Goal: Information Seeking & Learning: Learn about a topic

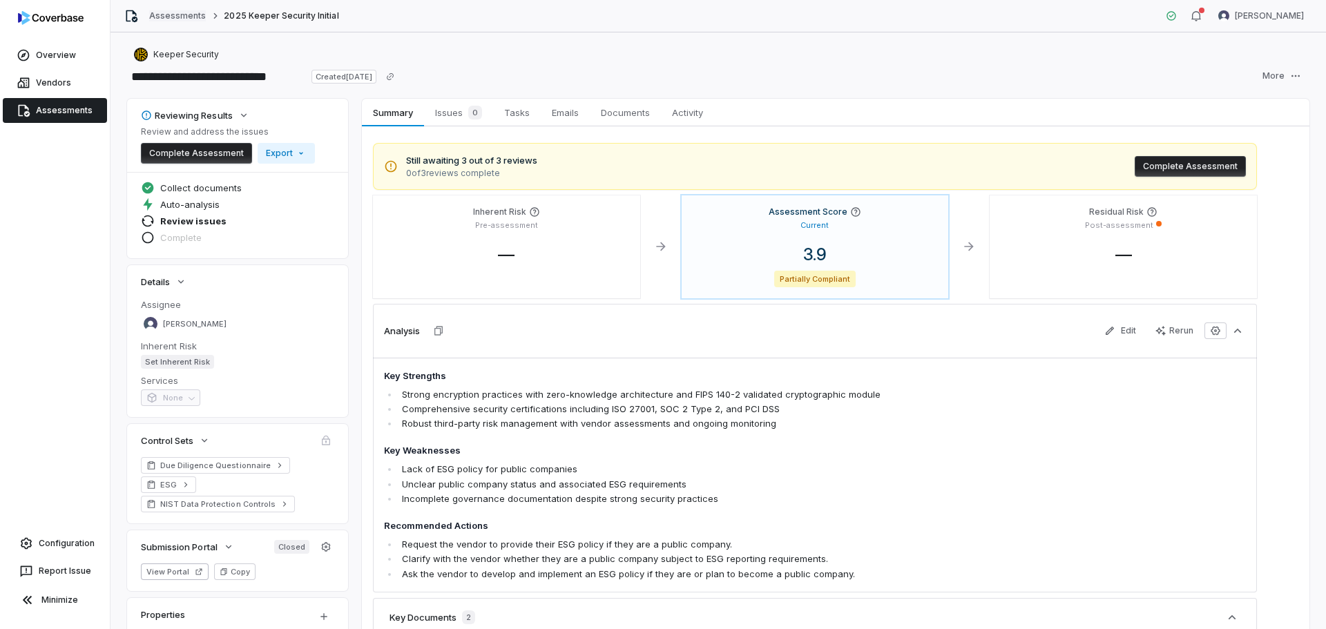
click at [185, 10] on link "Assessments" at bounding box center [177, 15] width 57 height 11
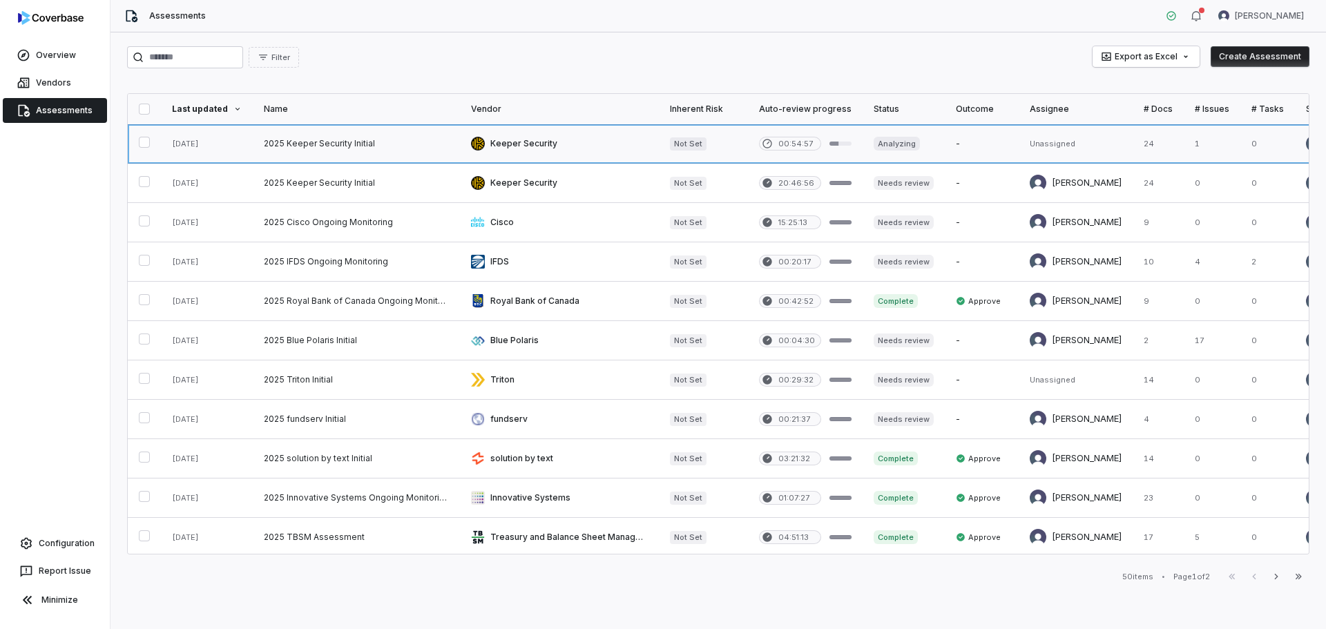
click at [490, 142] on link at bounding box center [559, 143] width 199 height 39
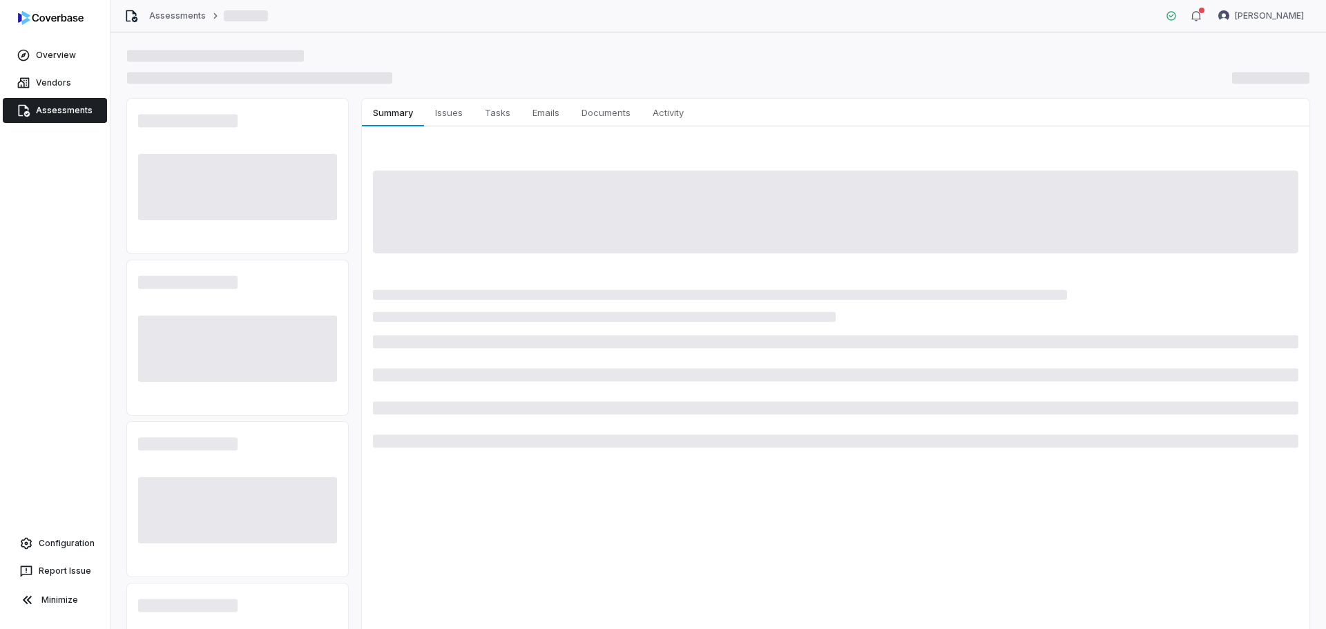
click at [75, 107] on link "Assessments" at bounding box center [55, 110] width 104 height 25
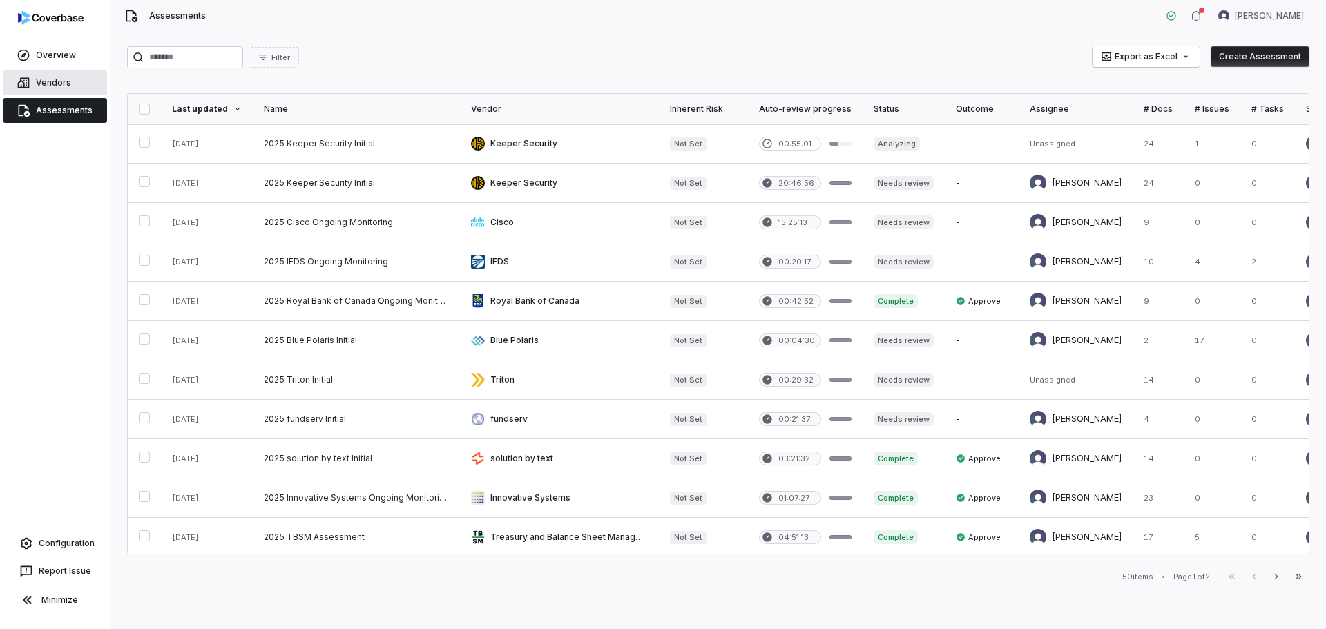
click at [60, 84] on link "Vendors" at bounding box center [55, 82] width 104 height 25
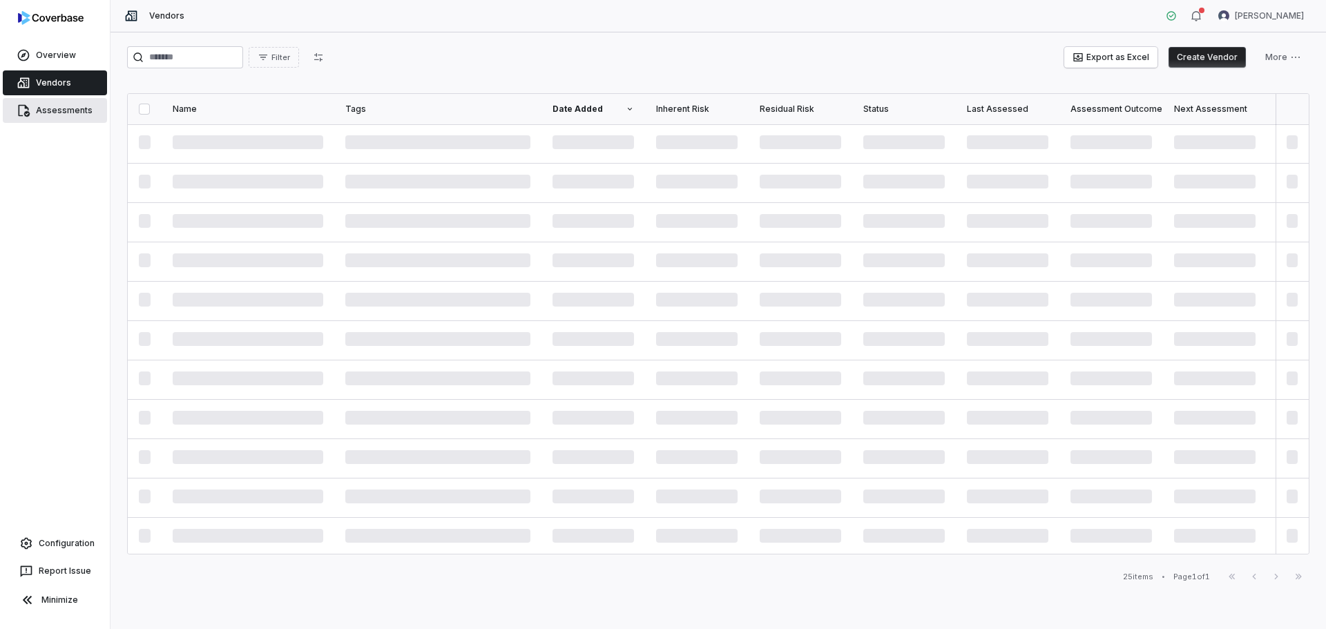
click at [68, 105] on link "Assessments" at bounding box center [55, 110] width 104 height 25
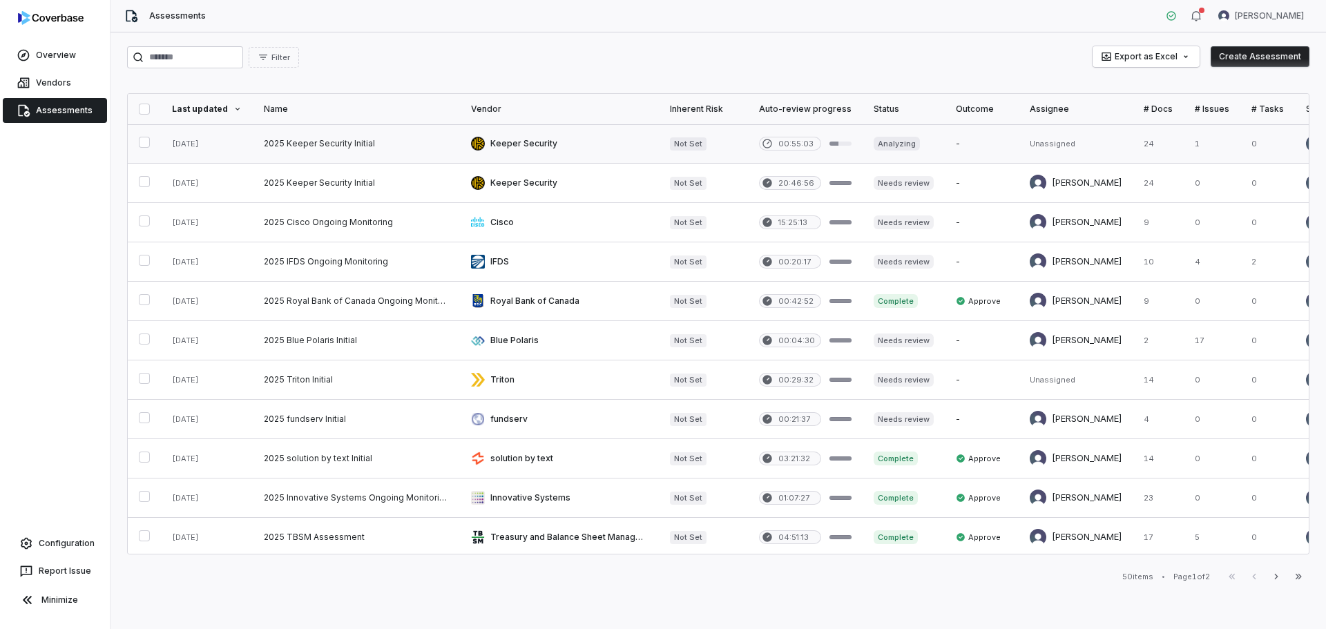
click at [484, 140] on link at bounding box center [559, 143] width 199 height 39
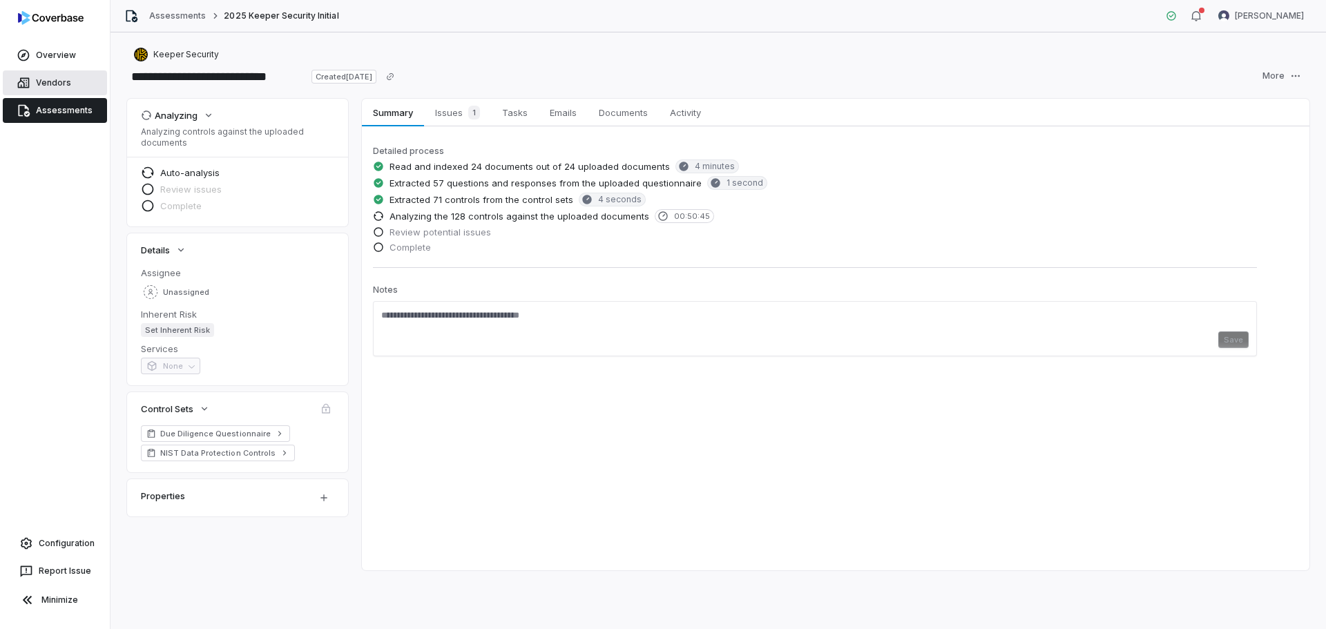
click at [48, 88] on link "Vendors" at bounding box center [55, 82] width 104 height 25
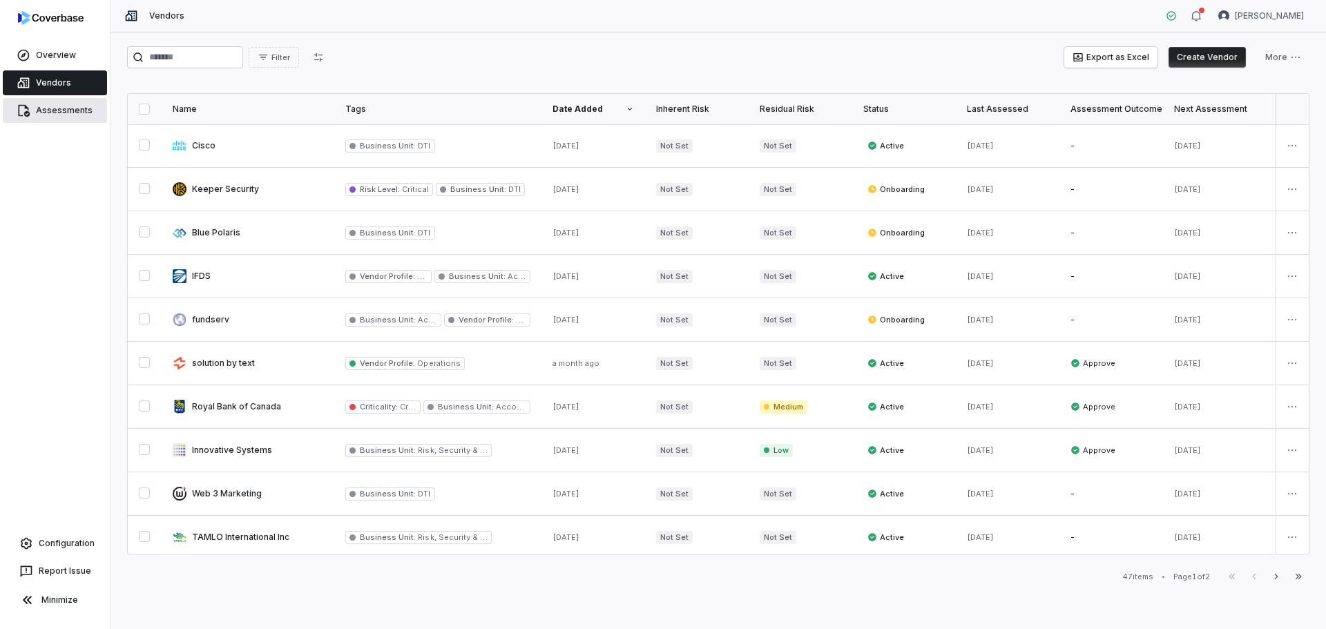
click at [77, 115] on link "Assessments" at bounding box center [55, 110] width 104 height 25
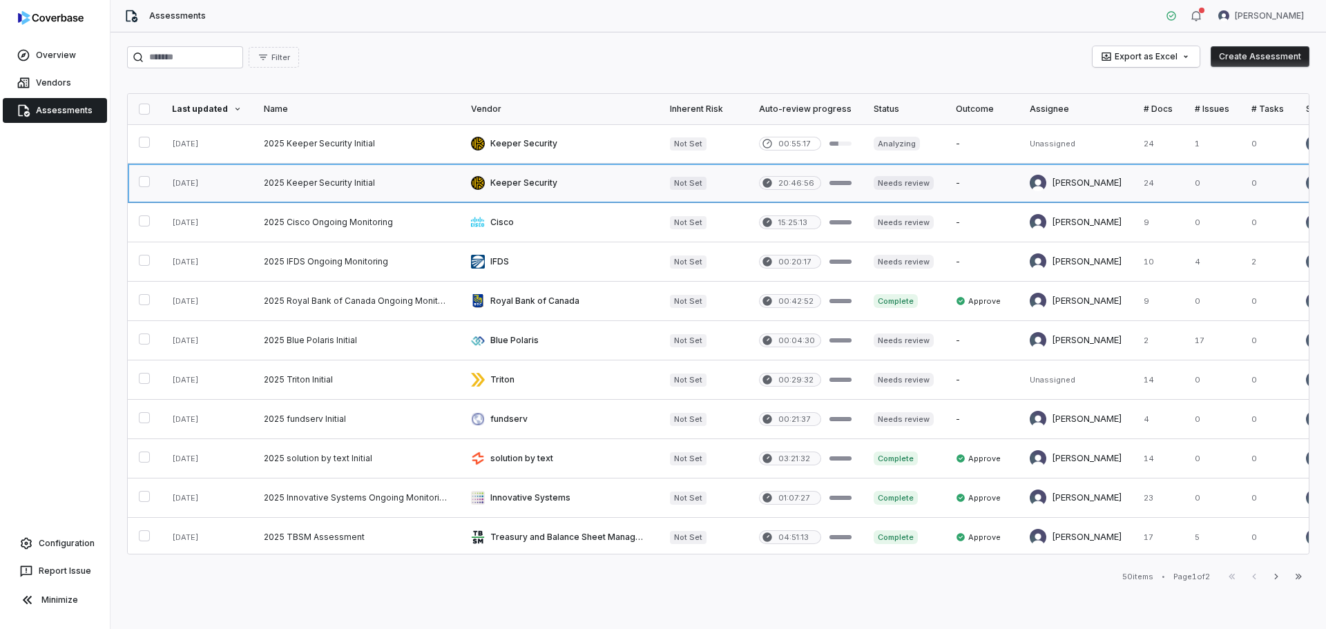
click at [537, 189] on link at bounding box center [559, 183] width 199 height 39
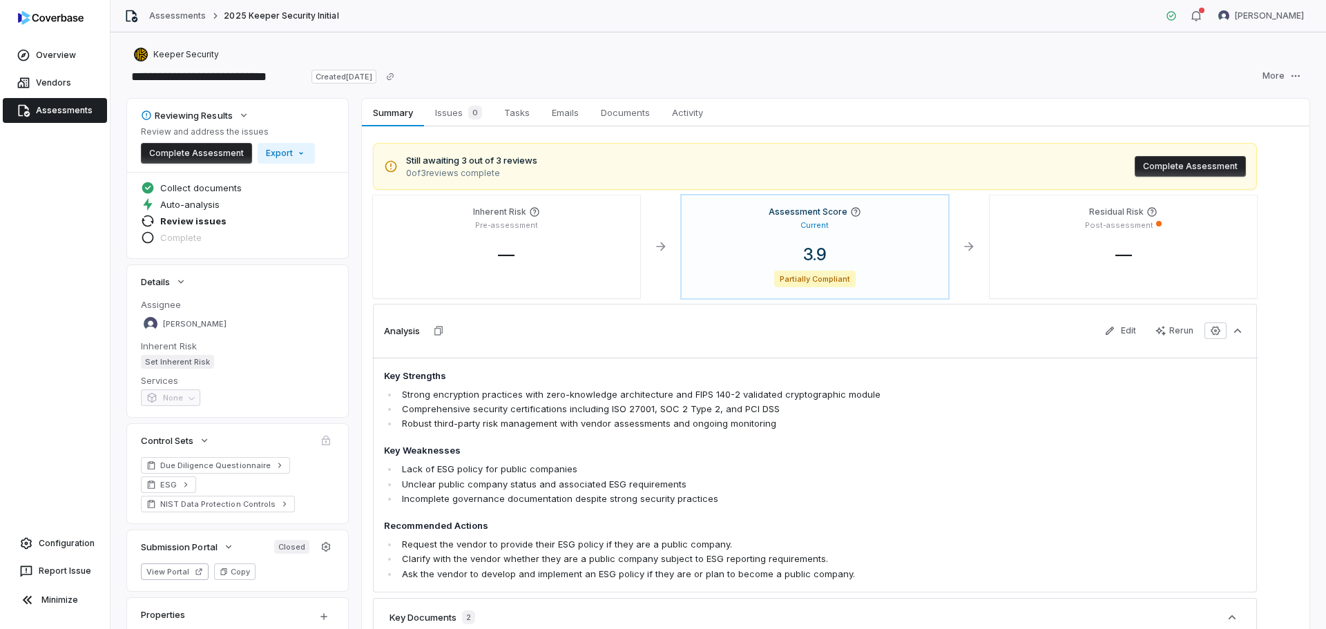
click at [402, 329] on h3 "Analysis" at bounding box center [402, 331] width 36 height 12
click at [439, 332] on icon "button" at bounding box center [438, 330] width 11 height 11
click at [454, 115] on span "Issues 0" at bounding box center [459, 112] width 58 height 19
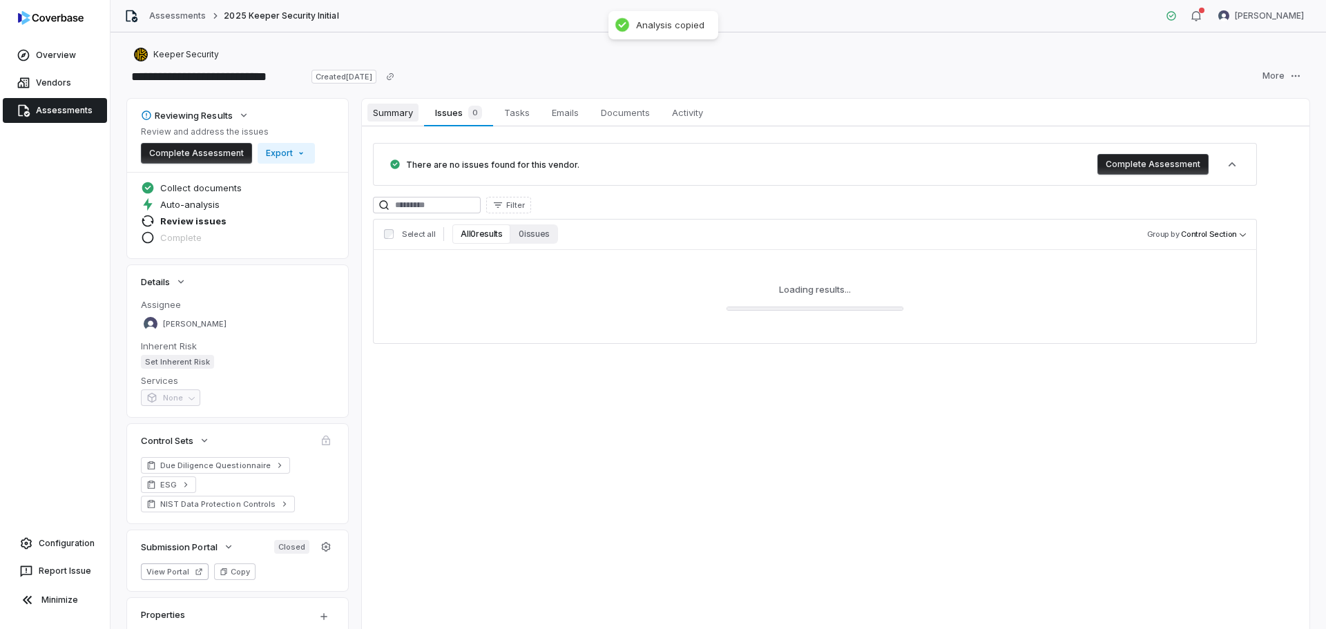
click at [396, 114] on span "Summary" at bounding box center [393, 113] width 51 height 18
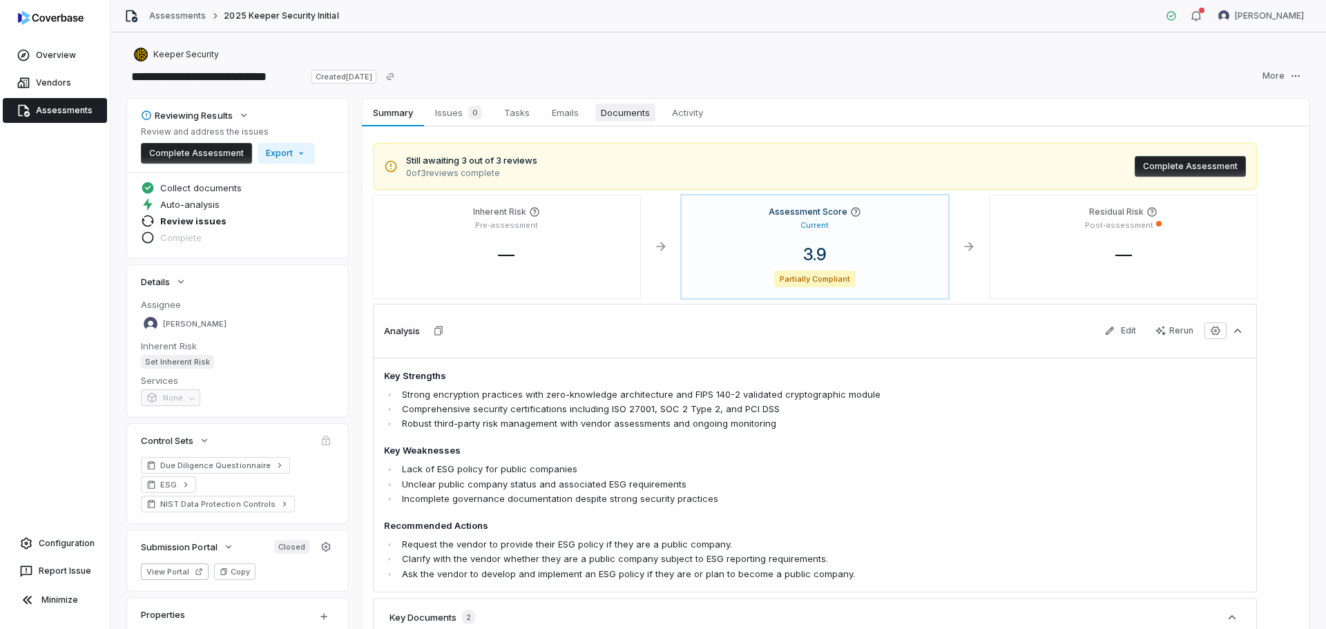
click at [622, 117] on span "Documents" at bounding box center [626, 113] width 60 height 18
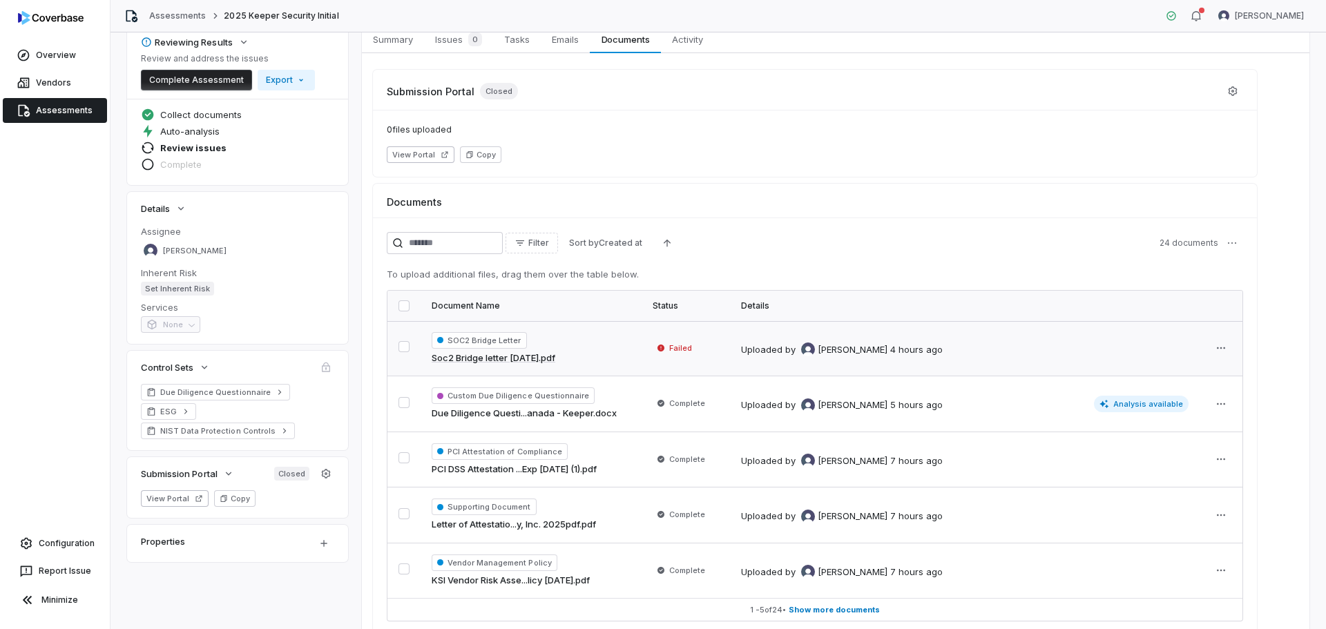
scroll to position [140, 0]
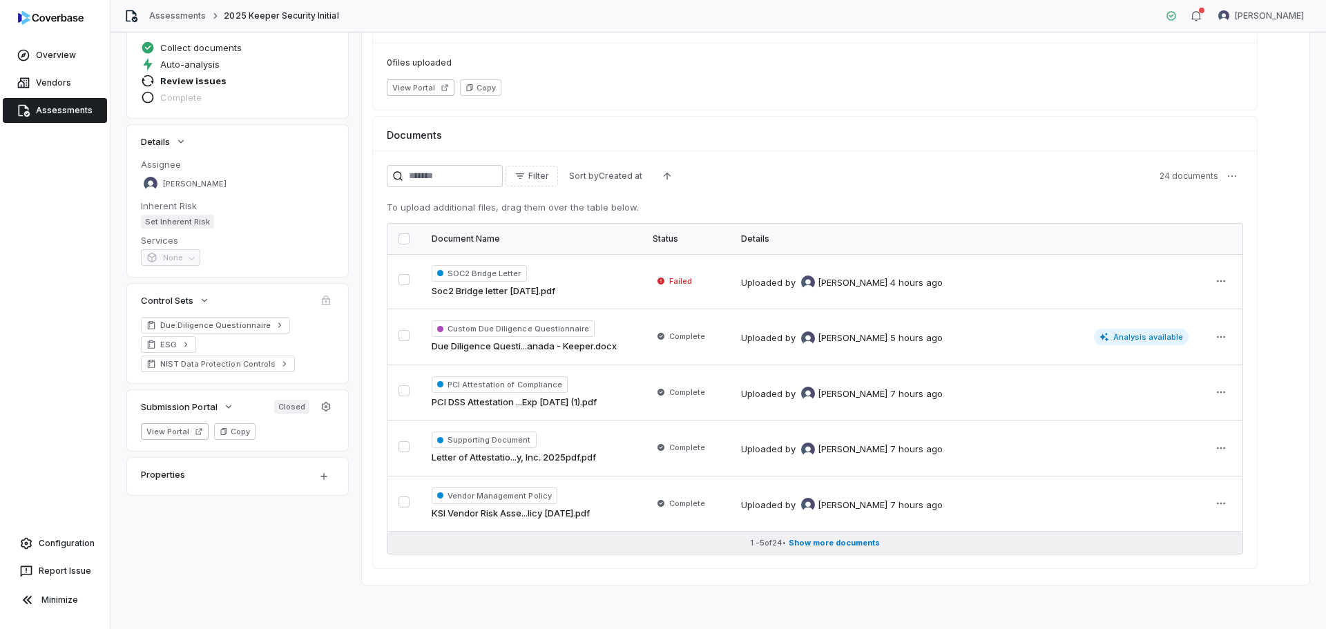
click at [815, 542] on span "Show more documents" at bounding box center [834, 543] width 91 height 10
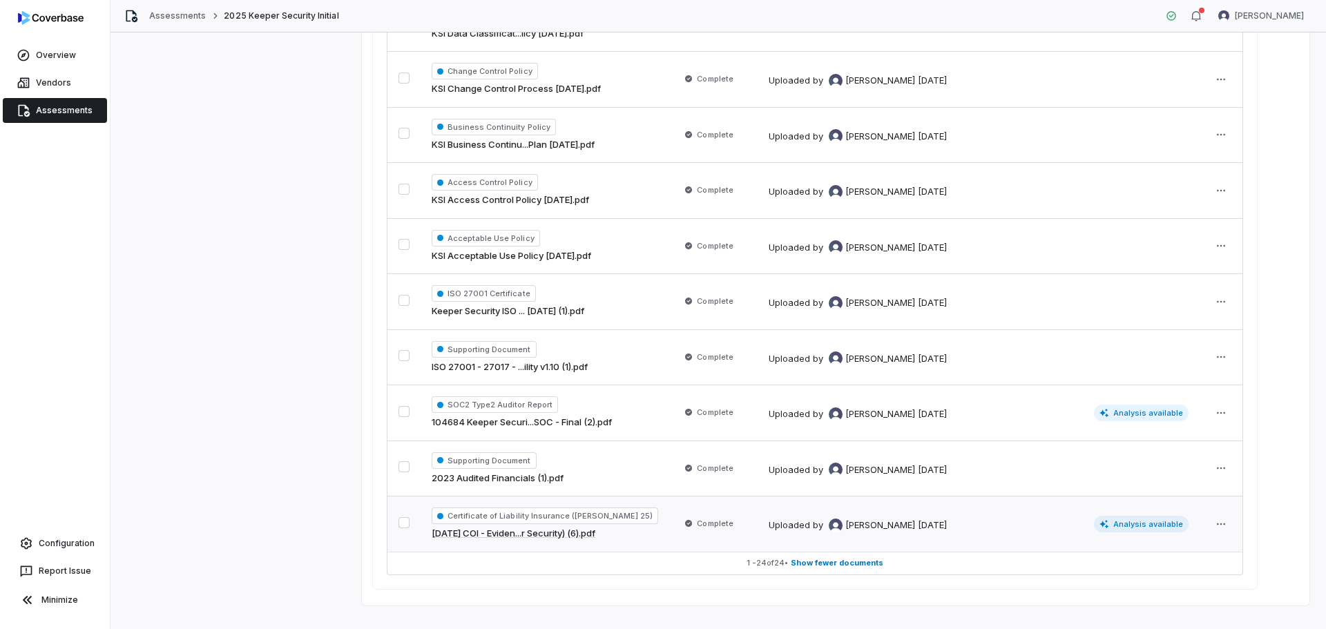
scroll to position [1197, 0]
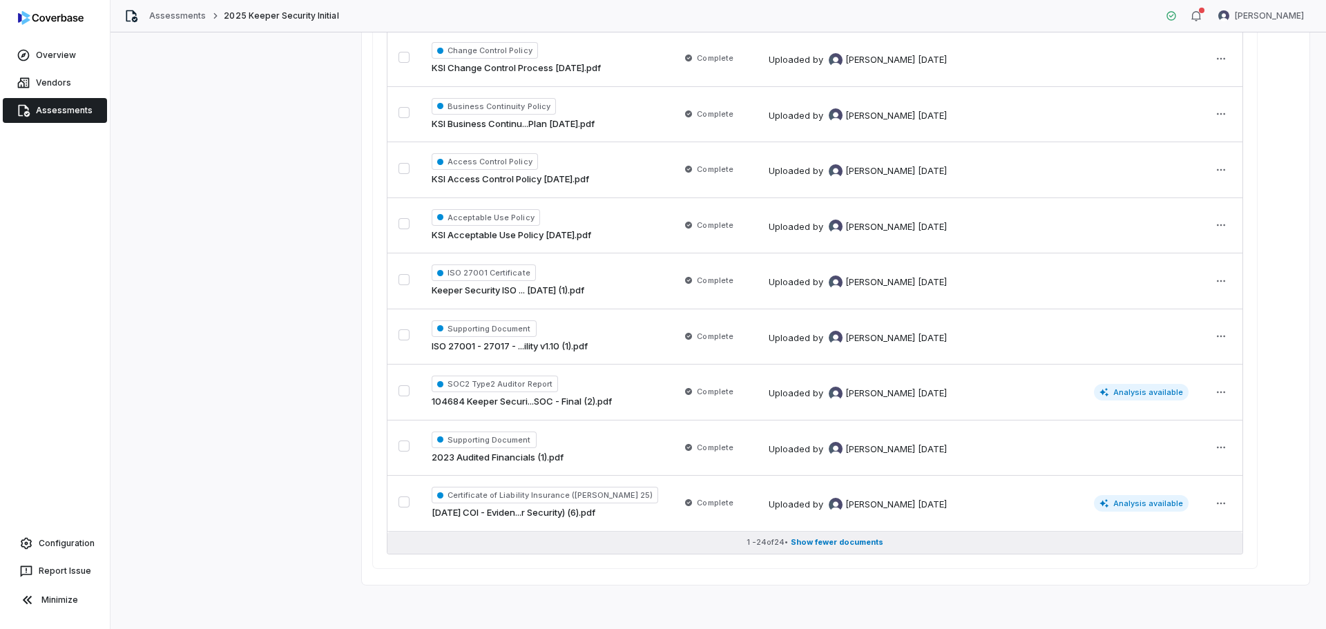
click at [808, 540] on span "Show fewer documents" at bounding box center [837, 542] width 93 height 10
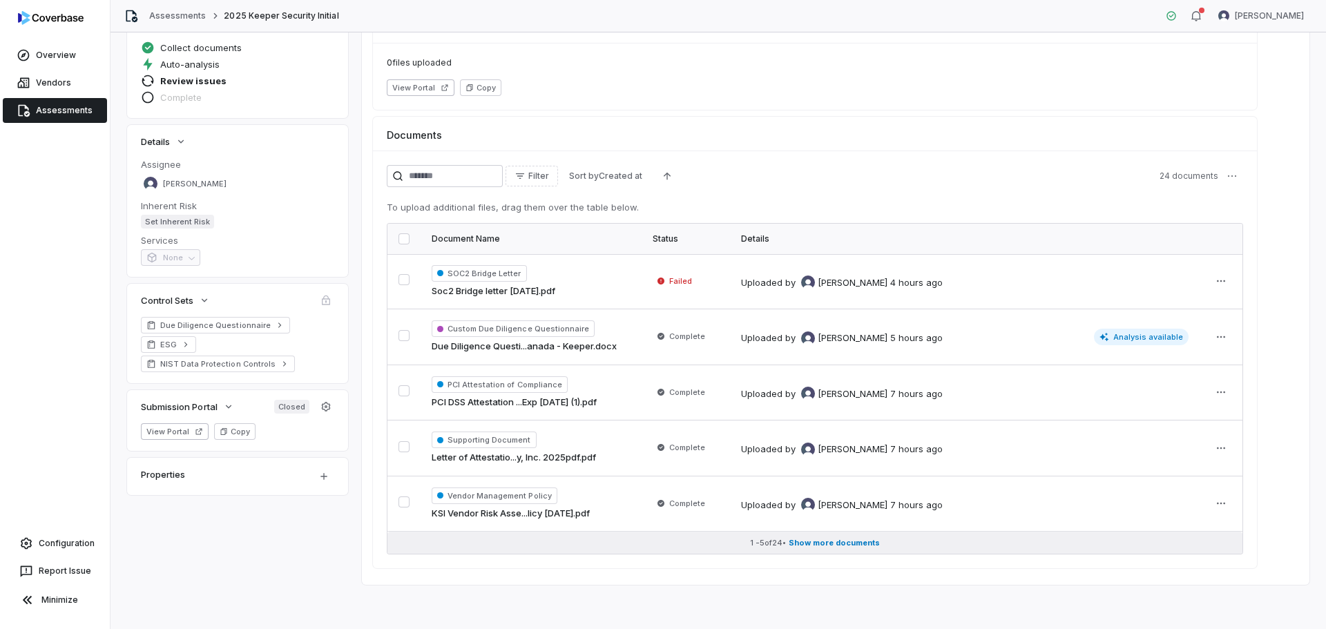
scroll to position [140, 0]
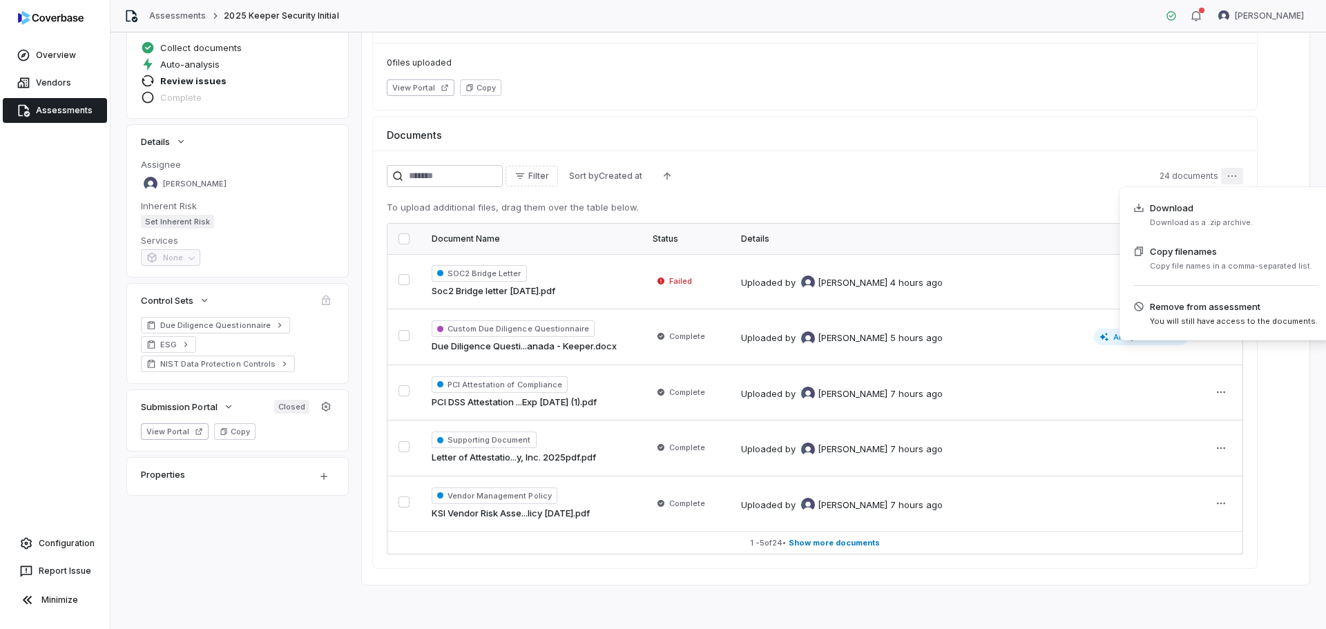
click at [1237, 178] on html "**********" at bounding box center [663, 314] width 1326 height 629
click at [1193, 259] on span "Copy file names Copy file names in a comma-separated list." at bounding box center [1223, 258] width 179 height 27
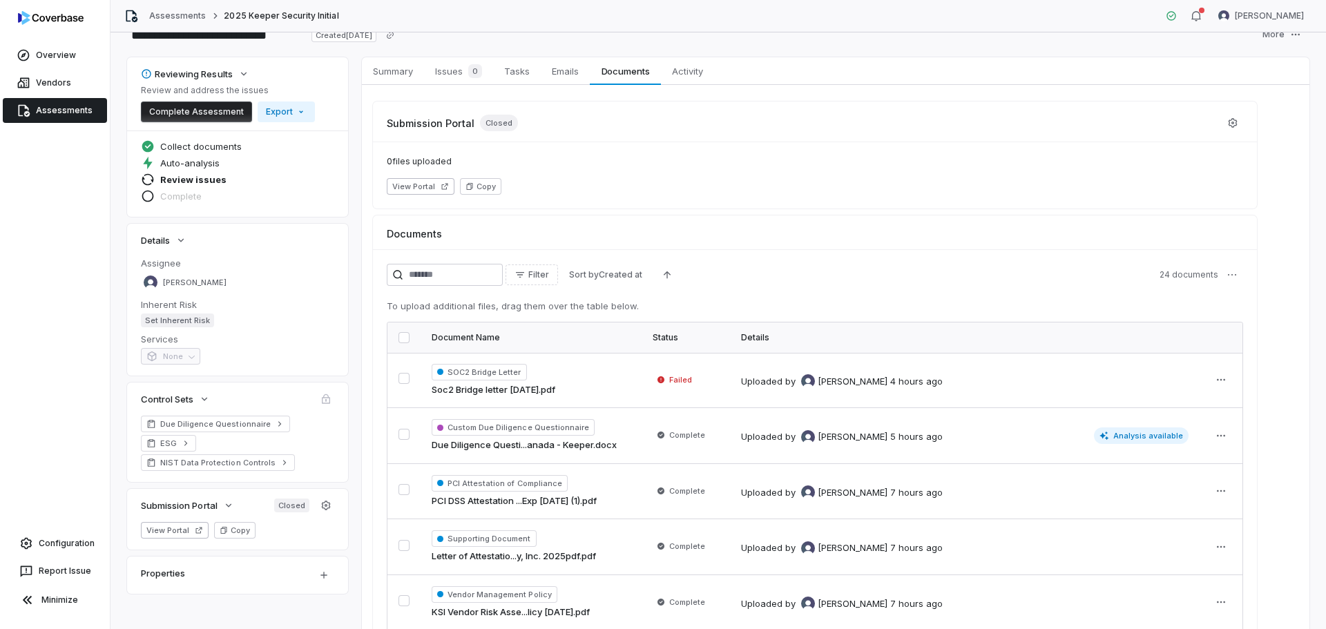
scroll to position [0, 0]
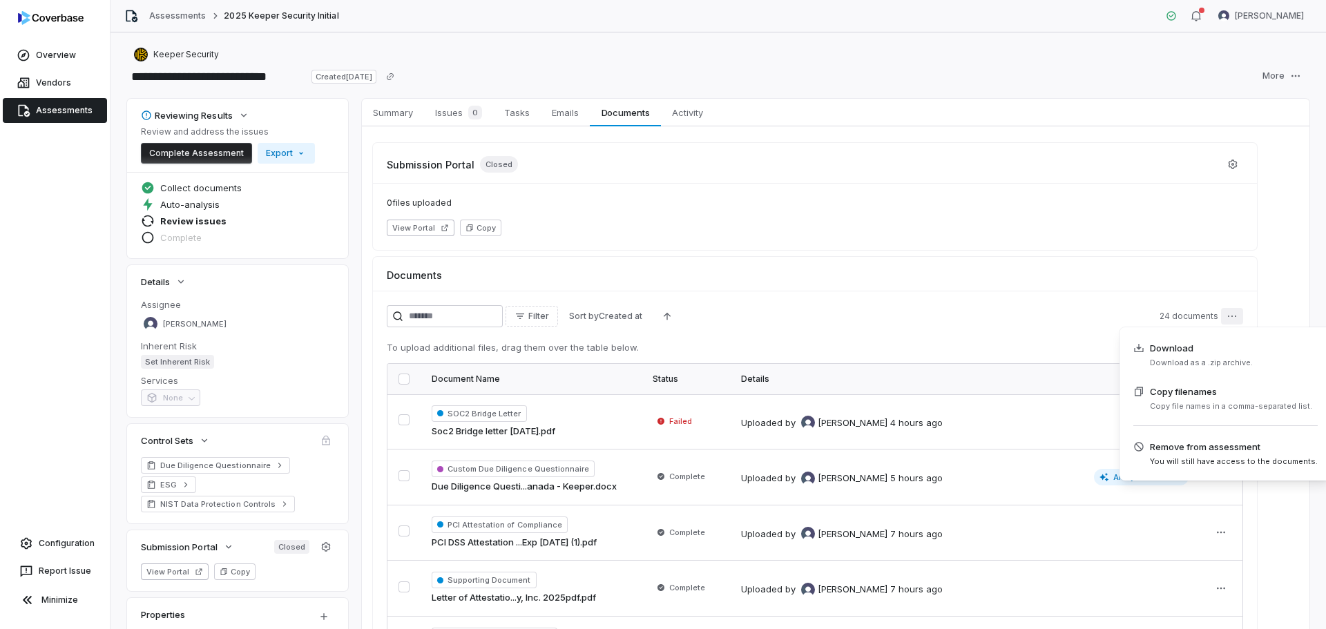
click at [1231, 318] on html "**********" at bounding box center [663, 314] width 1326 height 629
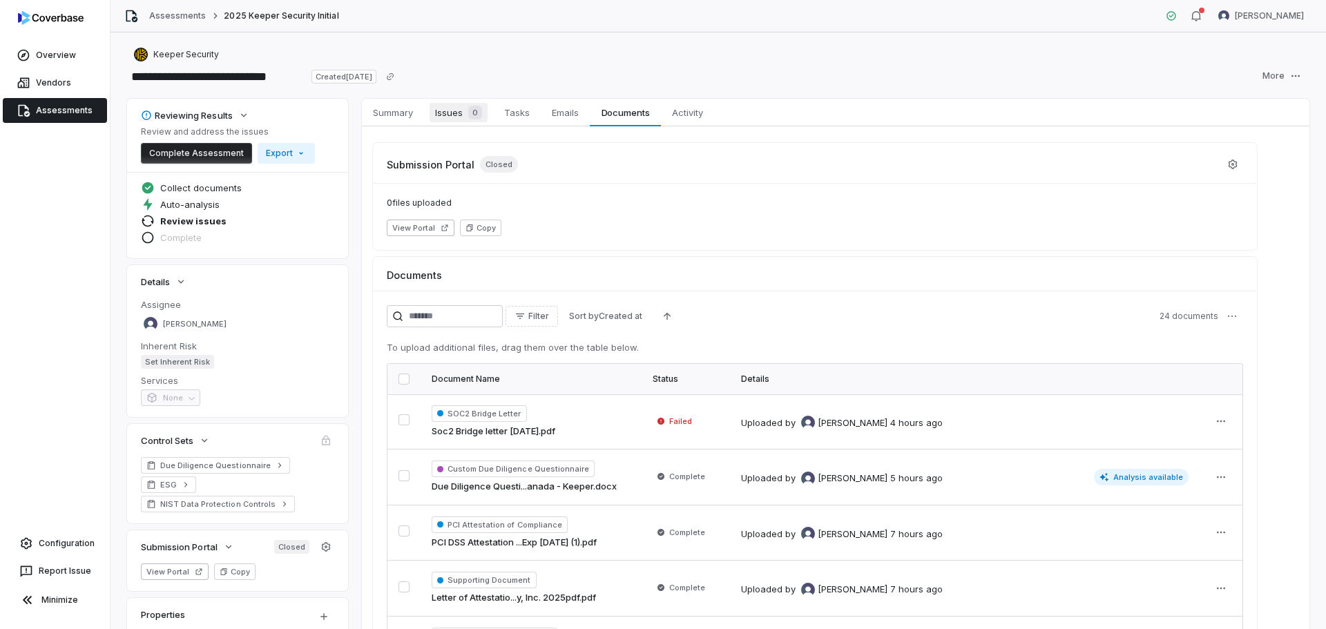
click at [455, 108] on span "Issues 0" at bounding box center [459, 112] width 58 height 19
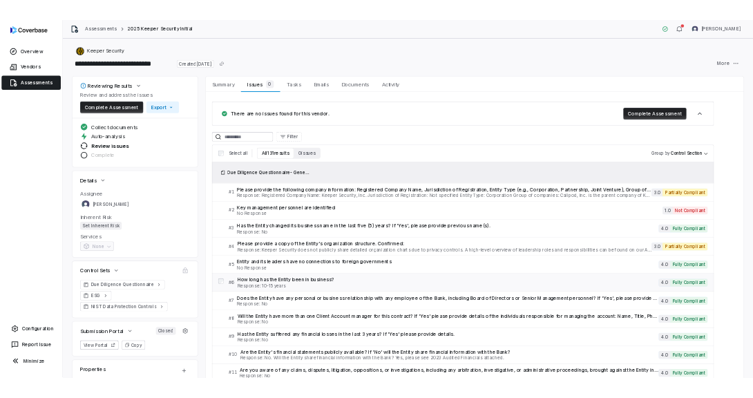
scroll to position [69, 0]
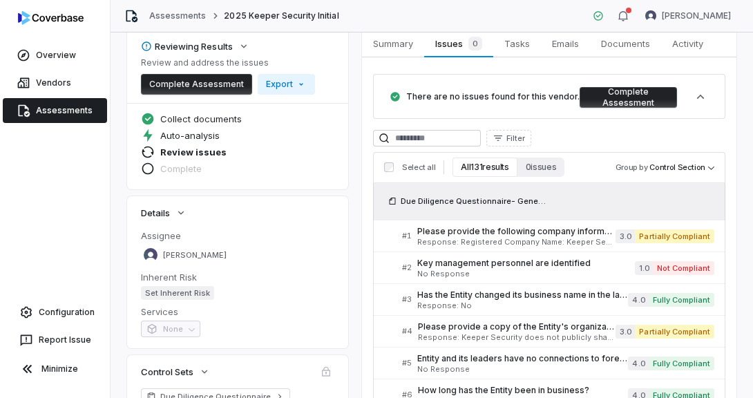
drag, startPoint x: 423, startPoint y: 124, endPoint x: 451, endPoint y: 135, distance: 30.4
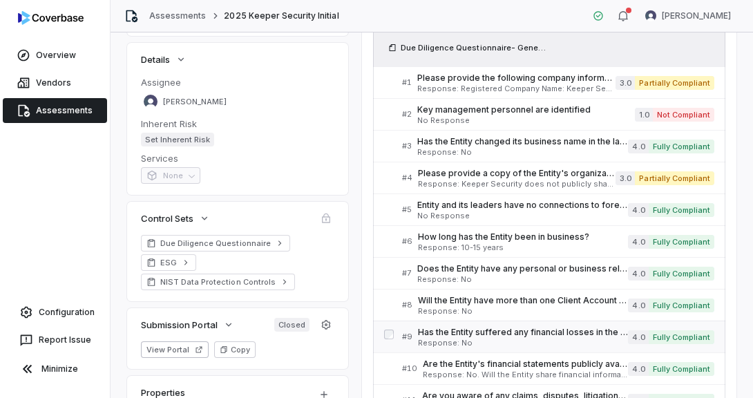
scroll to position [276, 0]
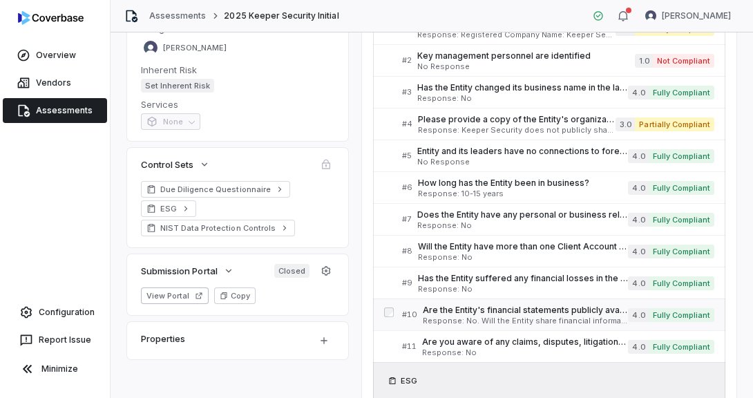
click at [522, 316] on div "Are the Entity's financial statements publicly available? If 'No' will the Enti…" at bounding box center [525, 315] width 205 height 20
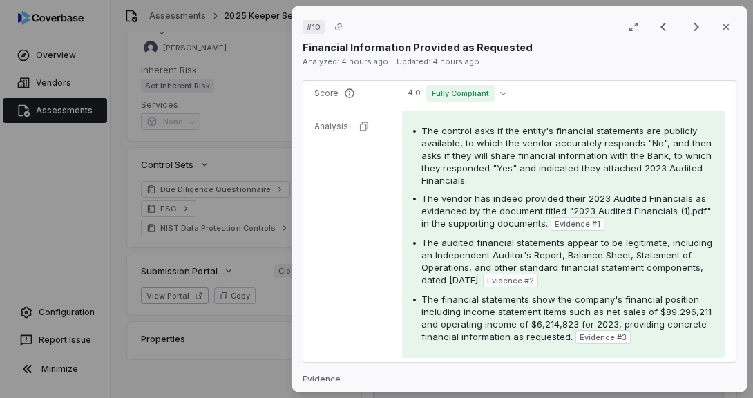
scroll to position [276, 0]
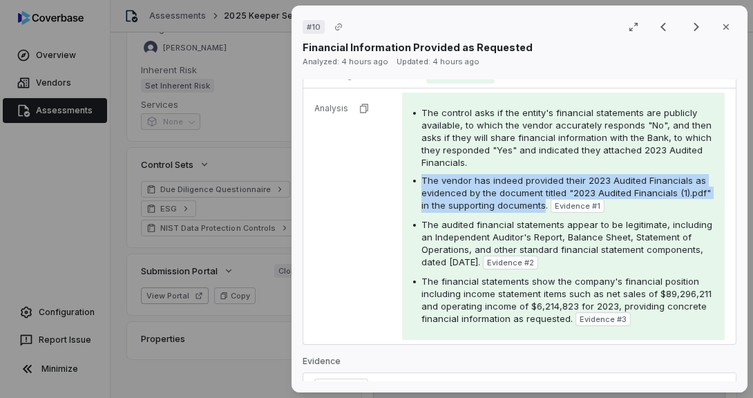
drag, startPoint x: 419, startPoint y: 181, endPoint x: 575, endPoint y: 207, distance: 158.2
click at [575, 207] on div "The vendor has indeed provided their 2023 Audited Financials as evidenced by th…" at bounding box center [563, 193] width 301 height 39
copy span "The vendor has indeed provided their 2023 Audited Financials as evidenced by th…"
drag, startPoint x: 469, startPoint y: 270, endPoint x: 451, endPoint y: 278, distance: 19.5
click at [469, 270] on div "The control asks if the entity's financial statements are publicly available, t…" at bounding box center [563, 216] width 301 height 220
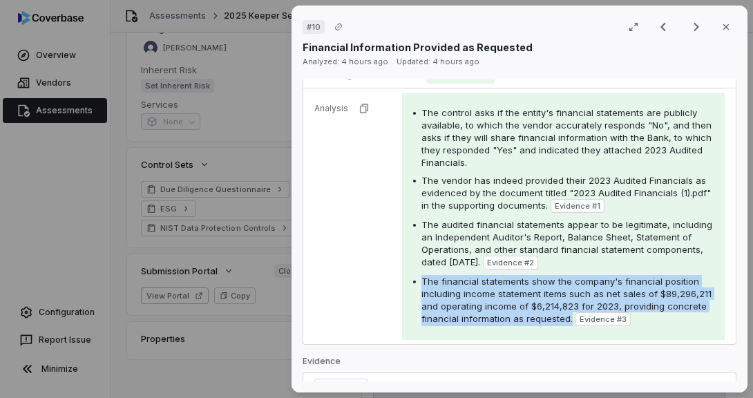
drag, startPoint x: 420, startPoint y: 284, endPoint x: 649, endPoint y: 320, distance: 231.5
click at [649, 320] on span "The financial statements show the company's financial position including income…" at bounding box center [566, 300] width 290 height 48
copy span "The financial statements show the company's financial position including income…"
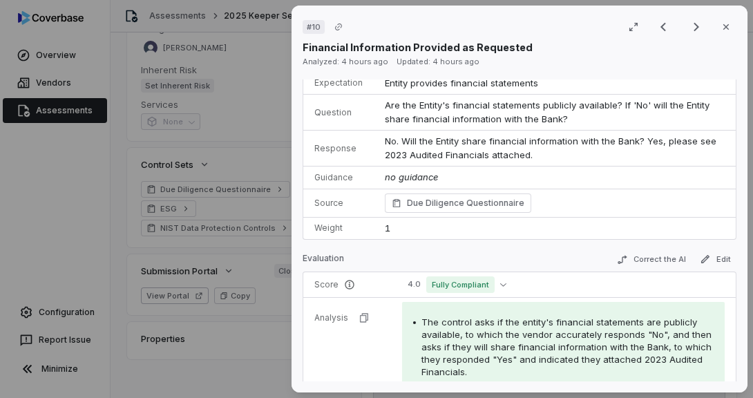
scroll to position [0, 0]
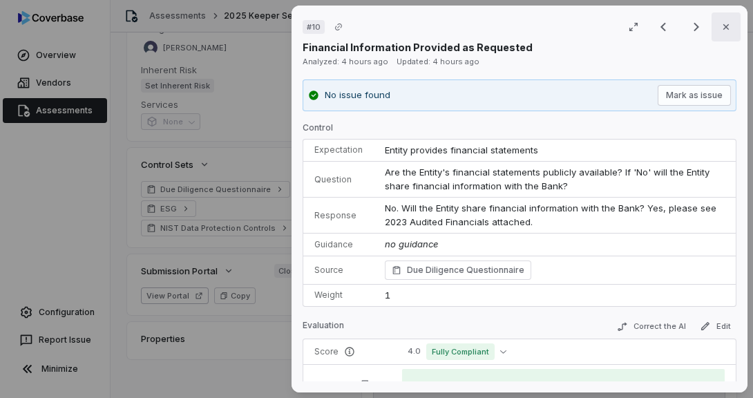
click at [721, 25] on icon "button" at bounding box center [726, 26] width 11 height 11
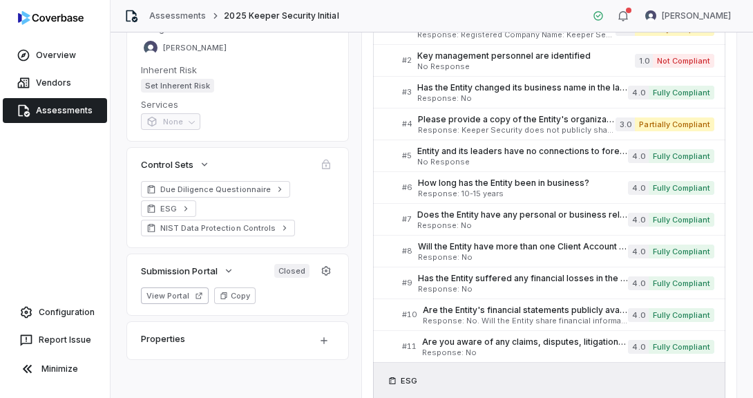
click at [426, 372] on div "ESG" at bounding box center [549, 380] width 352 height 37
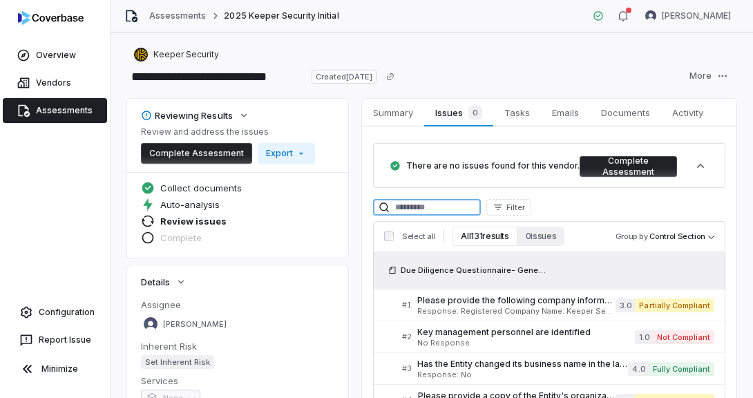
click at [435, 204] on input at bounding box center [427, 207] width 108 height 17
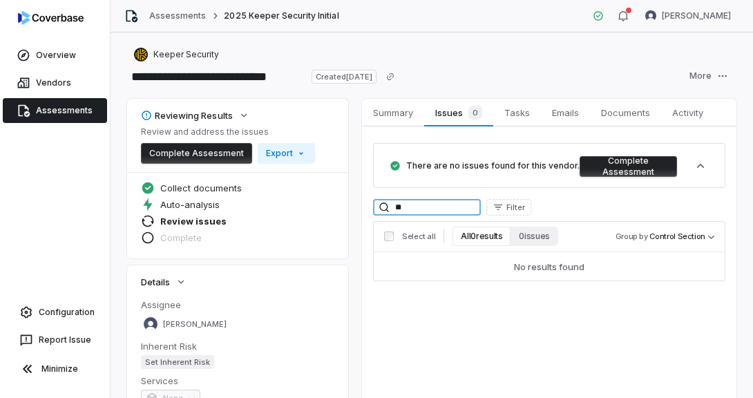
type input "*"
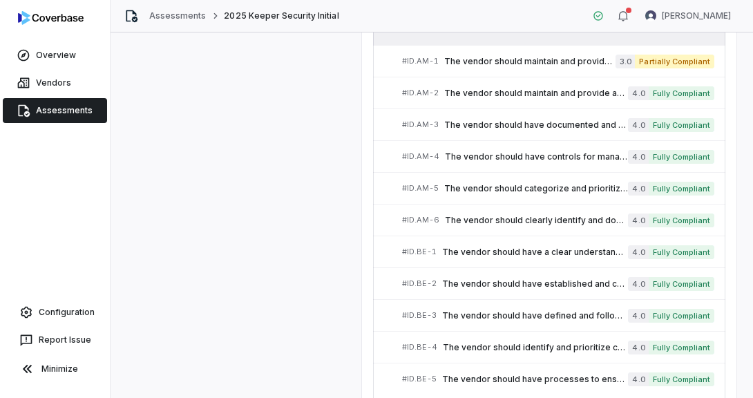
scroll to position [858, 0]
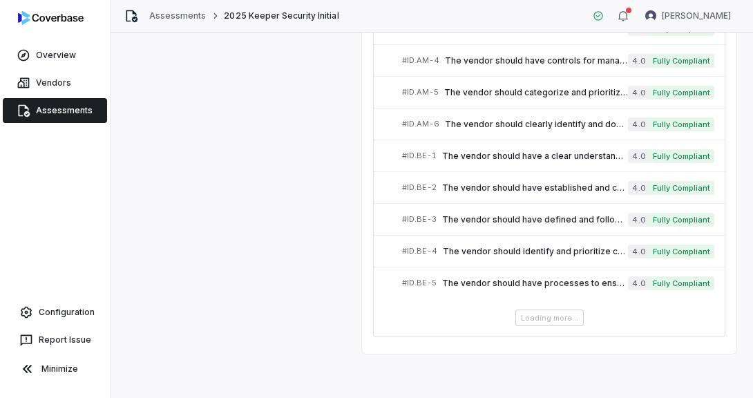
click at [535, 315] on div "Loading more..." at bounding box center [549, 318] width 352 height 17
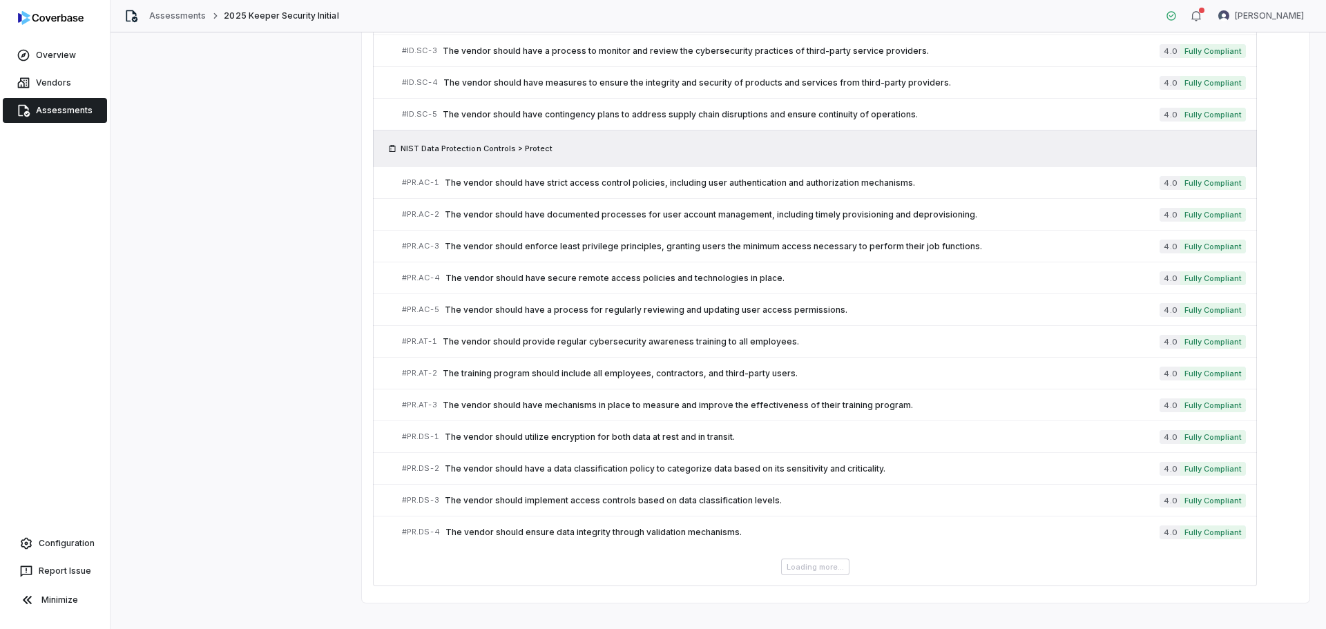
scroll to position [2250, 0]
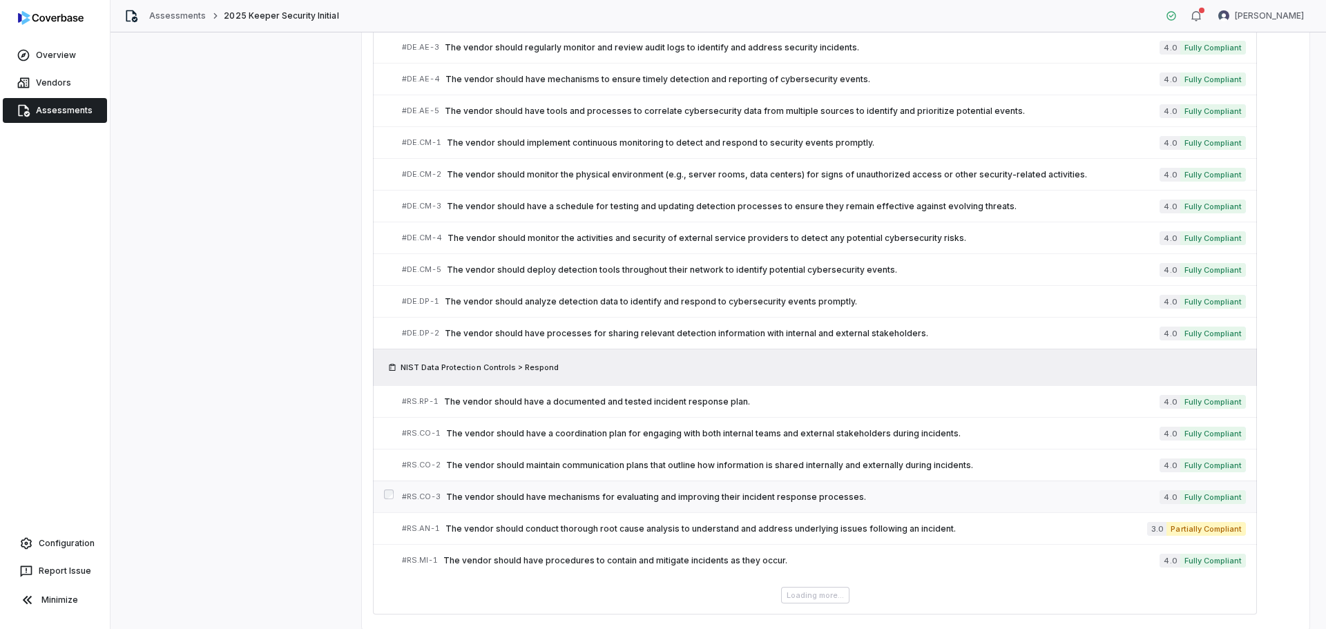
scroll to position [3912, 0]
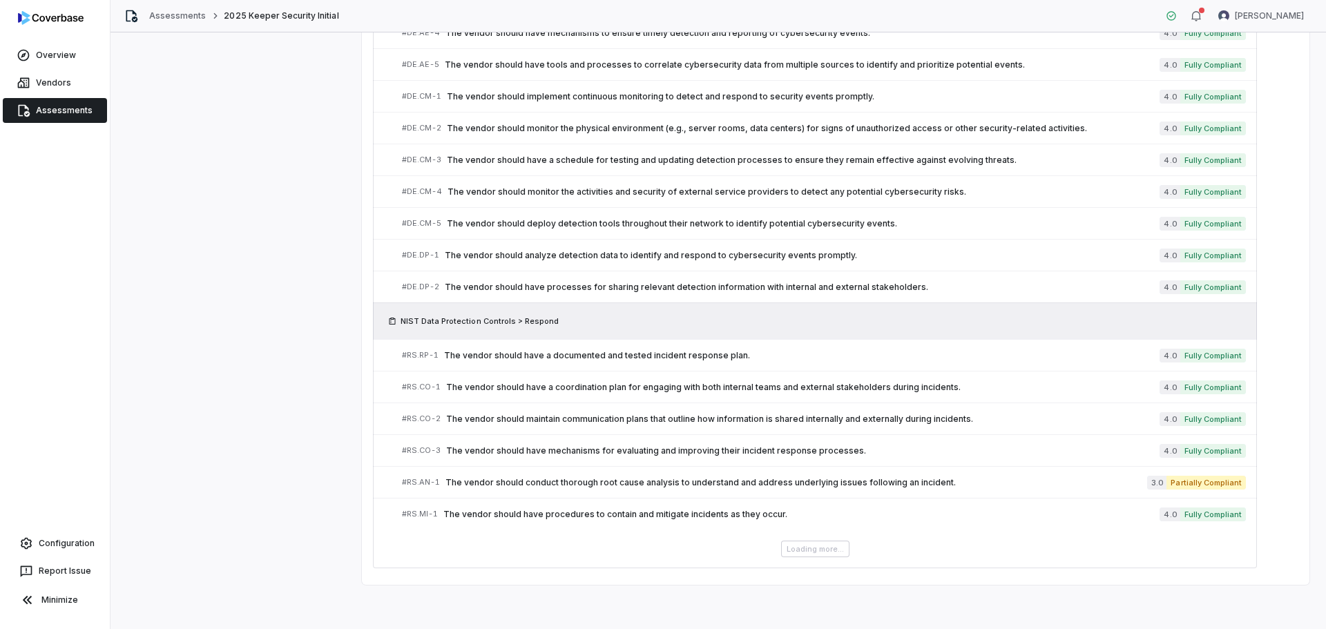
click at [796, 547] on div "Loading more..." at bounding box center [815, 549] width 884 height 17
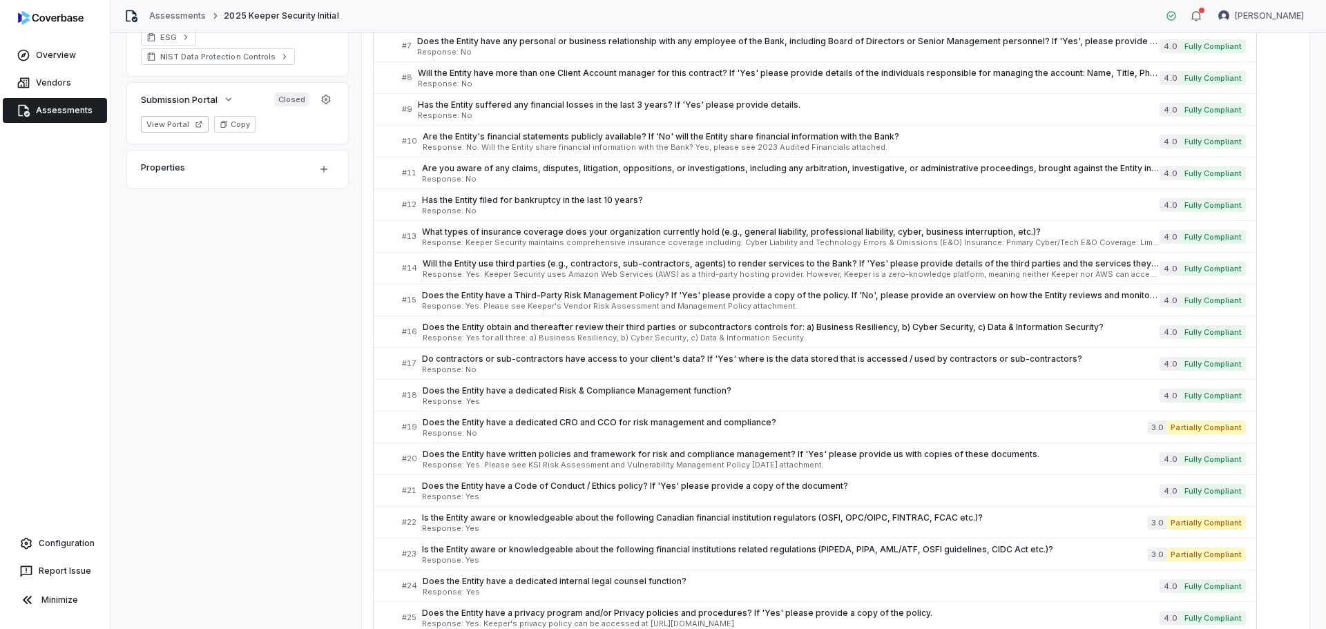
scroll to position [431, 0]
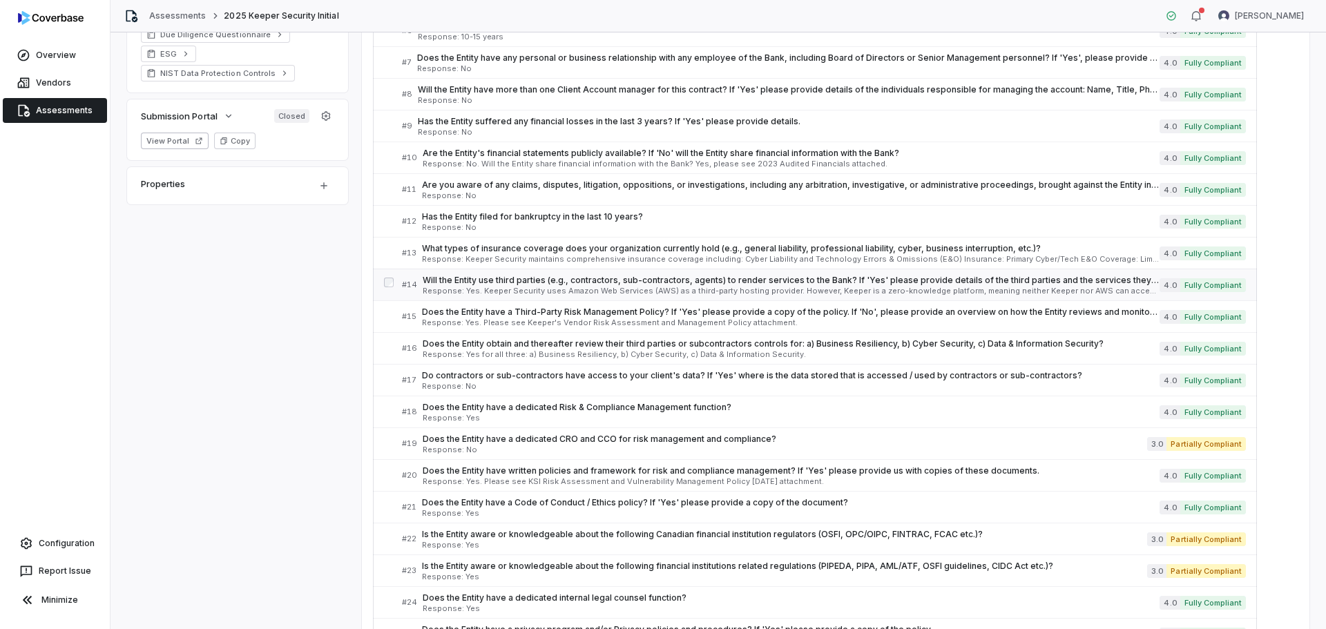
click at [651, 289] on span "Response: Yes. Keeper Security uses Amazon Web Services (AWS) as a third-party …" at bounding box center [791, 291] width 737 height 8
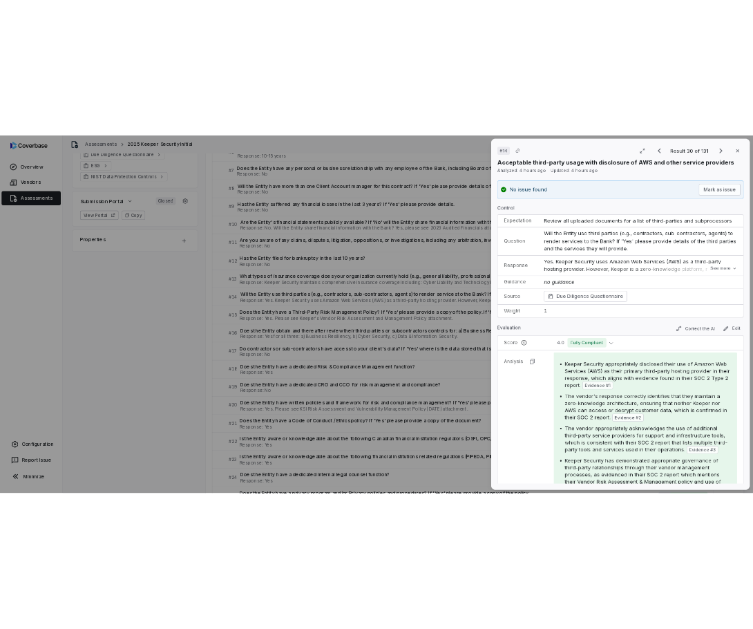
scroll to position [69, 0]
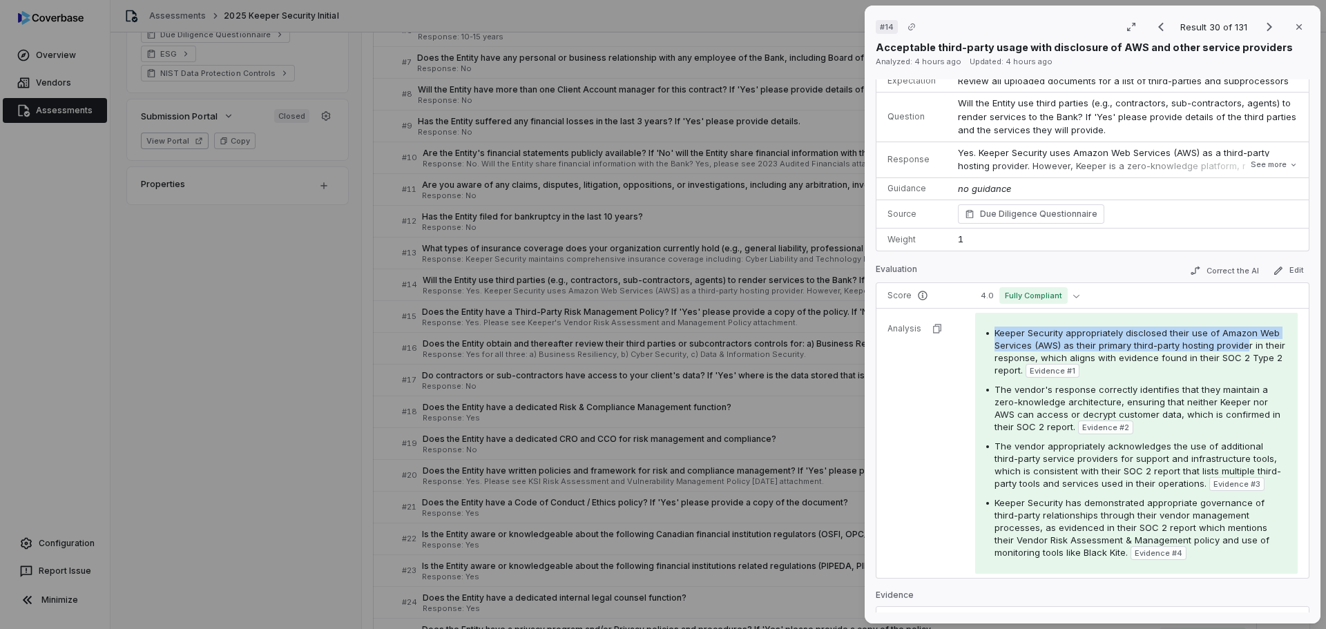
drag, startPoint x: 1246, startPoint y: 345, endPoint x: 987, endPoint y: 328, distance: 259.0
click at [989, 326] on div "Keeper Security appropriately disclosed their use of Amazon Web Services (AWS) …" at bounding box center [1136, 443] width 323 height 261
copy span "Keeper Security appropriately disclosed their use of Amazon Web Services (AWS) …"
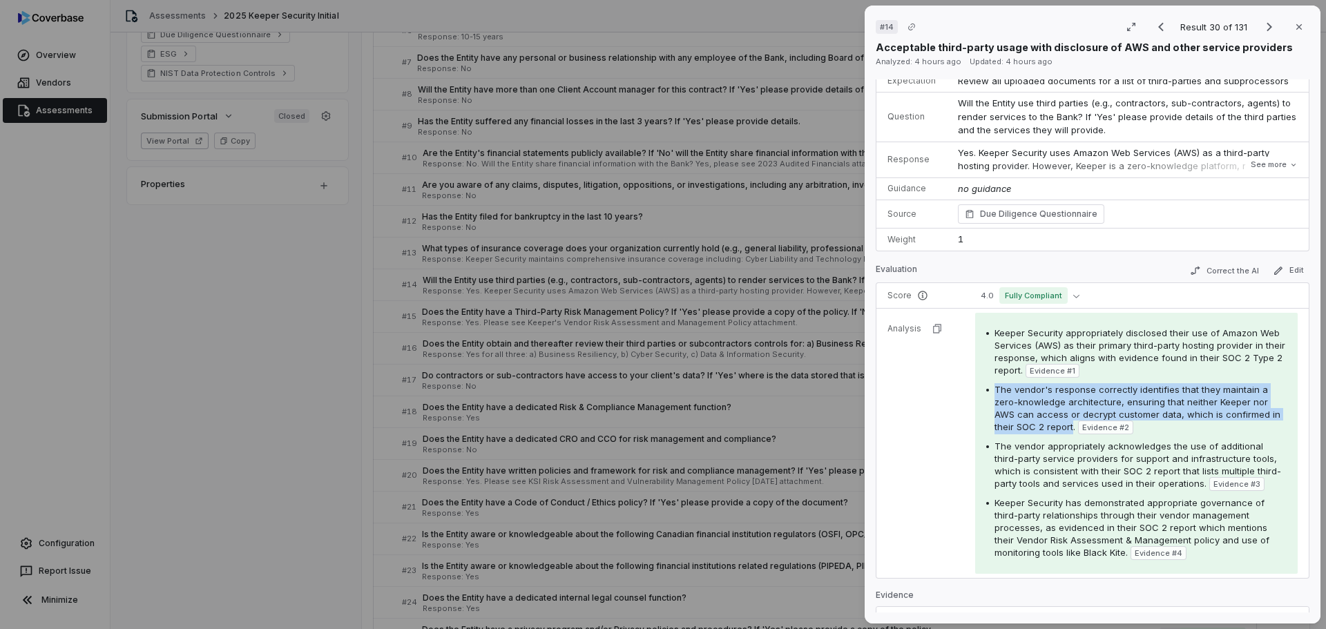
drag, startPoint x: 993, startPoint y: 386, endPoint x: 1071, endPoint y: 426, distance: 87.1
click at [1071, 426] on span "The vendor's response correctly identifies that they maintain a zero-knowledge …" at bounding box center [1138, 408] width 286 height 48
copy span "The vendor's response correctly identifies that they maintain a zero-knowledge …"
drag, startPoint x: 1300, startPoint y: 29, endPoint x: 457, endPoint y: 244, distance: 869.1
click at [1298, 29] on button "Close" at bounding box center [1299, 26] width 29 height 29
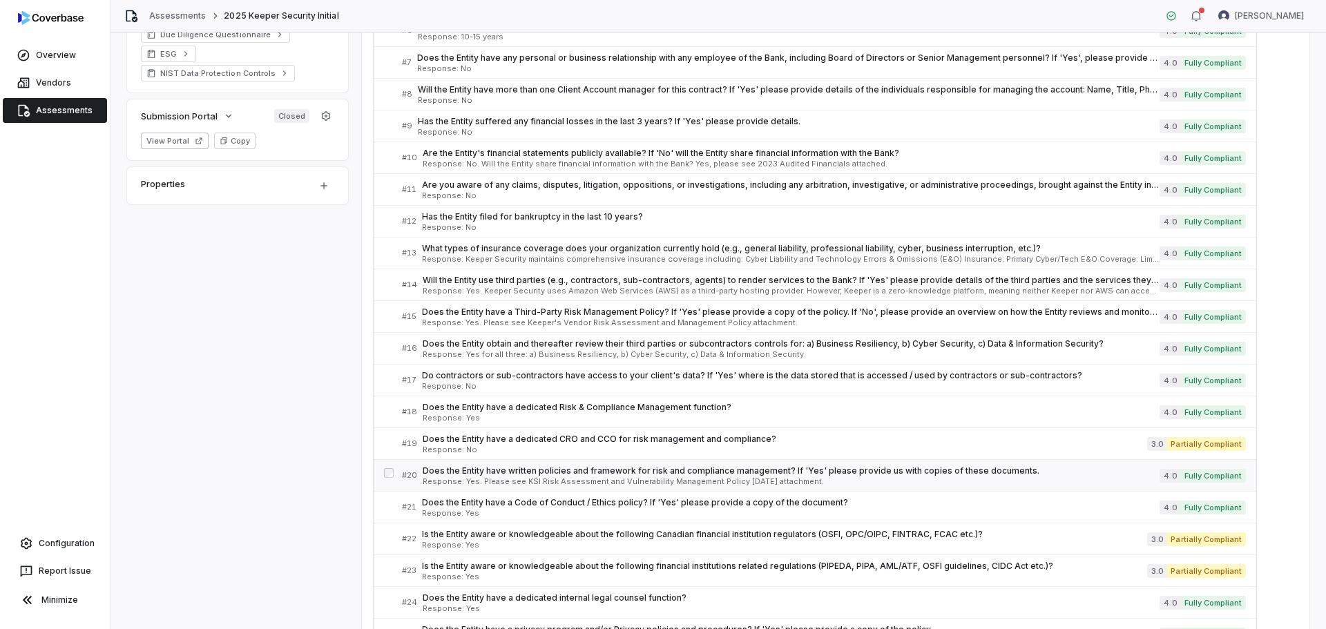
click at [450, 466] on span "Does the Entity have written policies and framework for risk and compliance man…" at bounding box center [791, 471] width 737 height 11
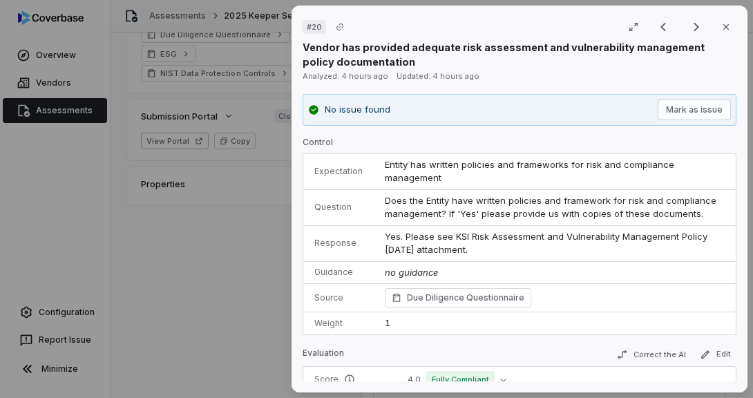
click at [551, 395] on div "# 20 Result 42 of 131 Close Vendor has provided adequate risk assessment and vu…" at bounding box center [519, 199] width 467 height 398
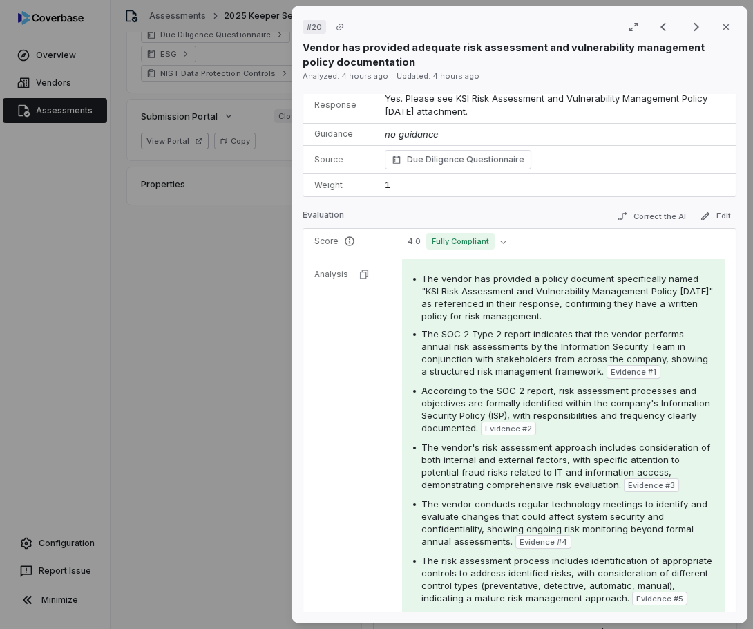
scroll to position [207, 0]
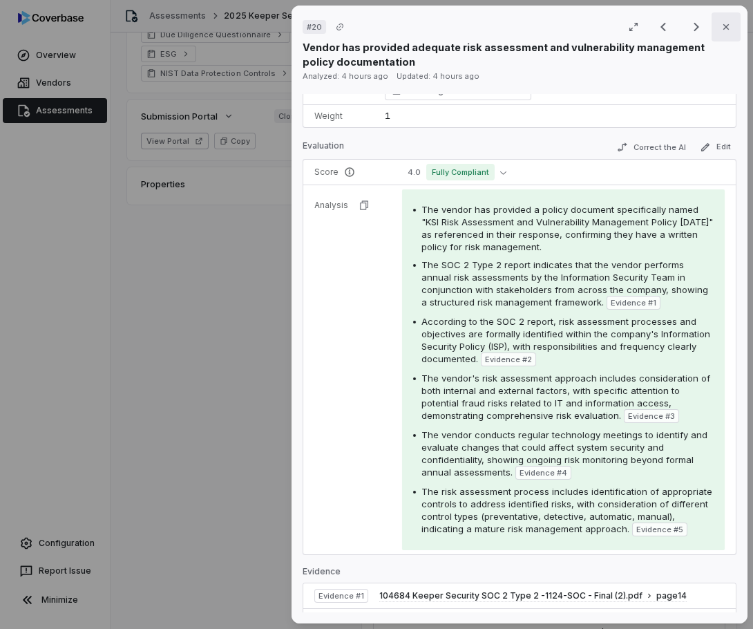
click at [719, 35] on button "Close" at bounding box center [726, 26] width 29 height 29
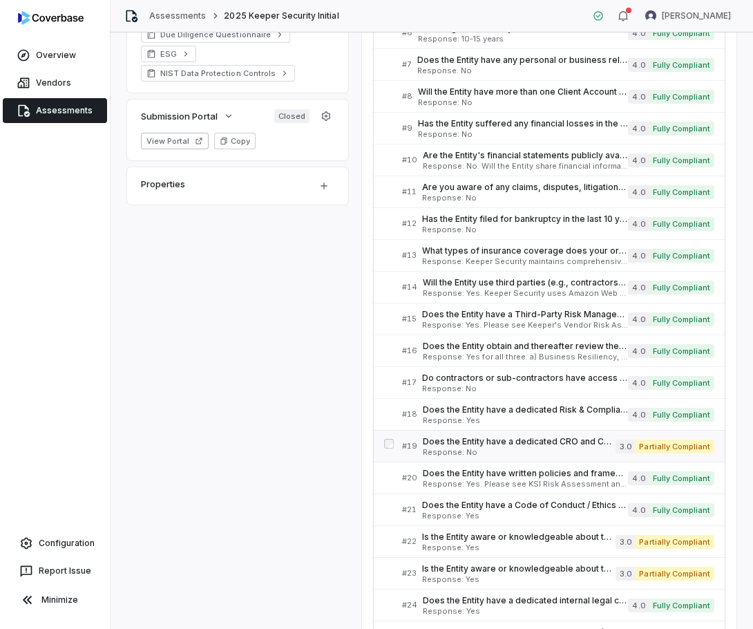
click at [549, 444] on span "Does the Entity have a dedicated CRO and CCO for risk management and compliance?" at bounding box center [519, 441] width 193 height 11
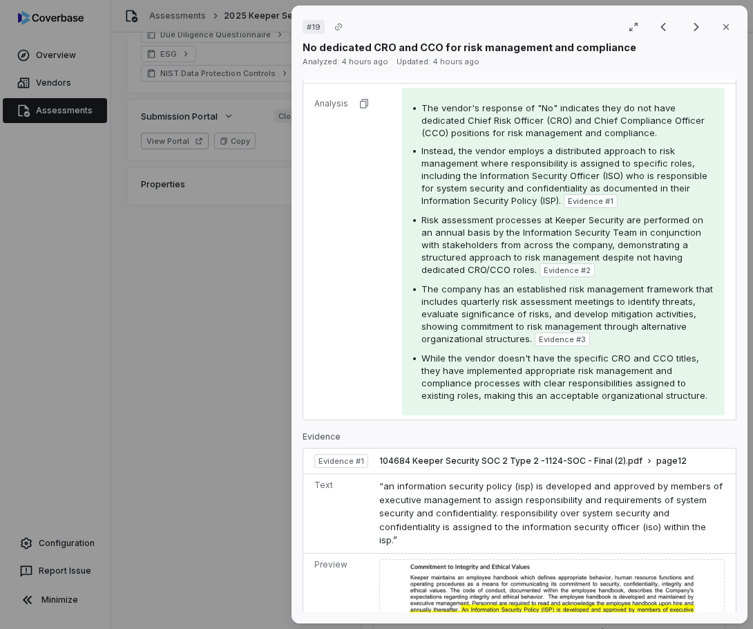
scroll to position [207, 0]
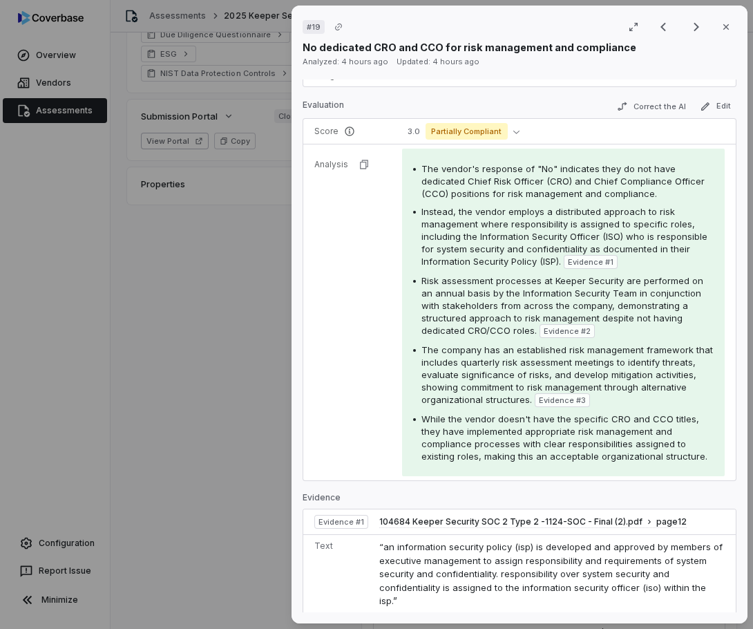
drag, startPoint x: 529, startPoint y: 238, endPoint x: 500, endPoint y: 209, distance: 41.0
click at [529, 238] on span "Instead, the vendor employs a distributed approach to risk management where res…" at bounding box center [564, 236] width 286 height 61
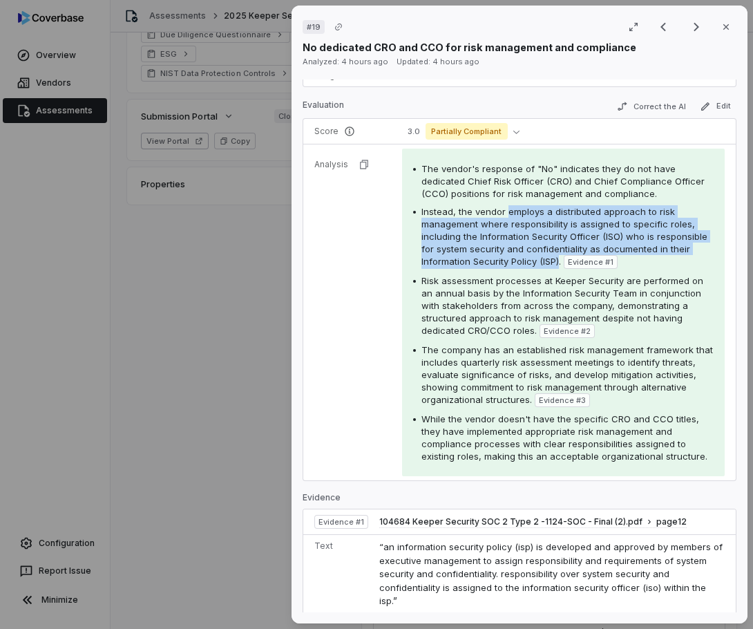
drag, startPoint x: 506, startPoint y: 211, endPoint x: 645, endPoint y: 260, distance: 147.5
click at [645, 260] on span "Instead, the vendor employs a distributed approach to risk management where res…" at bounding box center [564, 236] width 286 height 61
copy span "employs a distributed approach to risk management where responsibility is assig…"
drag, startPoint x: 528, startPoint y: 344, endPoint x: 426, endPoint y: 299, distance: 111.0
click at [426, 299] on div "Risk assessment processes at Keeper Security are performed on an annual basis b…" at bounding box center [567, 306] width 292 height 64
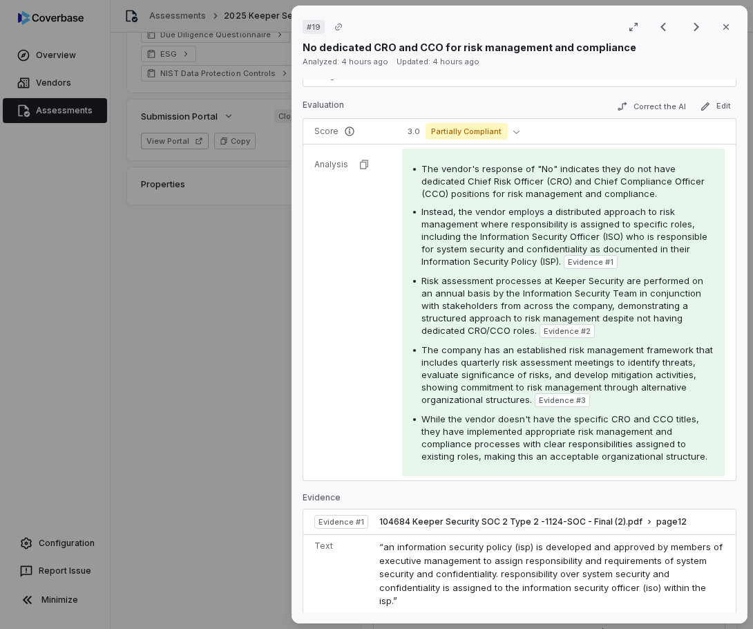
click at [531, 336] on span "Risk assessment processes at Keeper Security are performed on an annual basis b…" at bounding box center [562, 305] width 282 height 61
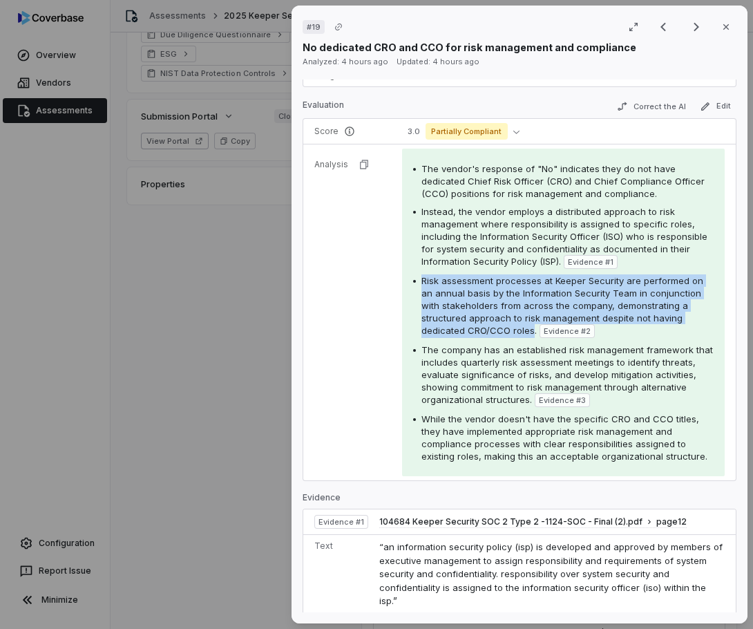
drag, startPoint x: 530, startPoint y: 345, endPoint x: 421, endPoint y: 294, distance: 120.2
click at [421, 294] on span "Risk assessment processes at Keeper Security are performed on an annual basis b…" at bounding box center [562, 305] width 282 height 61
copy span "Risk assessment processes at Keeper Security are performed on an annual basis b…"
drag, startPoint x: 719, startPoint y: 33, endPoint x: 672, endPoint y: 111, distance: 91.1
click at [719, 33] on button "Close" at bounding box center [726, 26] width 29 height 29
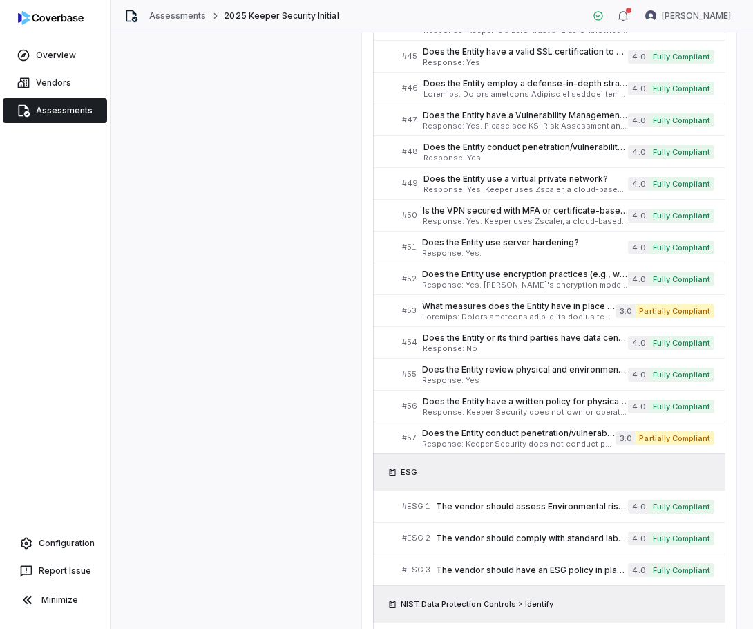
scroll to position [1606, 0]
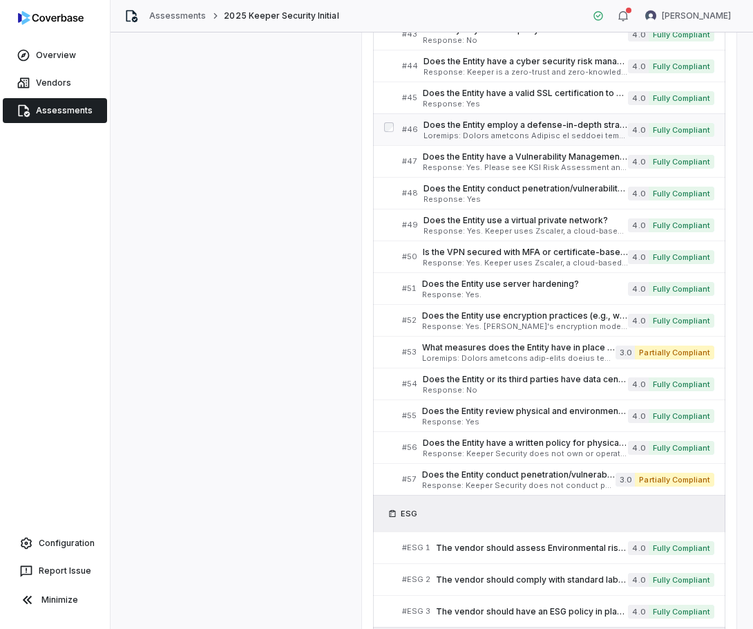
click at [460, 133] on span at bounding box center [525, 136] width 204 height 8
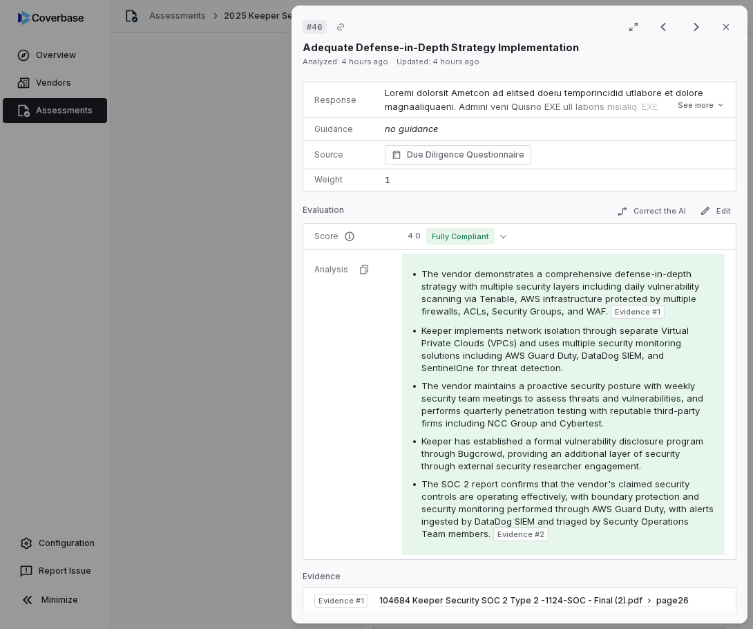
scroll to position [138, 0]
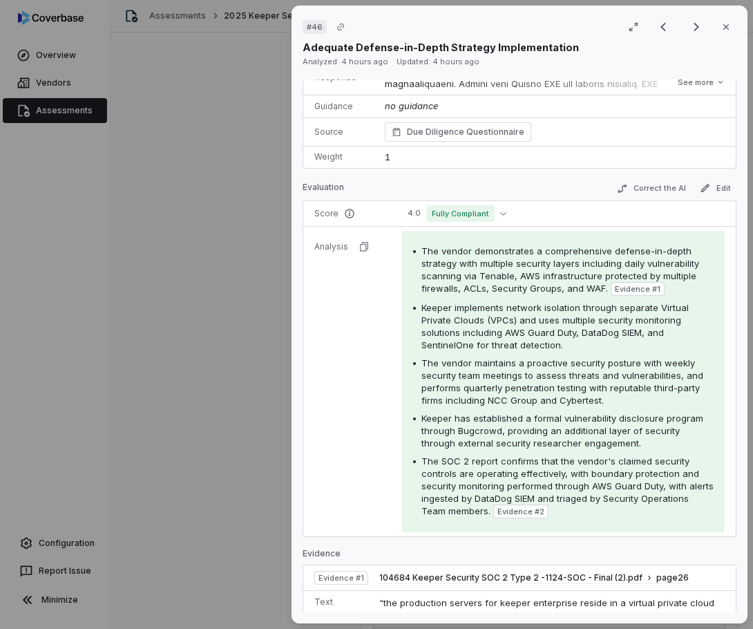
click at [421, 255] on span "The vendor demonstrates a comprehensive defense-in-depth strategy with multiple…" at bounding box center [560, 269] width 278 height 48
click at [714, 32] on button "Close" at bounding box center [726, 26] width 29 height 29
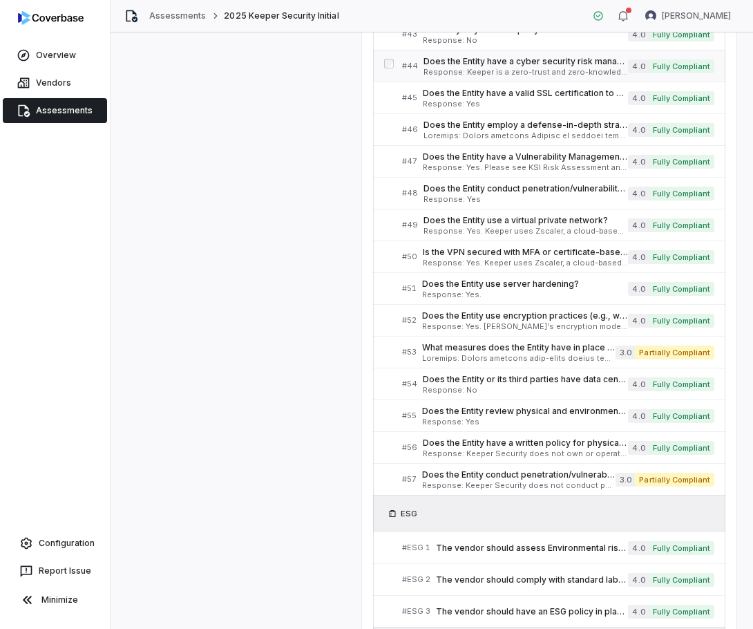
click at [487, 65] on span "Does the Entity have a cyber security risk management framework / program? If '…" at bounding box center [525, 61] width 204 height 11
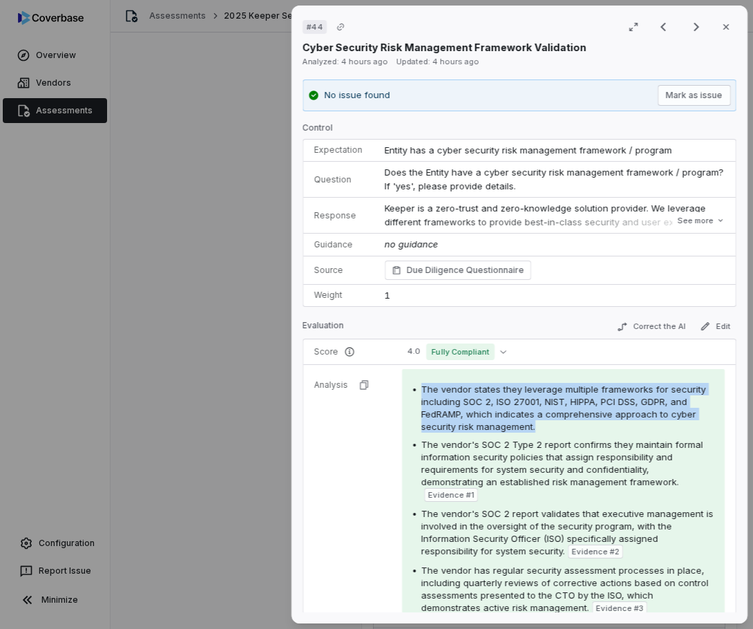
drag, startPoint x: 540, startPoint y: 429, endPoint x: 410, endPoint y: 389, distance: 135.3
click at [410, 389] on div "The vendor states they leverage multiple frameworks for security including SOC …" at bounding box center [563, 527] width 323 height 316
copy div "The vendor states they leverage multiple frameworks for security including SOC …"
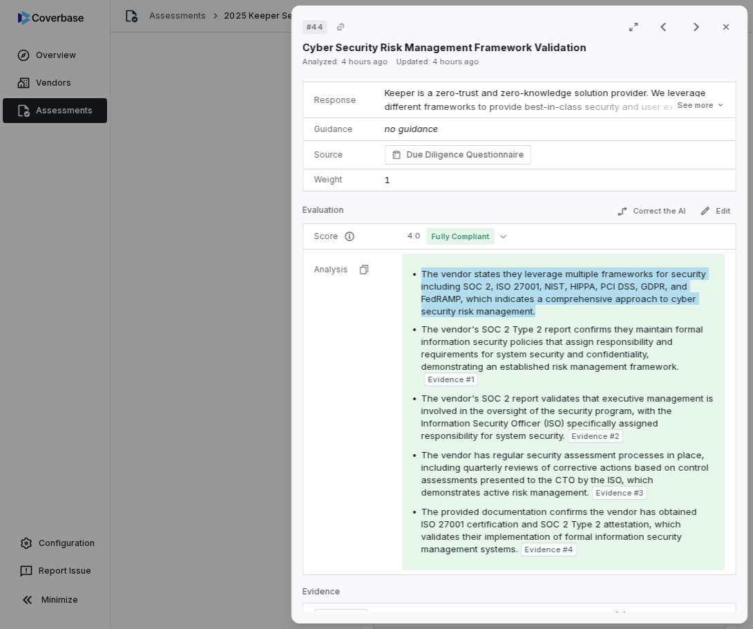
scroll to position [138, 0]
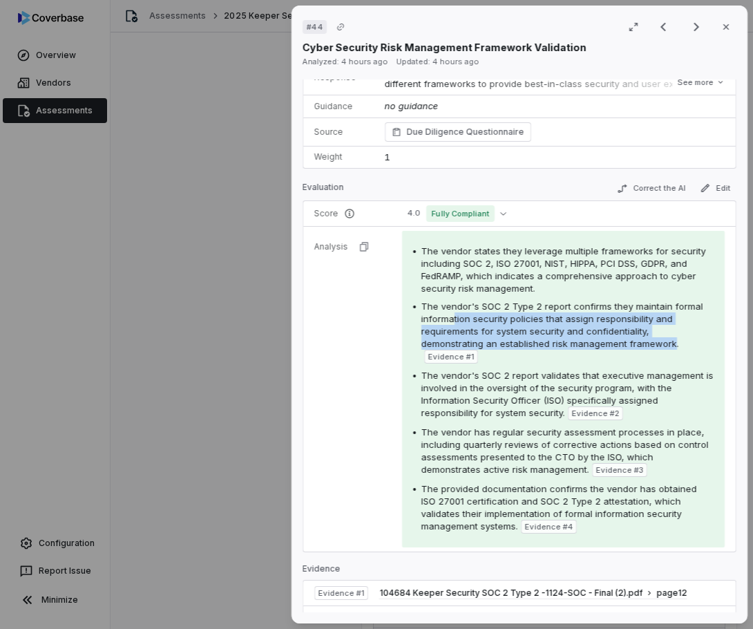
drag, startPoint x: 669, startPoint y: 341, endPoint x: 453, endPoint y: 316, distance: 217.7
click at [453, 316] on span "The vendor's SOC 2 Type 2 report confirms they maintain formal information secu…" at bounding box center [562, 325] width 282 height 48
click at [665, 348] on span "The vendor's SOC 2 Type 2 report confirms they maintain formal information secu…" at bounding box center [562, 325] width 282 height 48
drag, startPoint x: 666, startPoint y: 344, endPoint x: 408, endPoint y: 310, distance: 260.6
click at [408, 310] on div "The vendor states they leverage multiple frameworks for security including SOC …" at bounding box center [563, 389] width 323 height 316
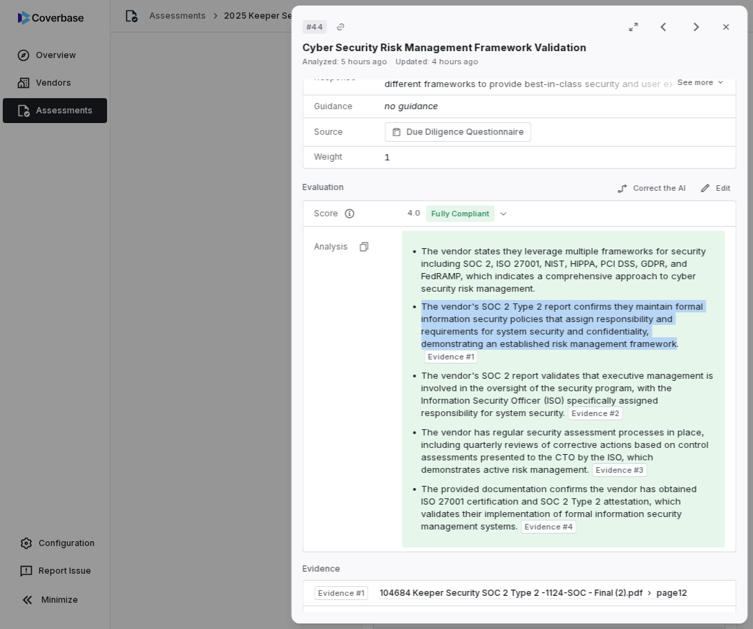
drag, startPoint x: 718, startPoint y: 26, endPoint x: 412, endPoint y: 385, distance: 471.4
click at [723, 26] on icon "button" at bounding box center [726, 27] width 6 height 6
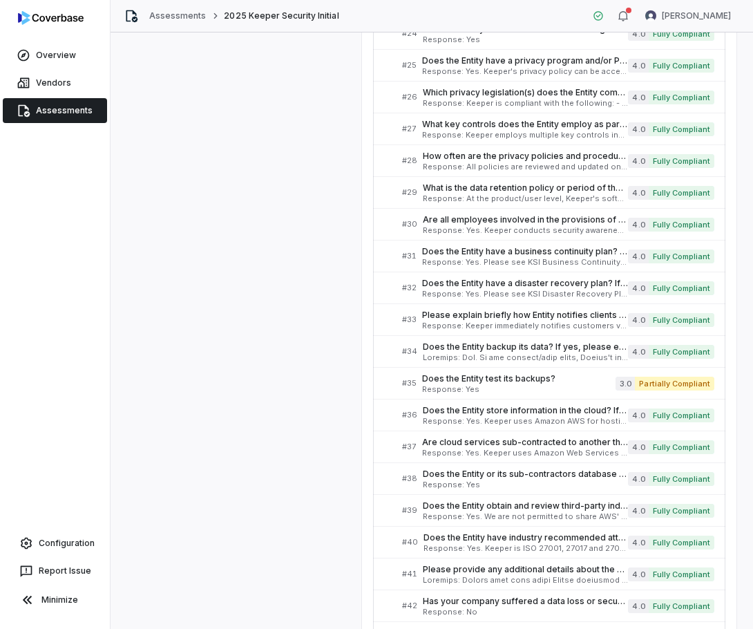
scroll to position [823, 0]
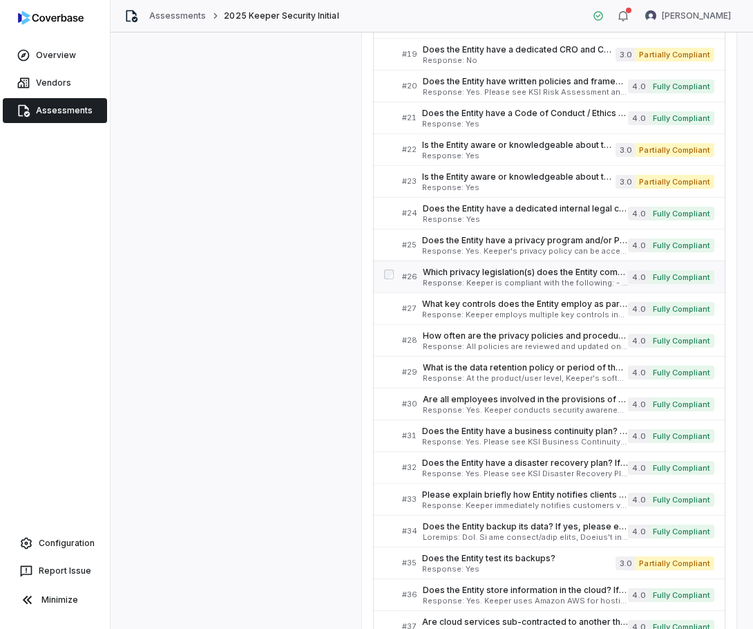
click at [461, 270] on span "Which privacy legislation(s) does the Entity comply with?" at bounding box center [525, 272] width 205 height 11
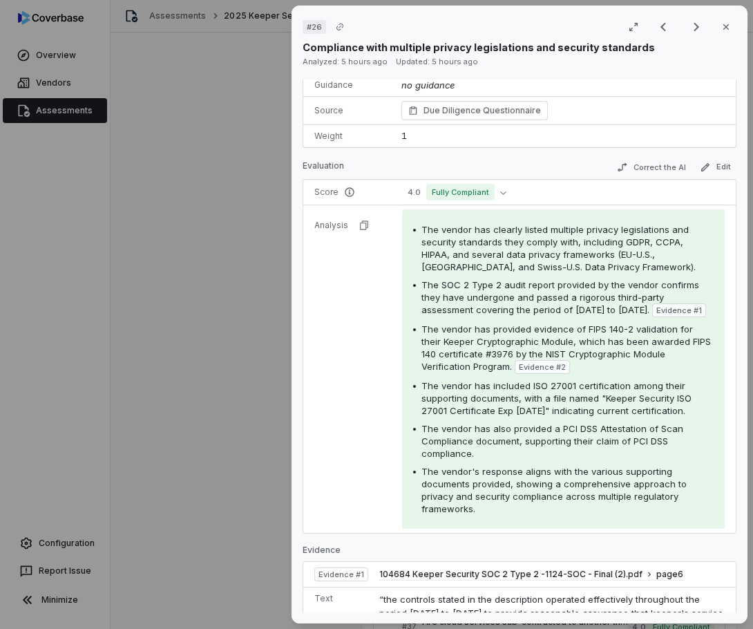
scroll to position [138, 0]
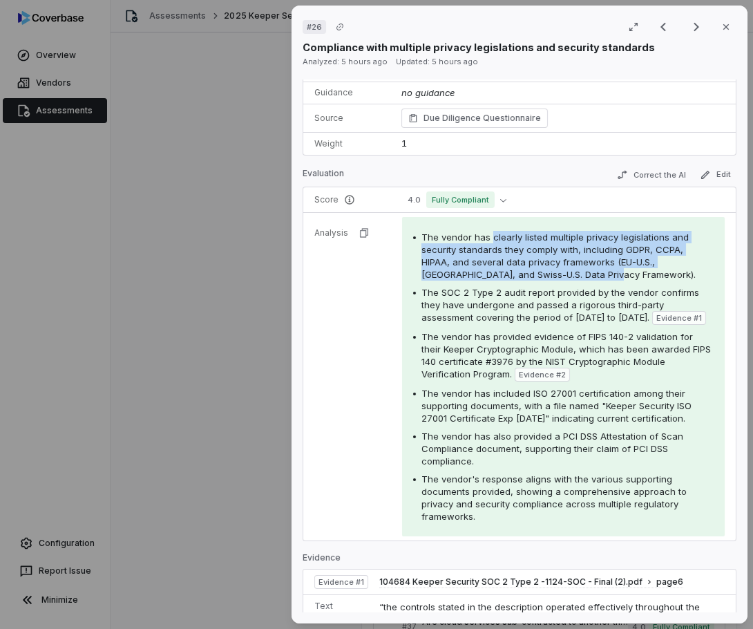
drag, startPoint x: 490, startPoint y: 240, endPoint x: 640, endPoint y: 269, distance: 152.8
click at [640, 269] on div "The vendor has clearly listed multiple privacy legislations and security standa…" at bounding box center [567, 256] width 292 height 50
copy span "clearly listed multiple privacy legislations and security standards they comply…"
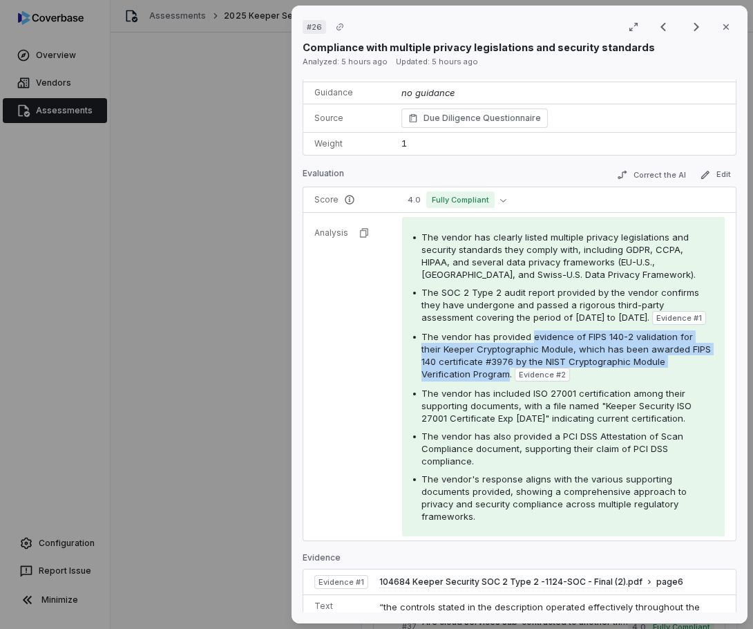
drag, startPoint x: 507, startPoint y: 390, endPoint x: 529, endPoint y: 350, distance: 44.8
click at [529, 350] on span "The vendor has provided evidence of FIPS 140-2 validation for their Keeper Cryp…" at bounding box center [565, 355] width 289 height 48
click at [721, 31] on icon "button" at bounding box center [726, 26] width 11 height 11
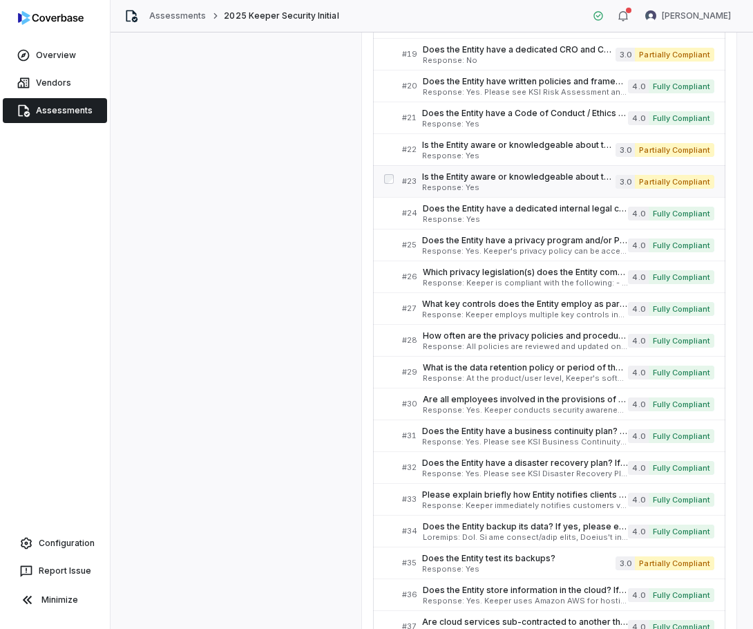
click at [516, 174] on span "Is the Entity aware or knowledgeable about the following financial institutions…" at bounding box center [518, 176] width 193 height 11
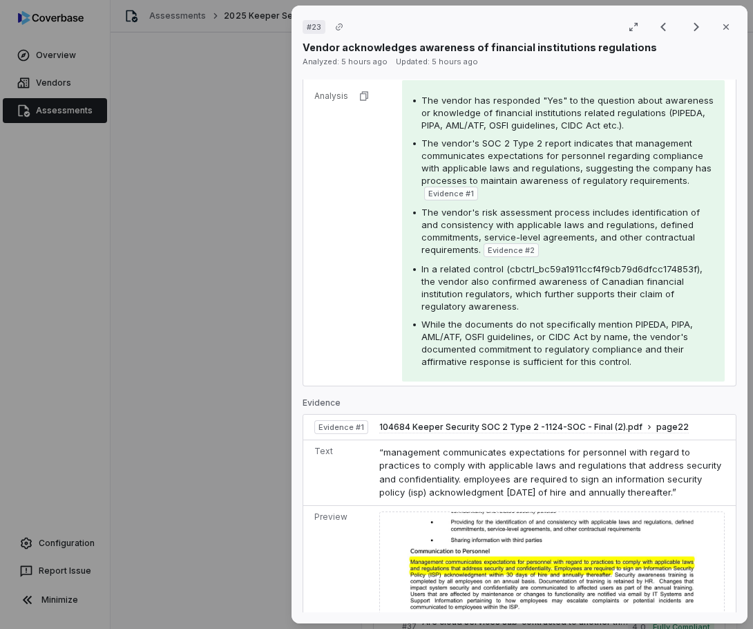
scroll to position [276, 0]
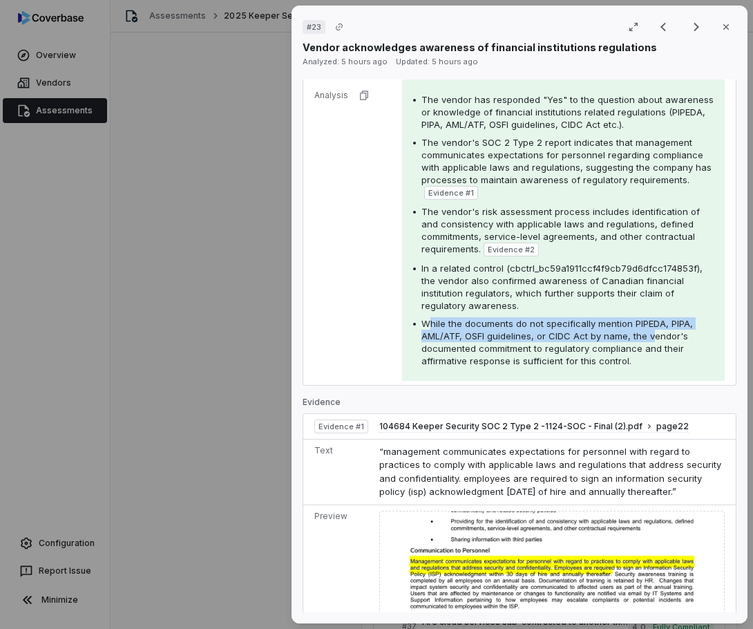
drag, startPoint x: 423, startPoint y: 348, endPoint x: 652, endPoint y: 359, distance: 228.9
click at [652, 359] on span "While the documents do not specifically mention PIPEDA, PIPA, AML/ATF, OSFI gui…" at bounding box center [557, 342] width 272 height 48
click at [551, 359] on span "While the documents do not specifically mention PIPEDA, PIPA, AML/ATF, OSFI gui…" at bounding box center [557, 342] width 272 height 48
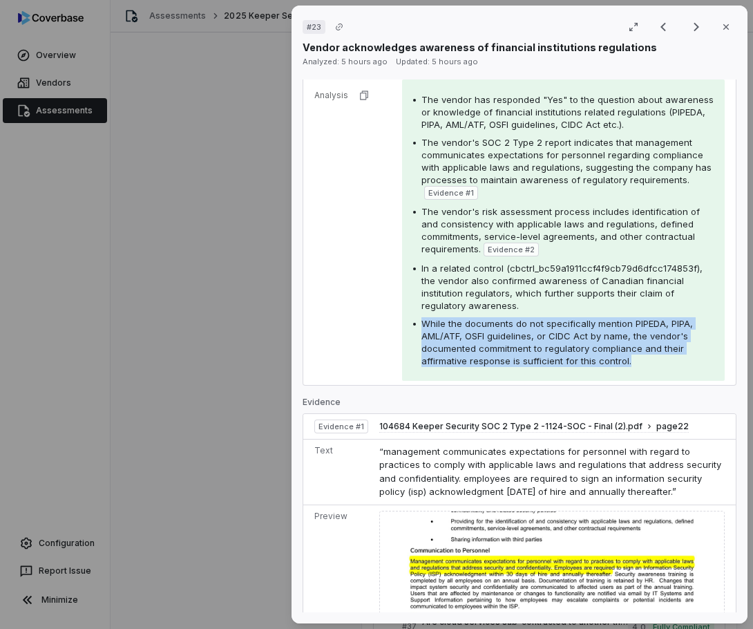
drag, startPoint x: 419, startPoint y: 349, endPoint x: 640, endPoint y: 377, distance: 222.9
click at [640, 367] on div "While the documents do not specifically mention PIPEDA, PIPA, AML/ATF, OSFI gui…" at bounding box center [563, 342] width 301 height 50
copy span "While the documents do not specifically mention PIPEDA, PIPA, AML/ATF, OSFI gui…"
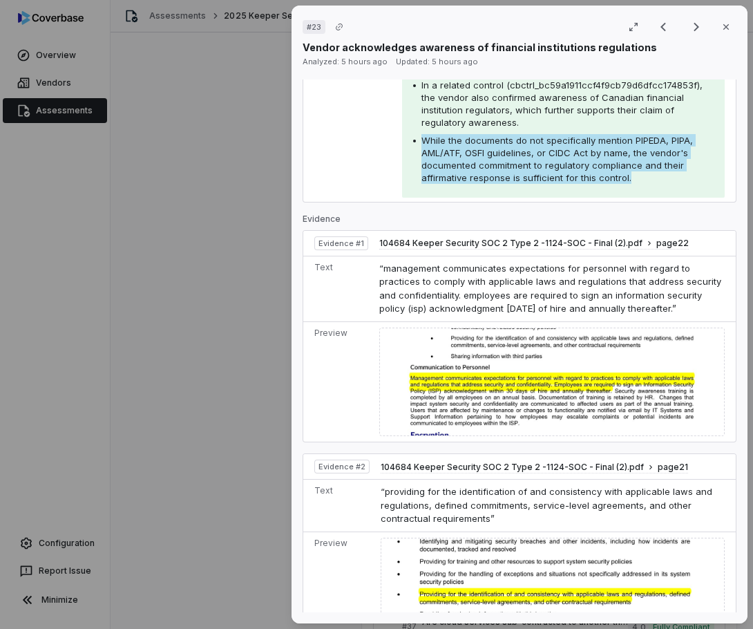
scroll to position [404, 0]
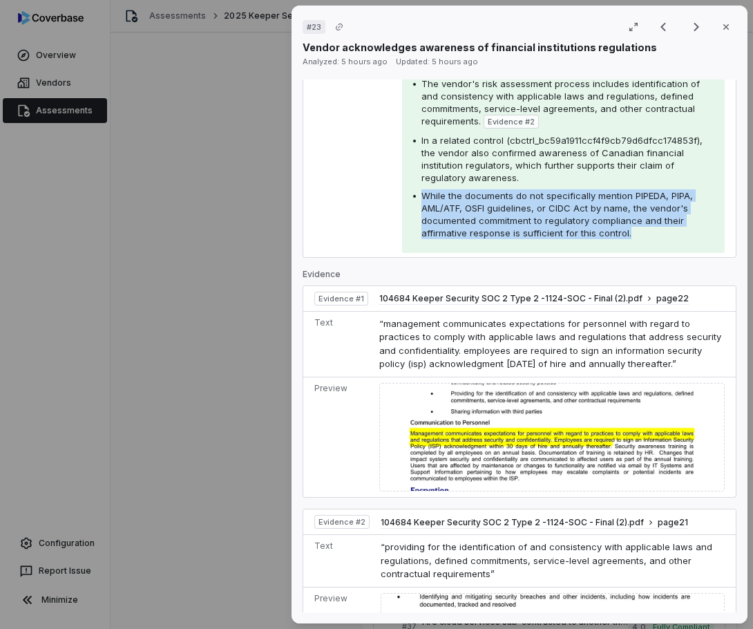
drag, startPoint x: 714, startPoint y: 35, endPoint x: 647, endPoint y: 208, distance: 185.3
click at [714, 35] on button "Close" at bounding box center [726, 26] width 29 height 29
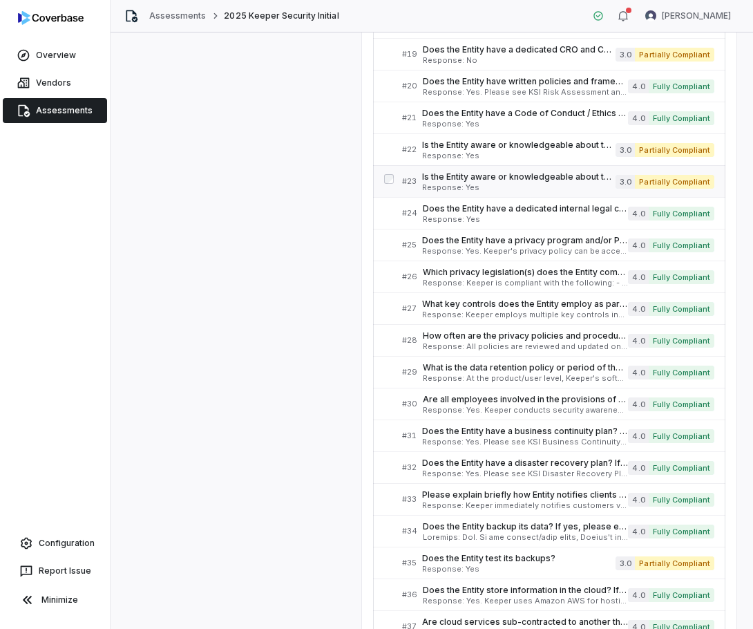
click at [646, 183] on span "Partially Compliant" at bounding box center [674, 182] width 79 height 14
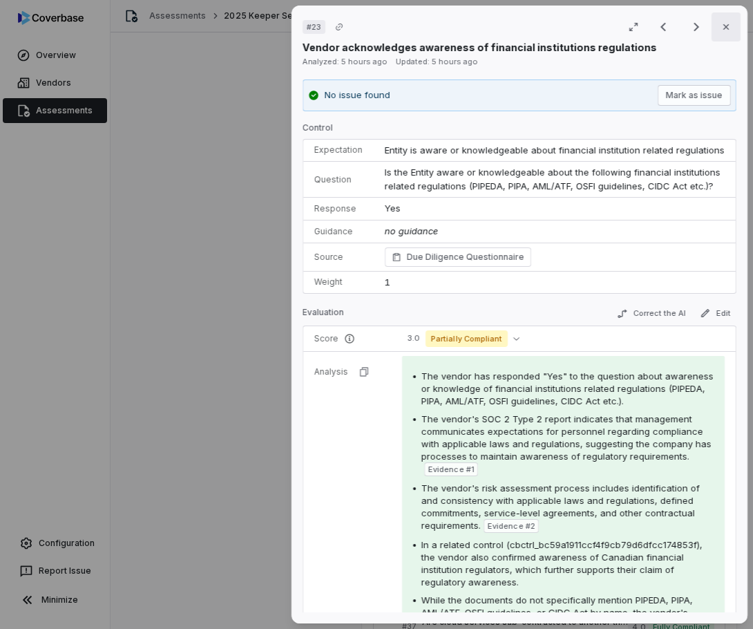
click at [712, 34] on button "Close" at bounding box center [726, 26] width 29 height 29
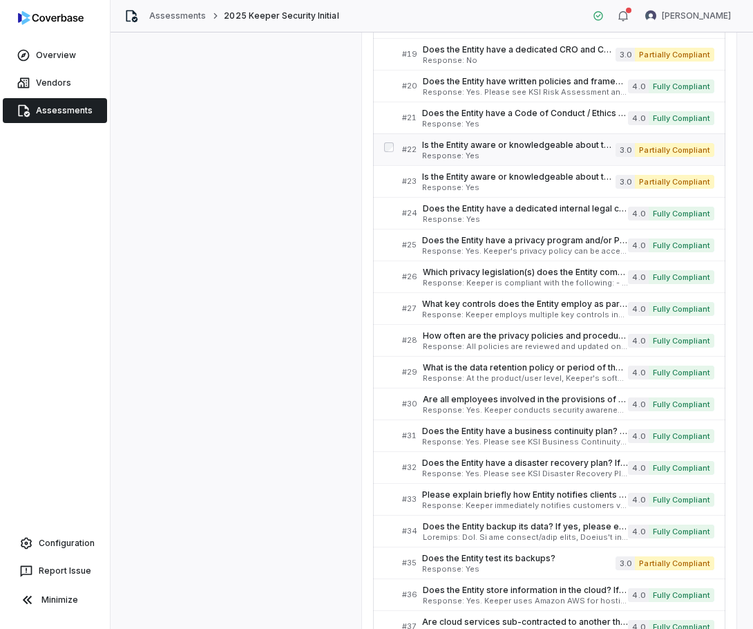
click at [551, 149] on span "Is the Entity aware or knowledgeable about the following Canadian financial ins…" at bounding box center [518, 145] width 193 height 11
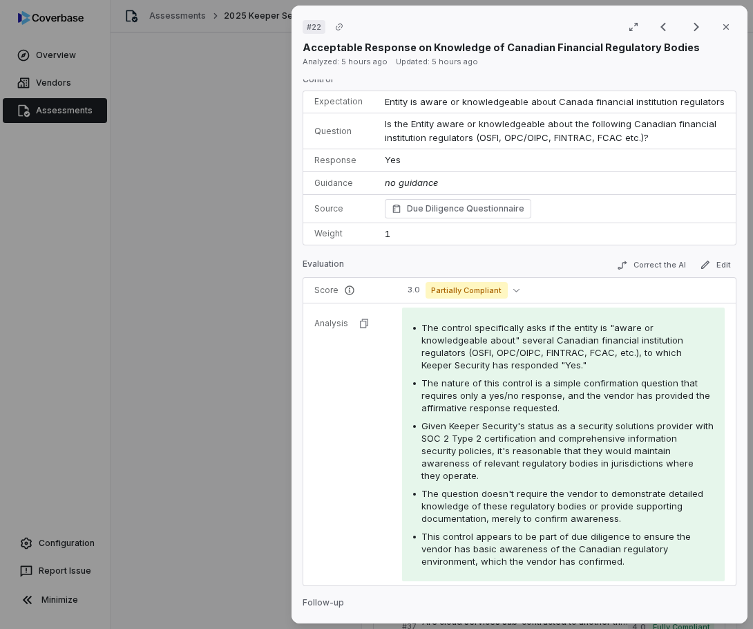
scroll to position [69, 0]
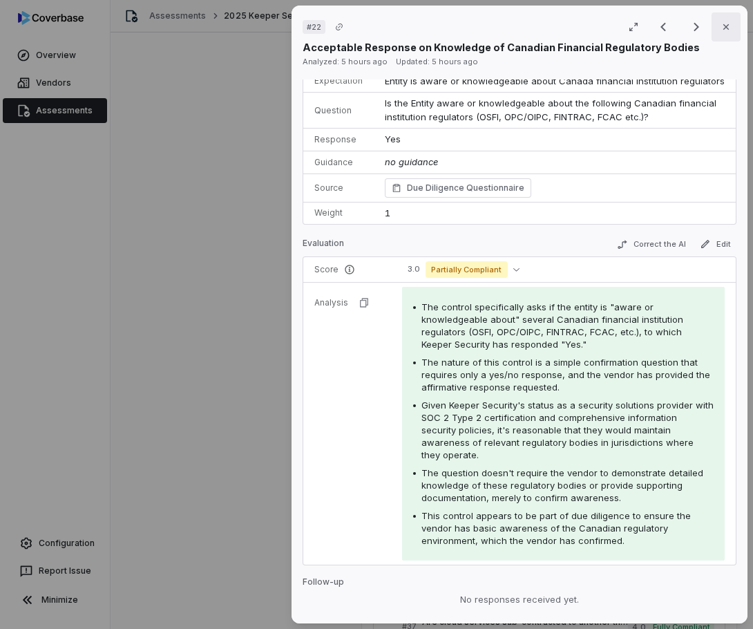
click at [730, 26] on button "Close" at bounding box center [726, 26] width 29 height 29
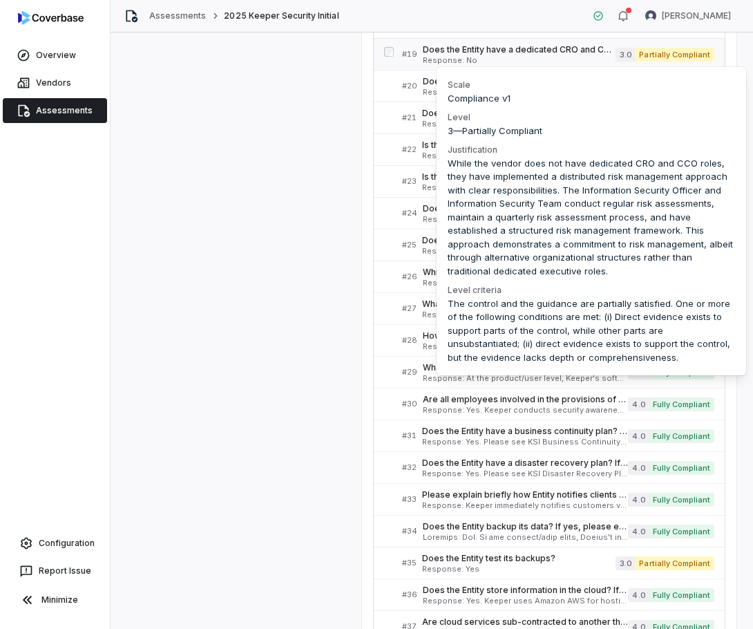
click at [657, 57] on span "Partially Compliant" at bounding box center [674, 55] width 79 height 14
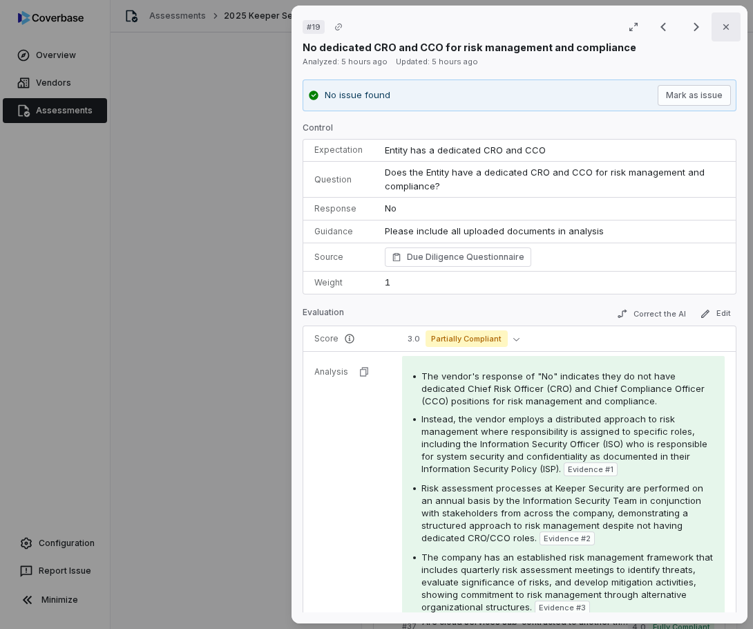
click at [714, 35] on button "Close" at bounding box center [726, 26] width 29 height 29
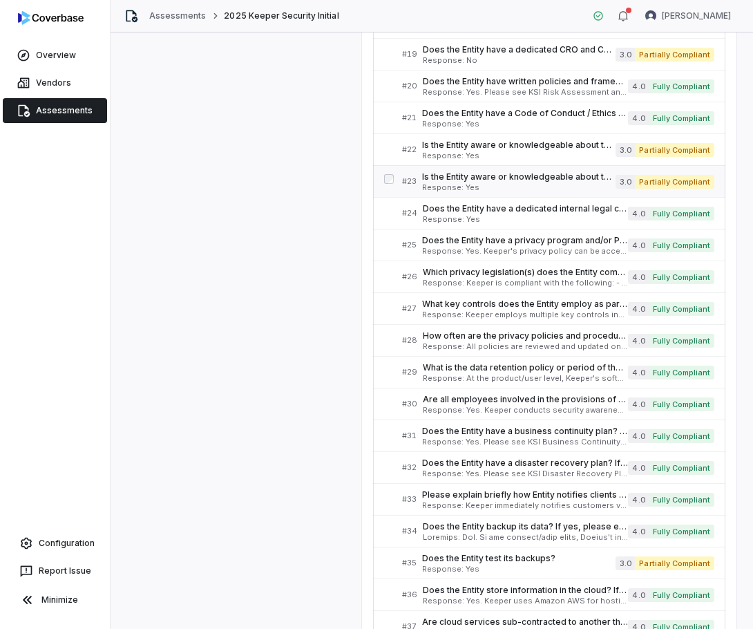
click at [446, 171] on link "# 23 Is the Entity aware or knowledgeable about the following financial institu…" at bounding box center [558, 181] width 312 height 31
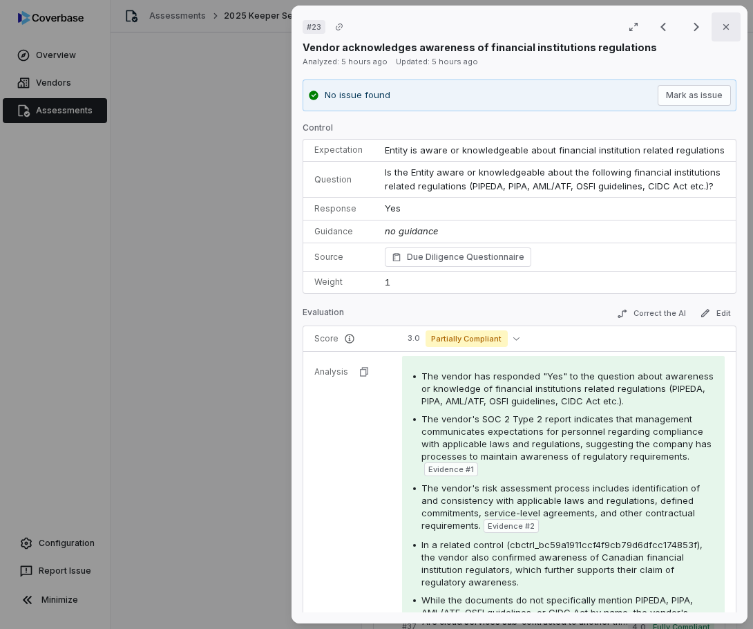
click at [731, 31] on button "Close" at bounding box center [726, 26] width 29 height 29
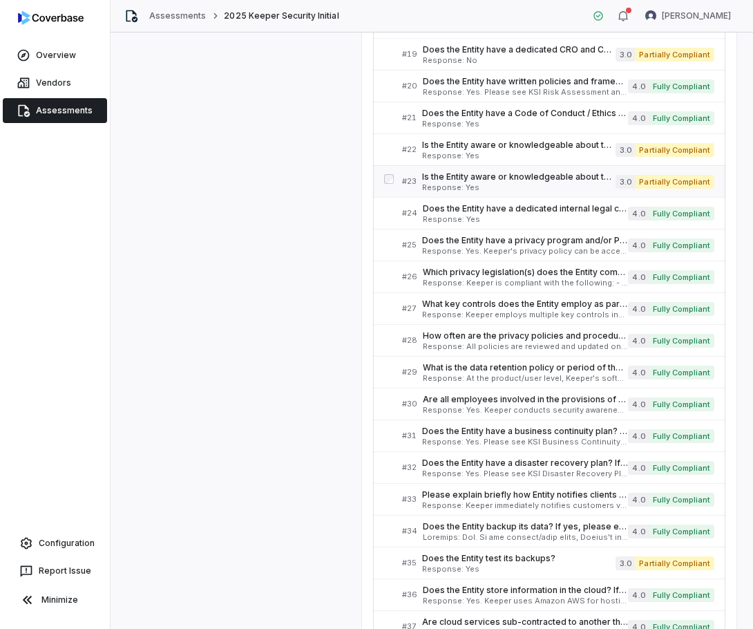
drag, startPoint x: 544, startPoint y: 610, endPoint x: 542, endPoint y: 191, distance: 418.7
click at [542, 191] on link "# 23 Is the Entity aware or knowledgeable about the following financial institu…" at bounding box center [558, 181] width 312 height 31
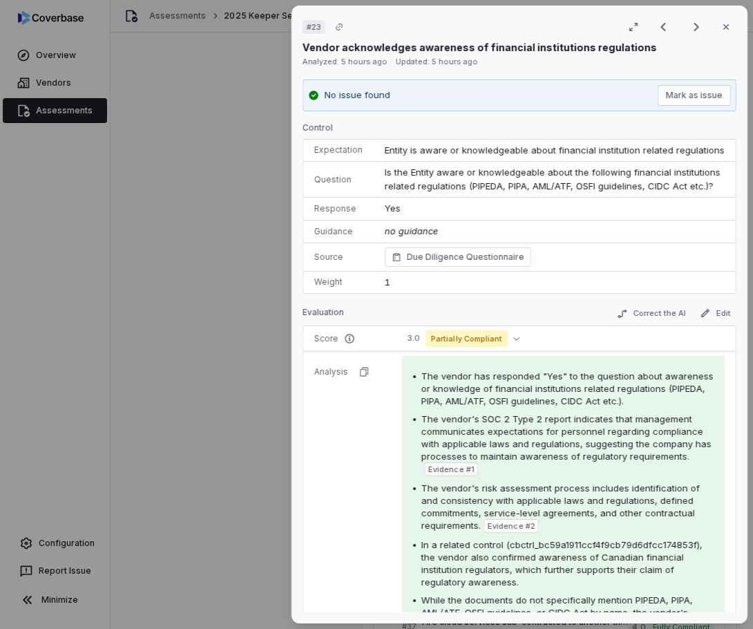
click at [558, 161] on td "Entity is aware or knowledgeable about financial institution related regulations" at bounding box center [555, 151] width 362 height 22
click at [716, 39] on button "Close" at bounding box center [726, 26] width 29 height 29
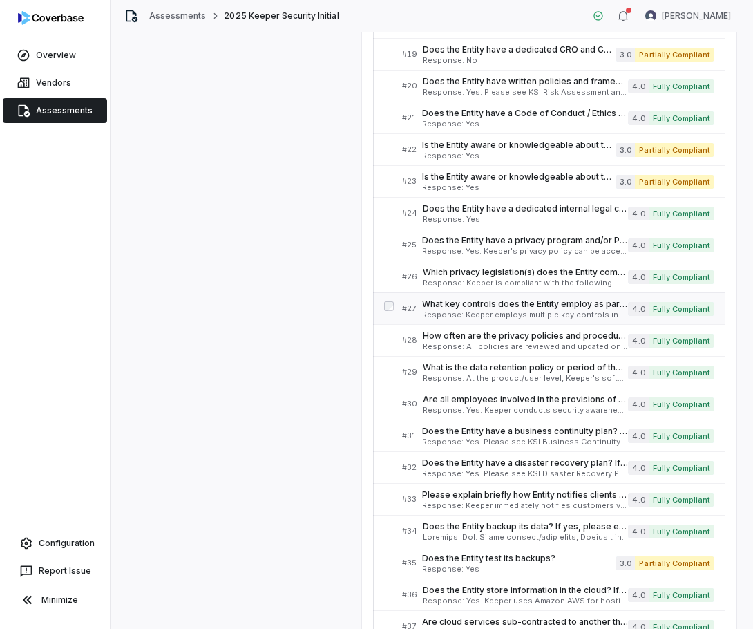
click at [539, 302] on span "What key controls does the Entity employ as part of its privacy and information…" at bounding box center [525, 303] width 206 height 11
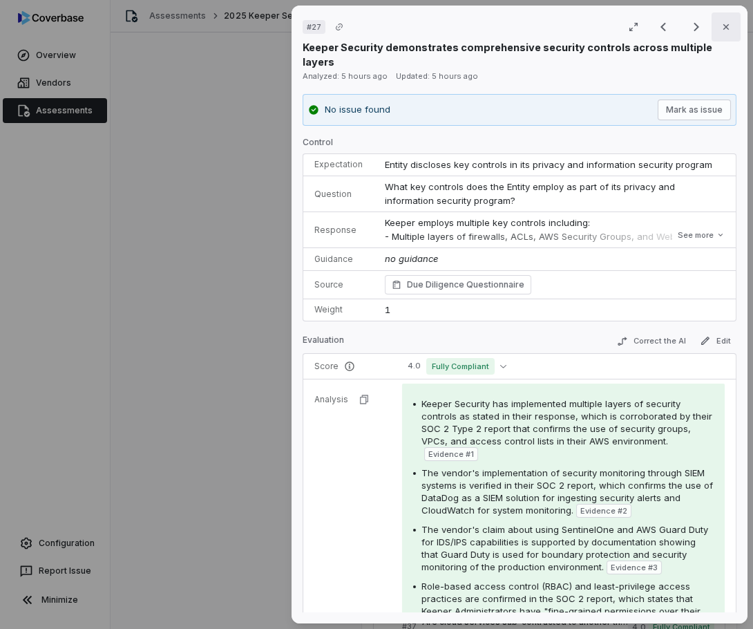
click at [721, 27] on icon "button" at bounding box center [726, 26] width 11 height 11
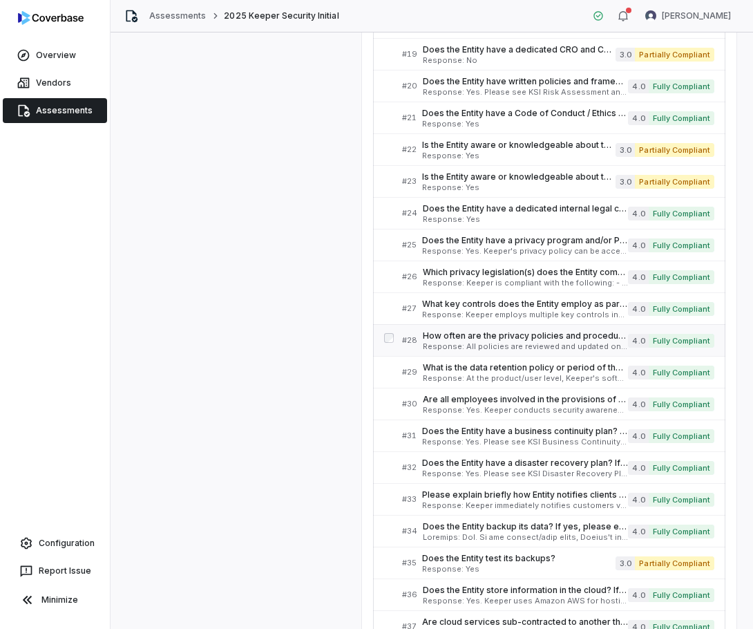
click at [554, 335] on span "How often are the privacy policies and procedures updated?" at bounding box center [525, 335] width 205 height 11
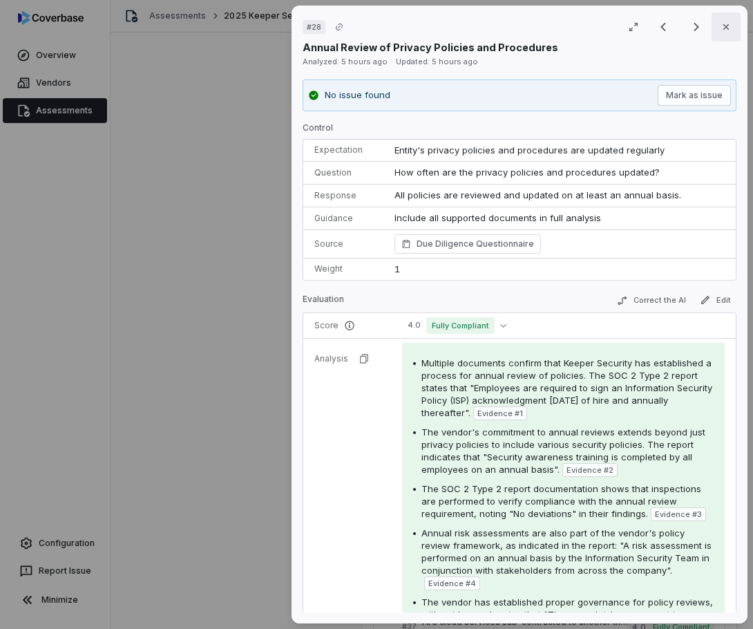
click at [721, 35] on button "Close" at bounding box center [726, 26] width 29 height 29
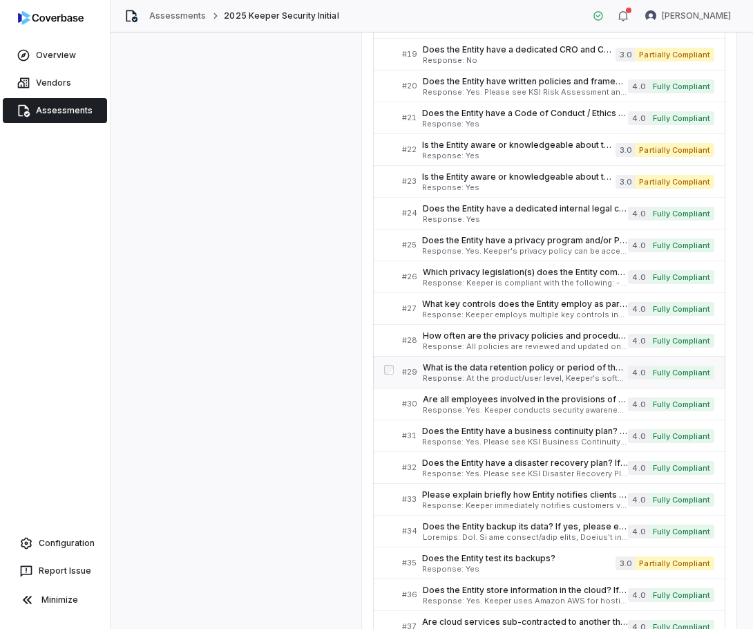
click at [540, 370] on span "What is the data retention policy or period of the Entity and, if applicable, s…" at bounding box center [525, 367] width 205 height 11
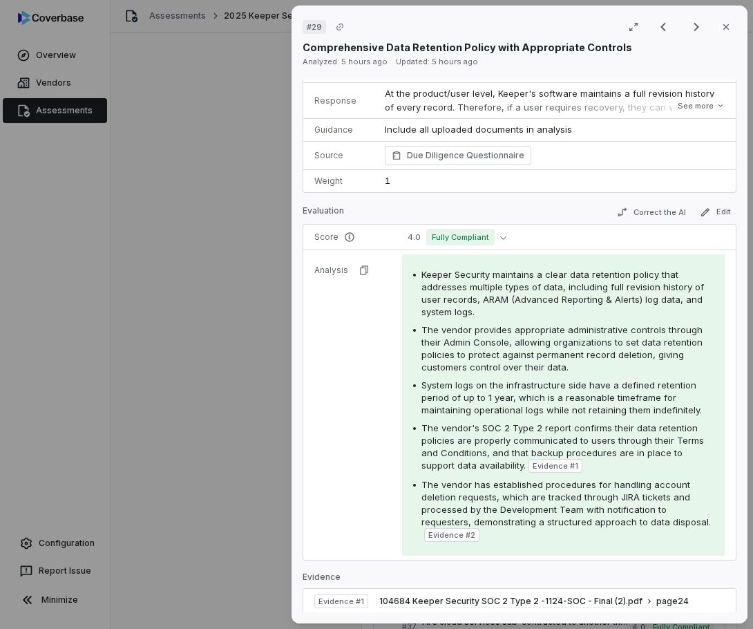
scroll to position [138, 0]
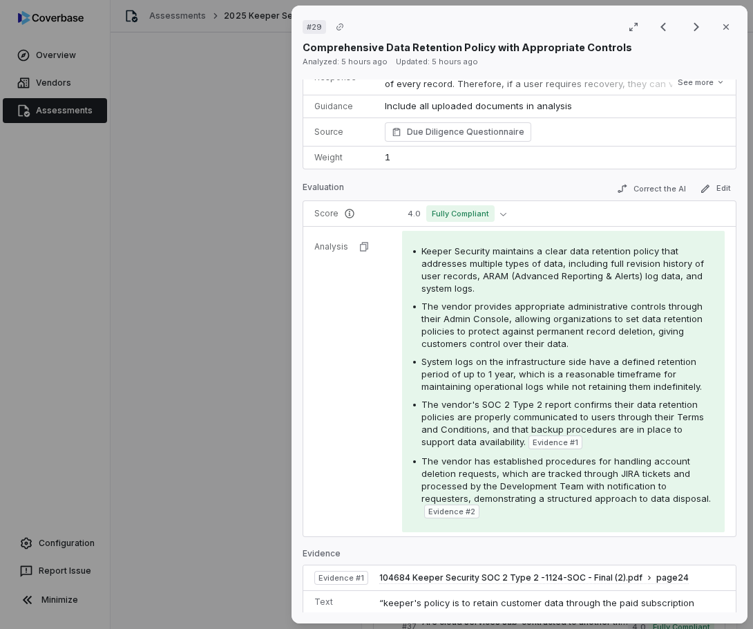
drag, startPoint x: 719, startPoint y: 20, endPoint x: 745, endPoint y: 87, distance: 72.0
click at [719, 20] on button "Close" at bounding box center [726, 26] width 29 height 29
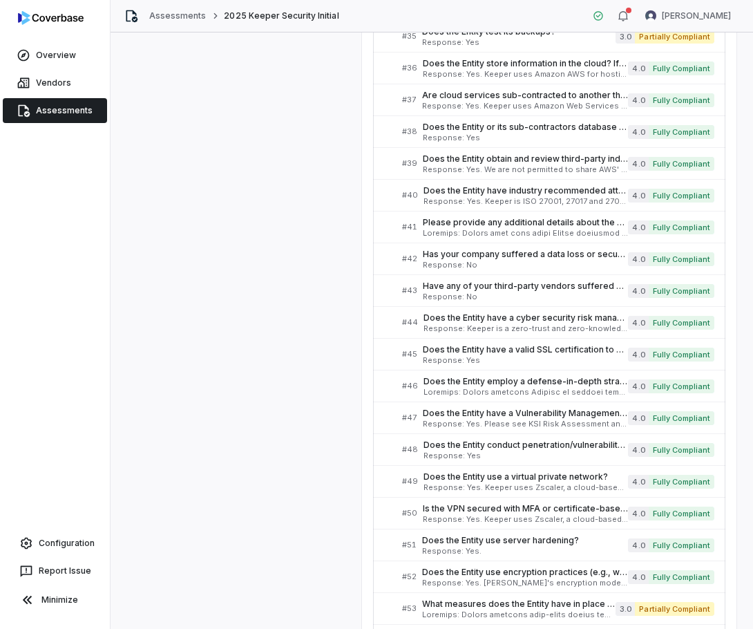
scroll to position [1276, 0]
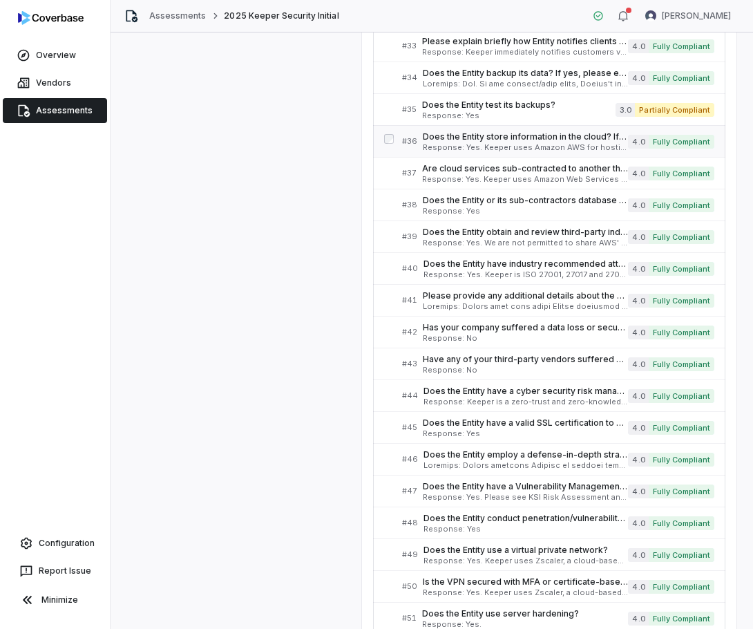
click at [500, 136] on span "Does the Entity store information in the cloud? If 'Yes' please provide the loc…" at bounding box center [525, 136] width 205 height 11
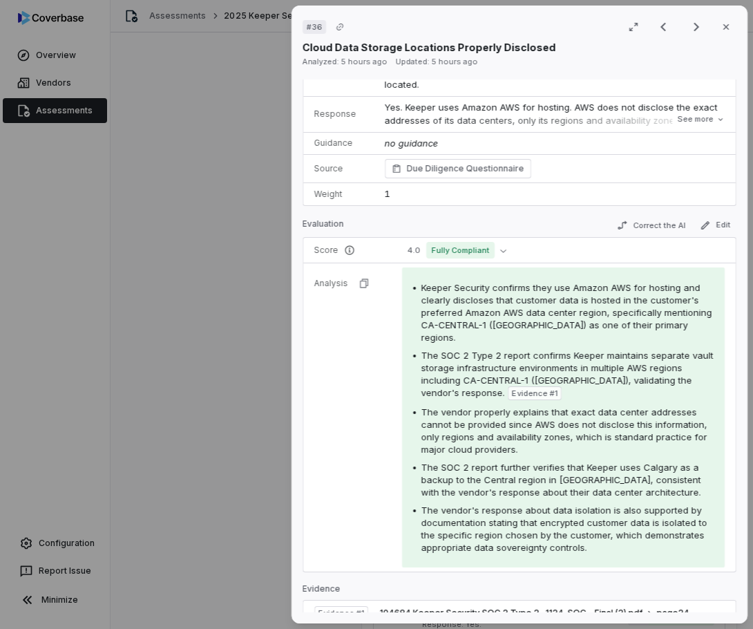
scroll to position [138, 0]
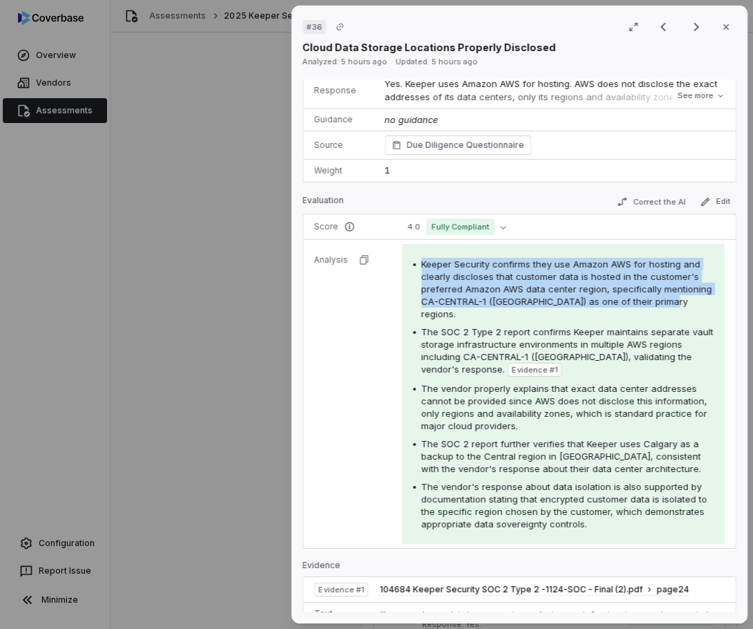
drag, startPoint x: 421, startPoint y: 264, endPoint x: 602, endPoint y: 312, distance: 187.4
click at [602, 313] on div "Keeper Security confirms they use Amazon AWS for hosting and clearly discloses …" at bounding box center [567, 289] width 292 height 62
copy span "Keeper Security confirms they use Amazon AWS for hosting and clearly discloses …"
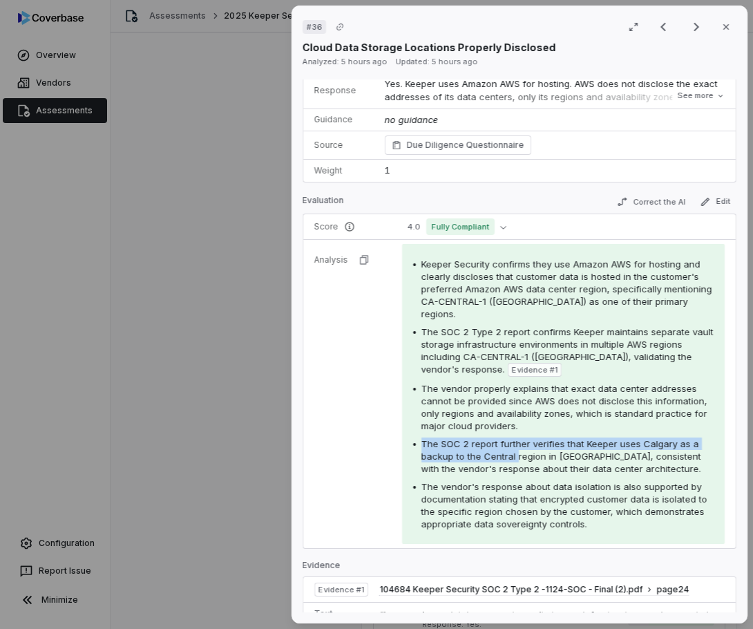
drag, startPoint x: 421, startPoint y: 446, endPoint x: 514, endPoint y: 453, distance: 93.5
click at [514, 453] on span "The SOC 2 report further verifies that Keeper uses Calgary as a backup to the C…" at bounding box center [561, 456] width 280 height 36
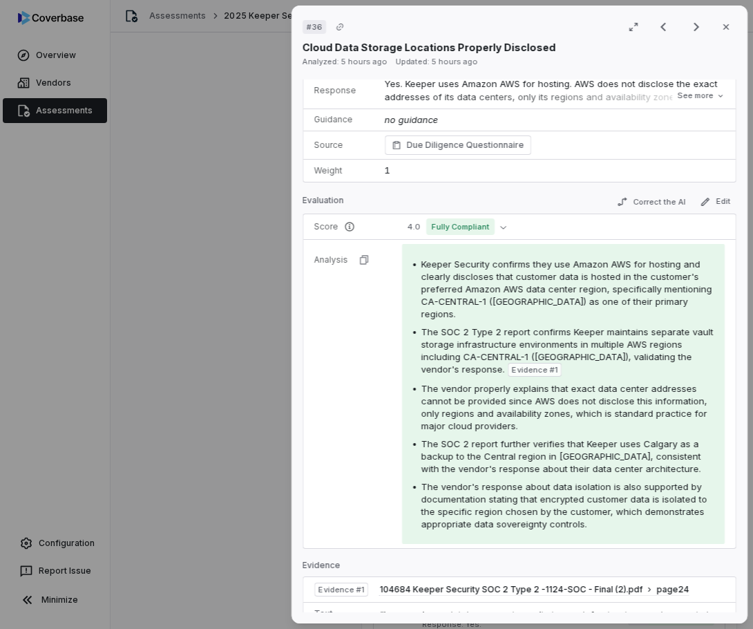
click at [580, 477] on div "Keeper Security confirms they use Amazon AWS for hosting and clearly discloses …" at bounding box center [563, 394] width 301 height 272
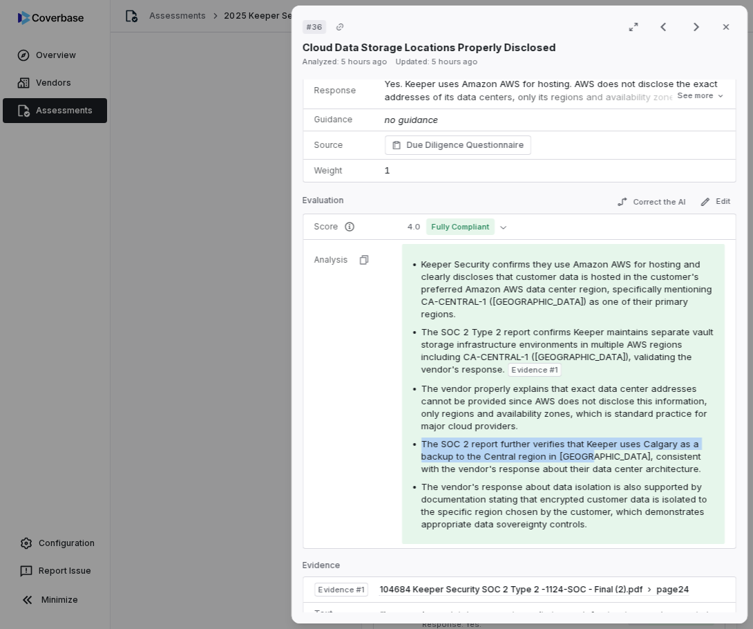
drag, startPoint x: 585, startPoint y: 454, endPoint x: 419, endPoint y: 444, distance: 166.8
click at [419, 444] on div "The SOC 2 report further verifies that Keeper uses Calgary as a backup to the C…" at bounding box center [563, 455] width 301 height 37
click at [725, 35] on button "Close" at bounding box center [726, 26] width 29 height 29
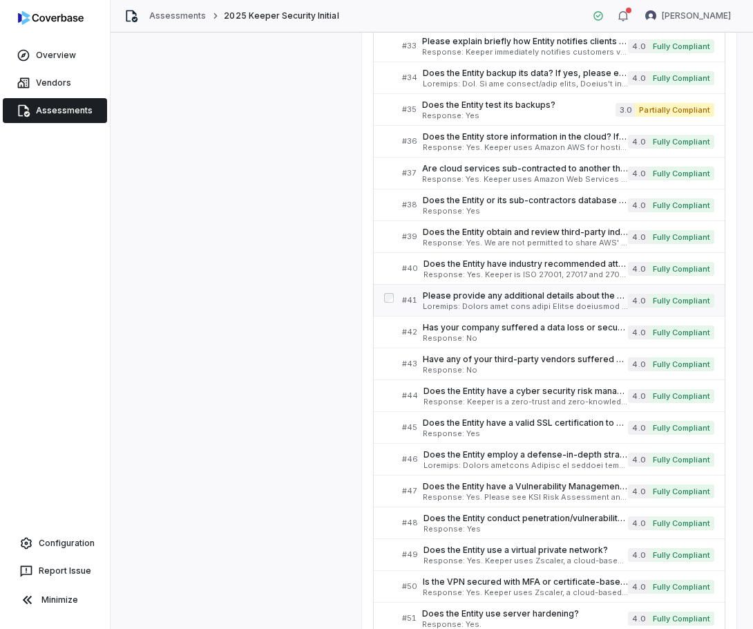
click at [450, 302] on div "Please provide any additional details about the cloud computing and data center…" at bounding box center [525, 300] width 205 height 20
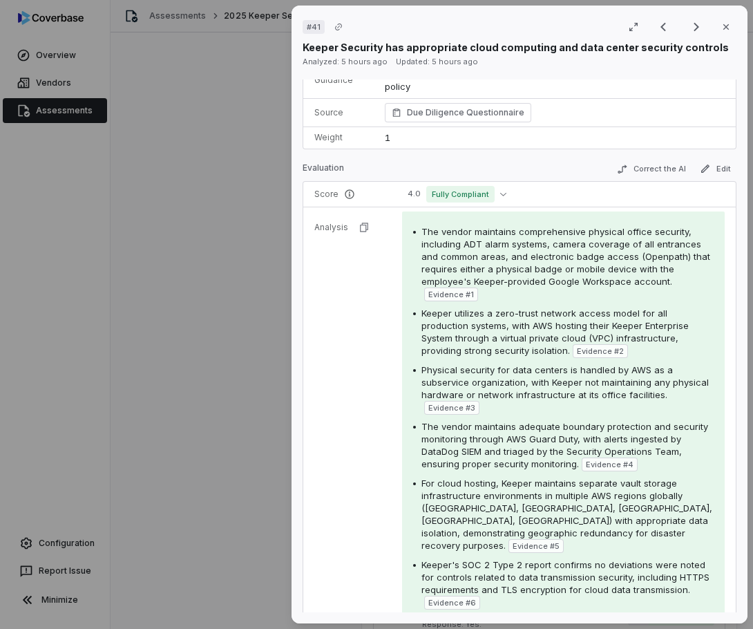
scroll to position [207, 0]
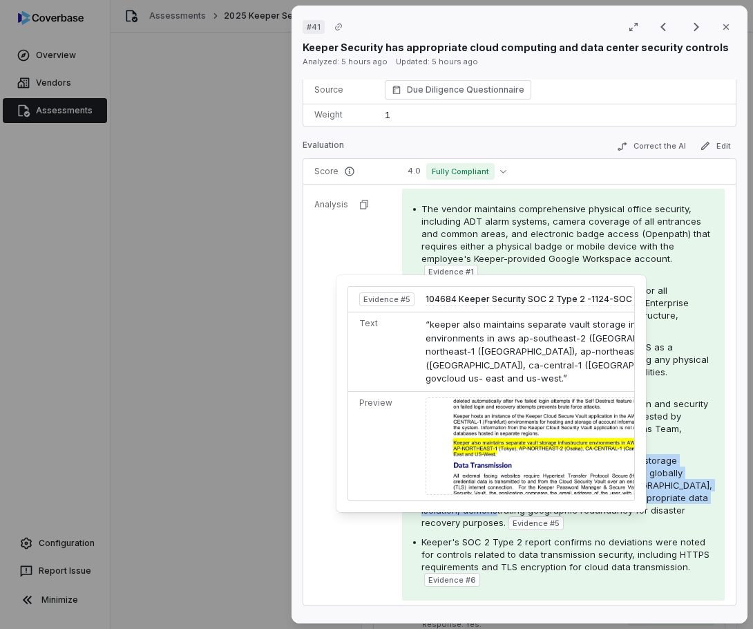
drag, startPoint x: 420, startPoint y: 461, endPoint x: 464, endPoint y: 511, distance: 66.6
click at [464, 511] on div "For cloud hosting, Keeper maintains separate vault storage infrastructure envir…" at bounding box center [567, 492] width 292 height 76
click at [698, 274] on div "The vendor maintains comprehensive physical office security, including ADT alar…" at bounding box center [567, 240] width 292 height 76
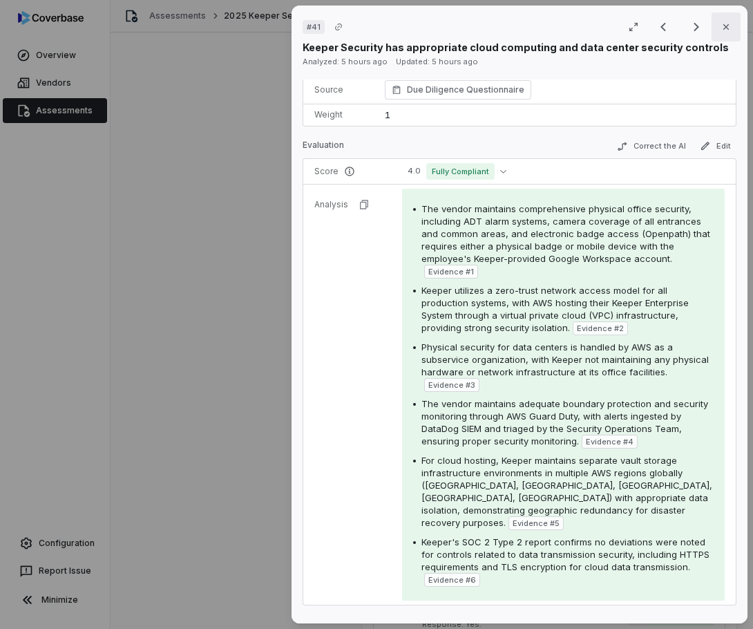
click at [714, 37] on button "Close" at bounding box center [726, 26] width 29 height 29
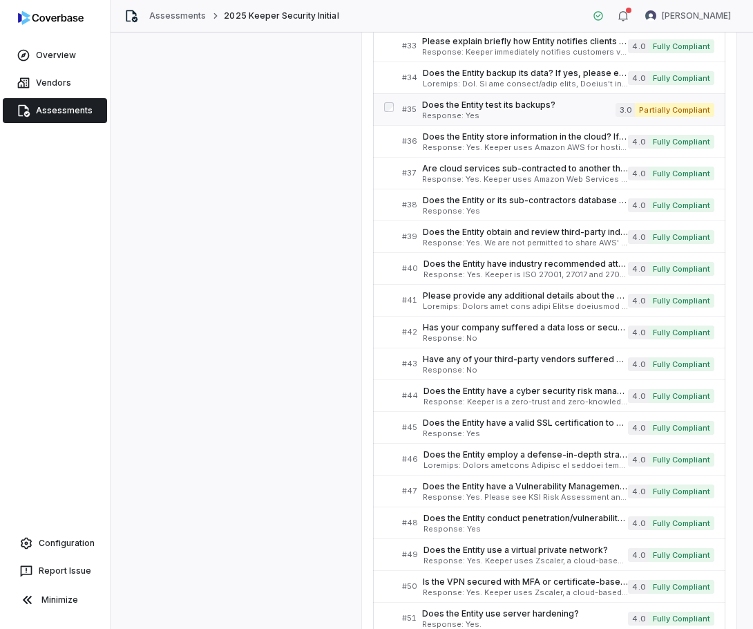
click at [543, 105] on span "Does the Entity test its backups?" at bounding box center [518, 104] width 193 height 11
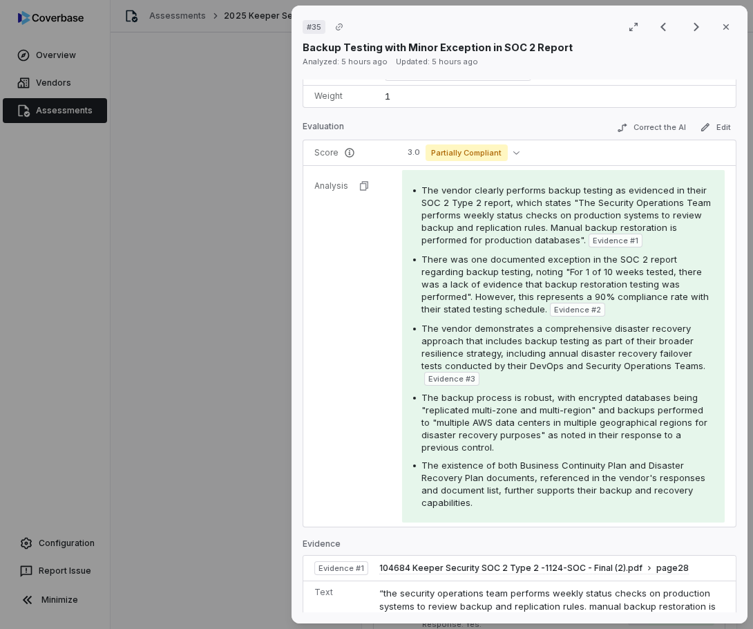
scroll to position [207, 0]
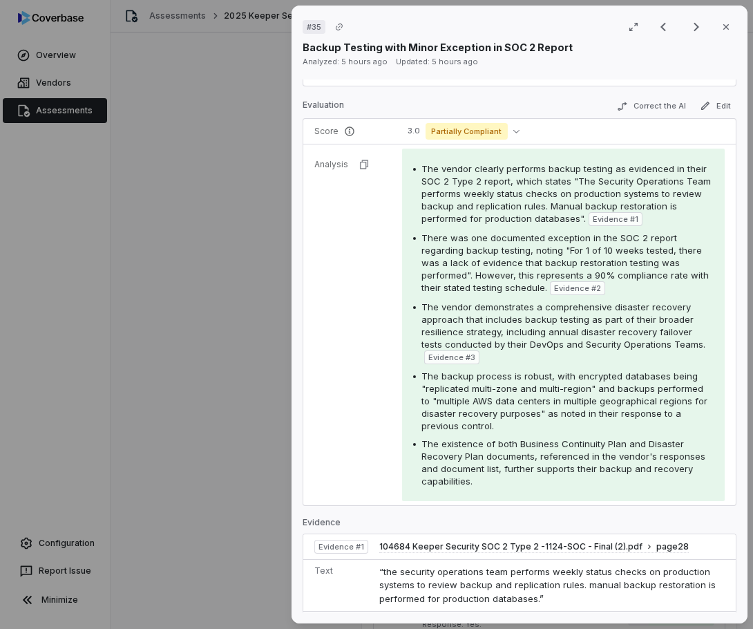
drag, startPoint x: 721, startPoint y: 23, endPoint x: 707, endPoint y: 450, distance: 427.2
click at [721, 23] on icon "button" at bounding box center [726, 26] width 11 height 11
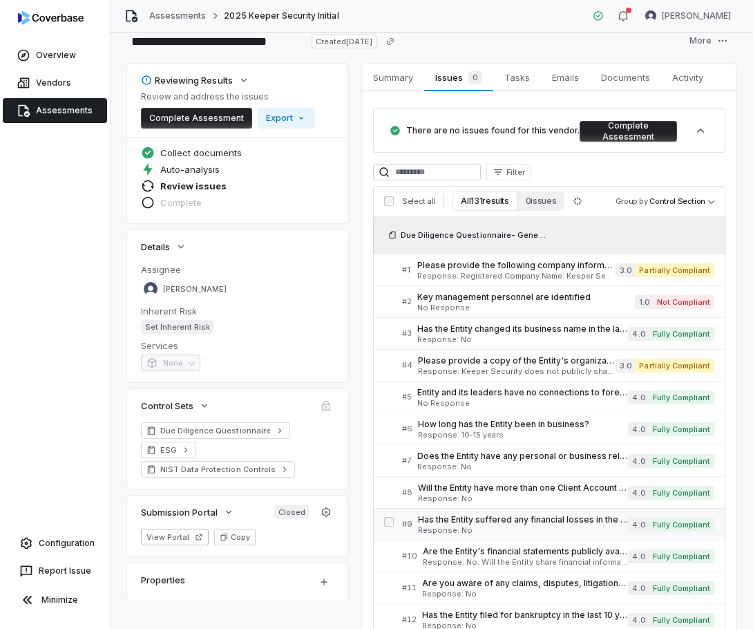
scroll to position [69, 0]
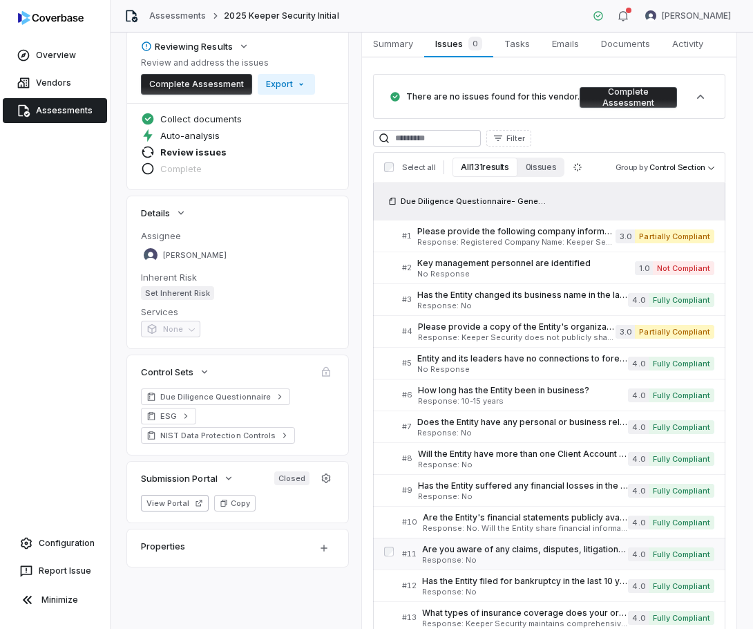
click at [549, 551] on span "Are you aware of any claims, disputes, litigation, oppositions, or investigatio…" at bounding box center [525, 549] width 206 height 11
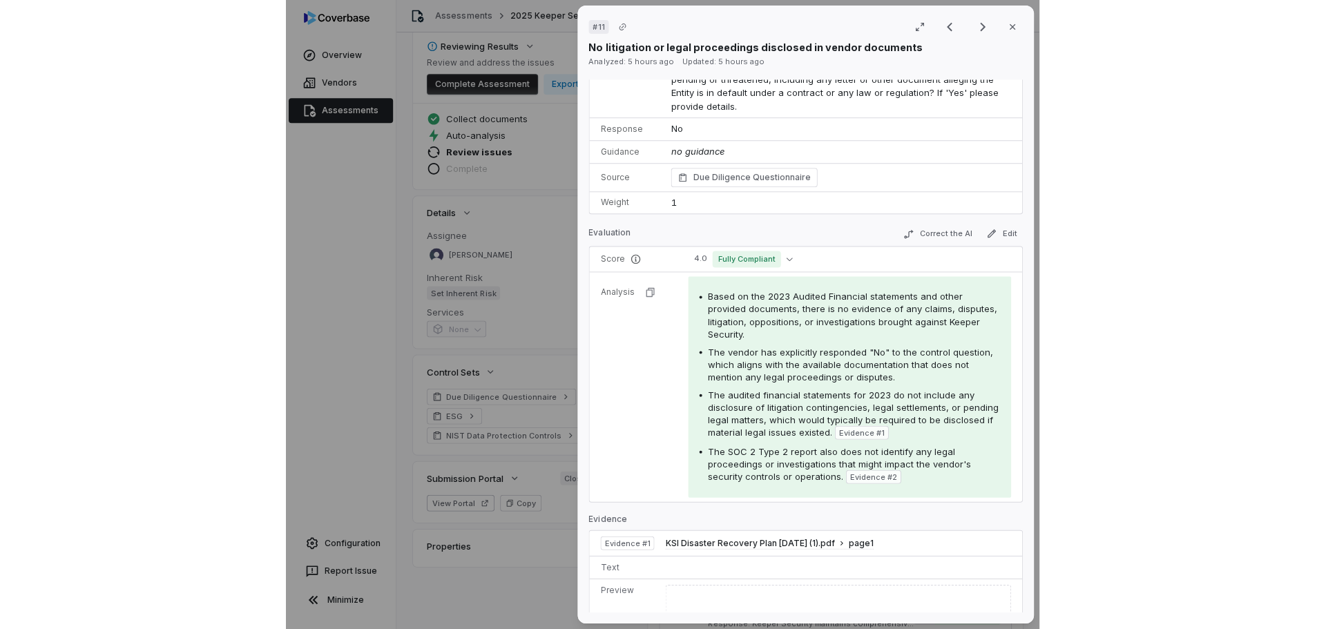
scroll to position [138, 0]
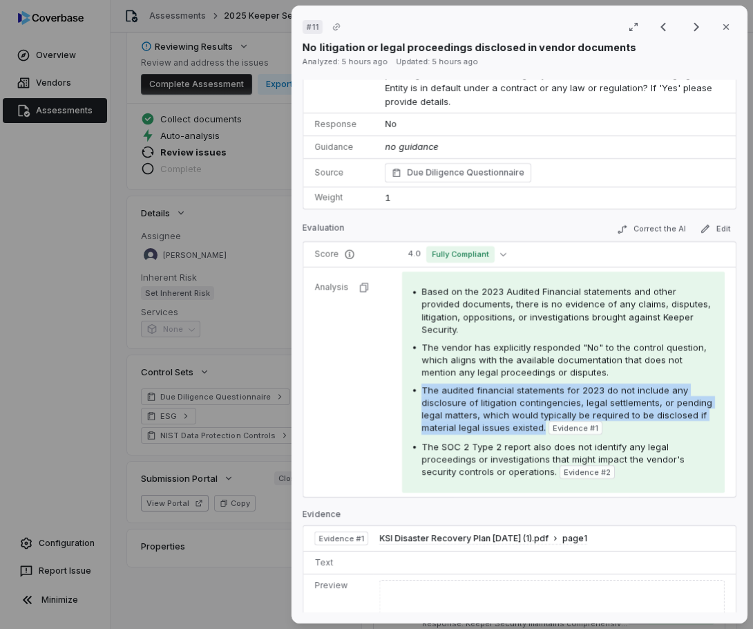
drag, startPoint x: 419, startPoint y: 390, endPoint x: 592, endPoint y: 431, distance: 177.6
click at [592, 431] on div "The audited financial statements for 2023 do not include any disclosure of liti…" at bounding box center [563, 408] width 301 height 51
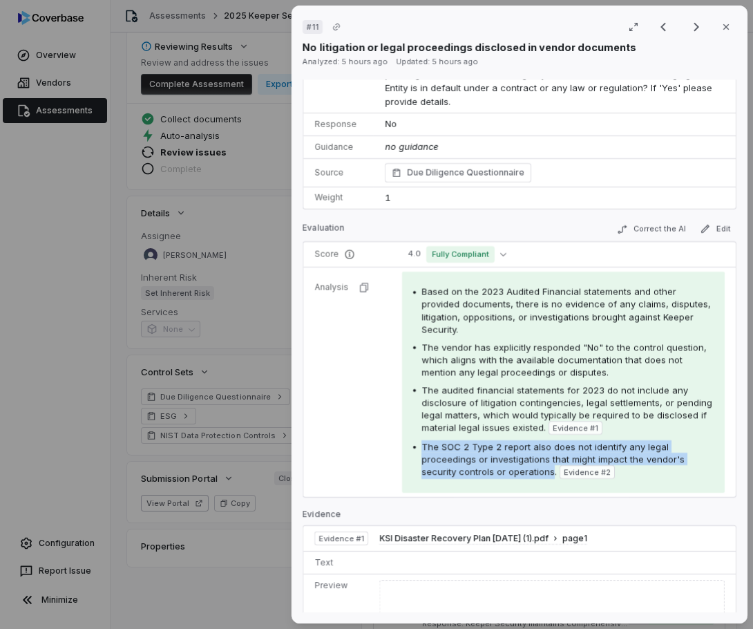
drag, startPoint x: 420, startPoint y: 450, endPoint x: 551, endPoint y: 475, distance: 133.6
click at [551, 475] on span "The SOC 2 Type 2 report also does not identify any legal proceedings or investi…" at bounding box center [552, 459] width 263 height 36
click at [721, 28] on icon "button" at bounding box center [726, 26] width 11 height 11
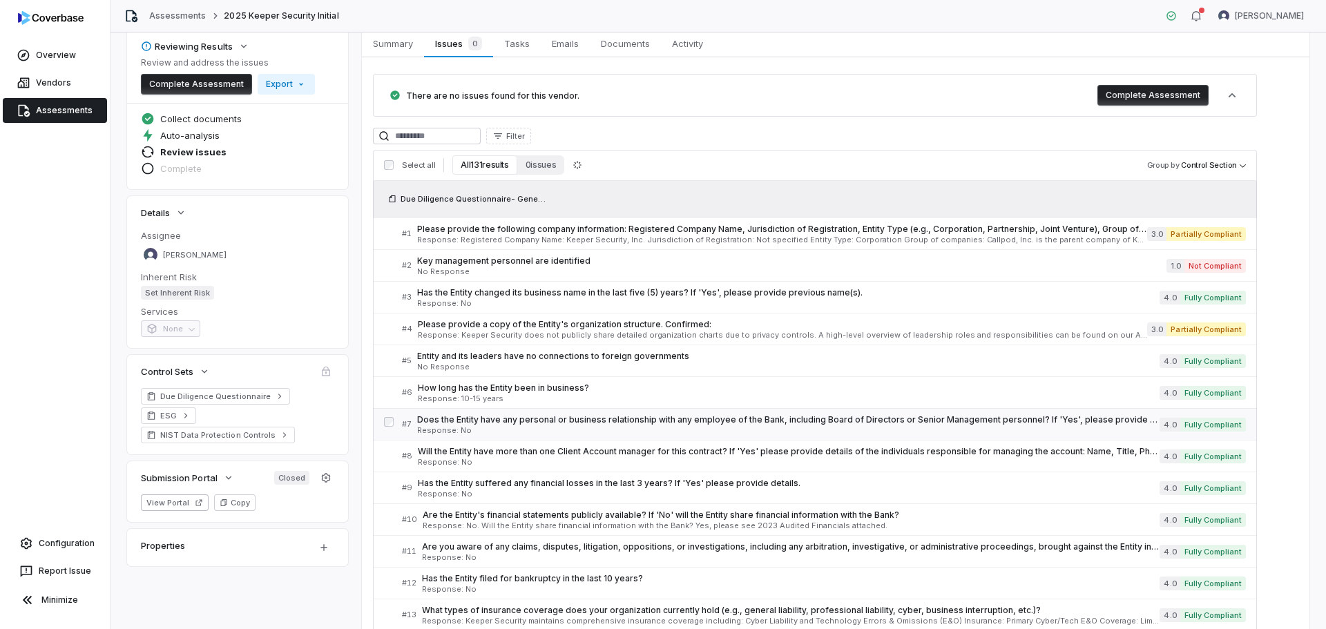
click at [426, 419] on span "Does the Entity have any personal or business relationship with any employee of…" at bounding box center [788, 420] width 743 height 11
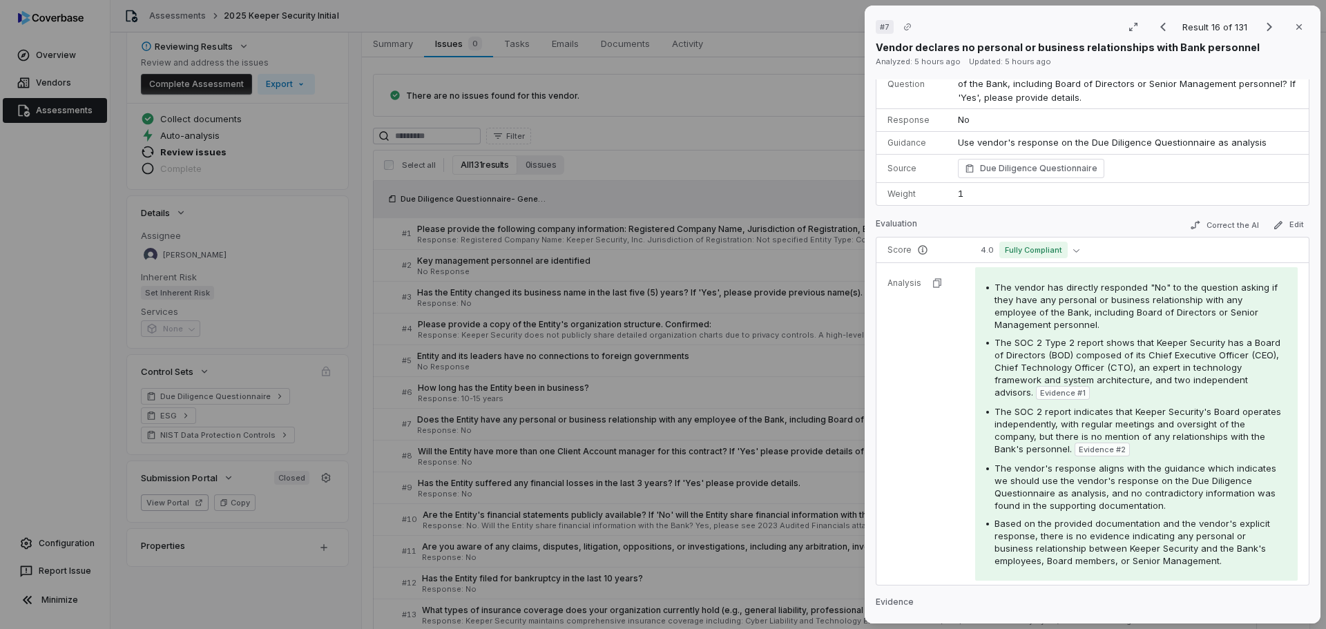
scroll to position [138, 0]
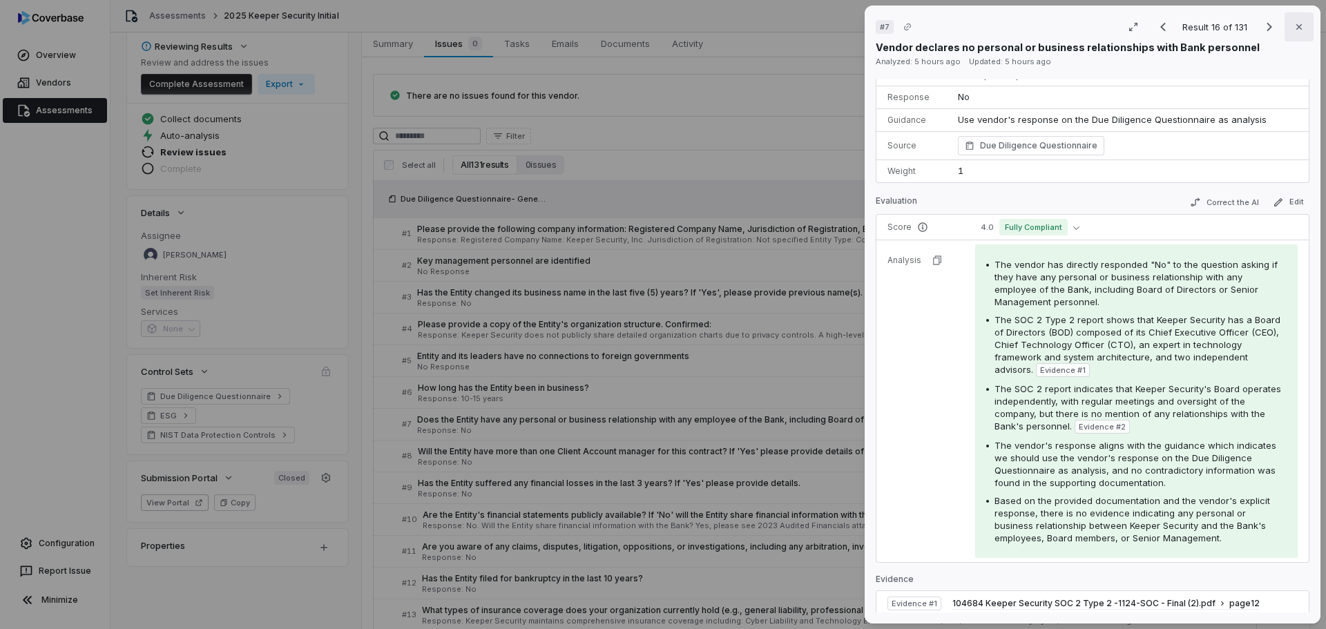
click at [1295, 28] on icon "button" at bounding box center [1299, 26] width 11 height 11
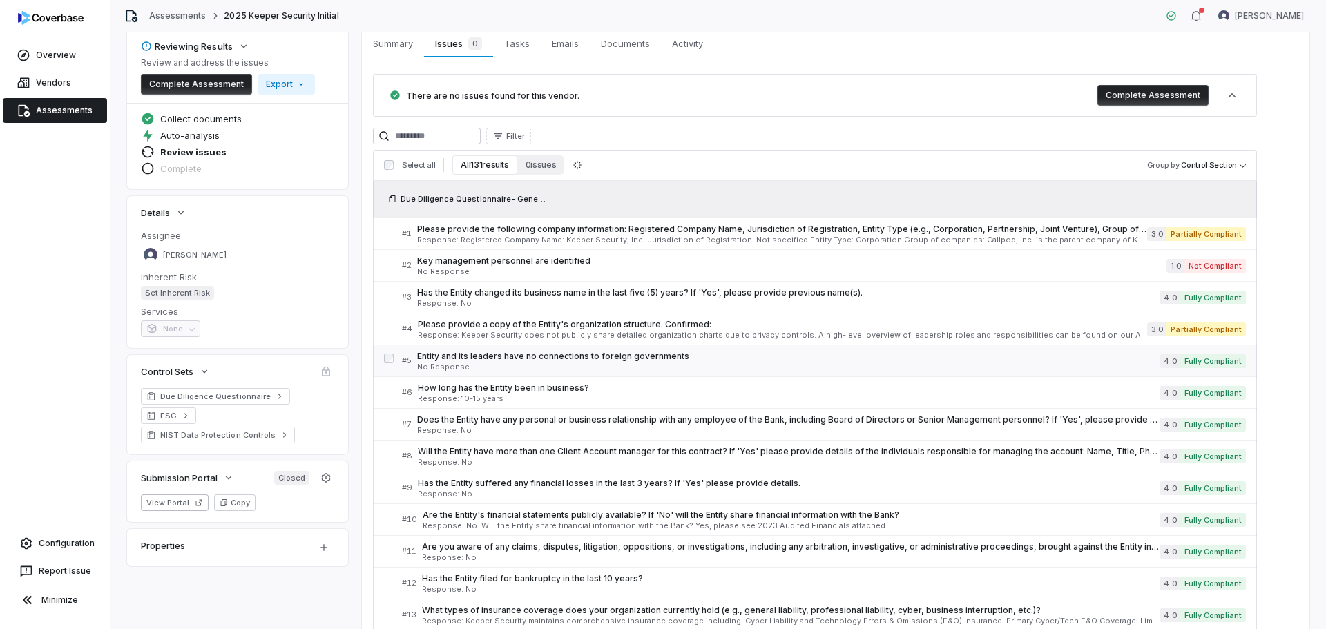
click at [489, 356] on span "Entity and its leaders have no connections to foreign governments" at bounding box center [788, 356] width 743 height 11
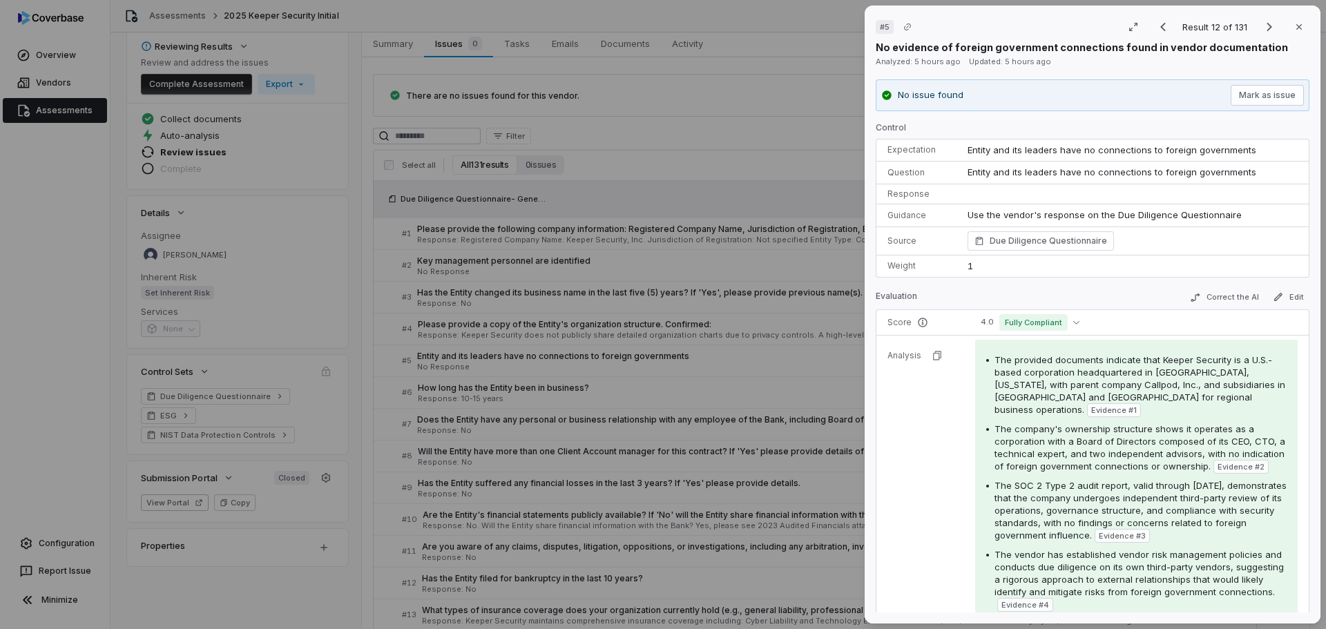
drag, startPoint x: 1160, startPoint y: 537, endPoint x: 994, endPoint y: 486, distance: 173.7
click at [995, 486] on span "The SOC 2 Type 2 audit report, valid through [DATE], demonstrates that the comp…" at bounding box center [1141, 510] width 292 height 61
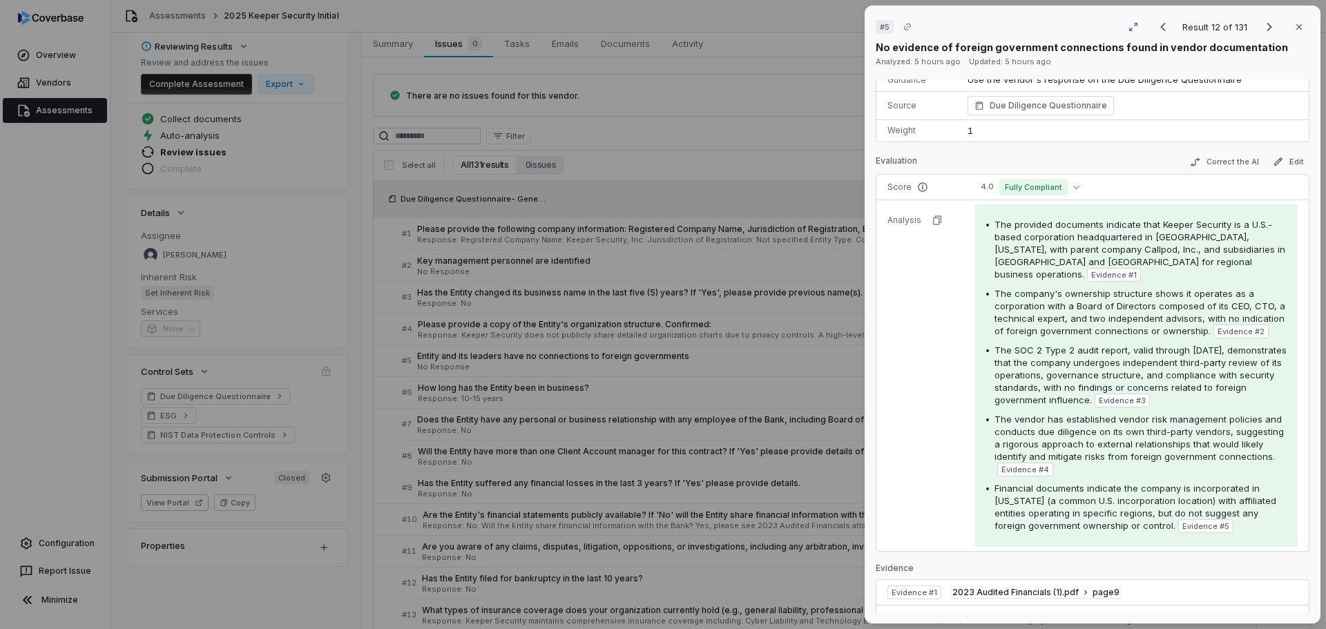
scroll to position [138, 0]
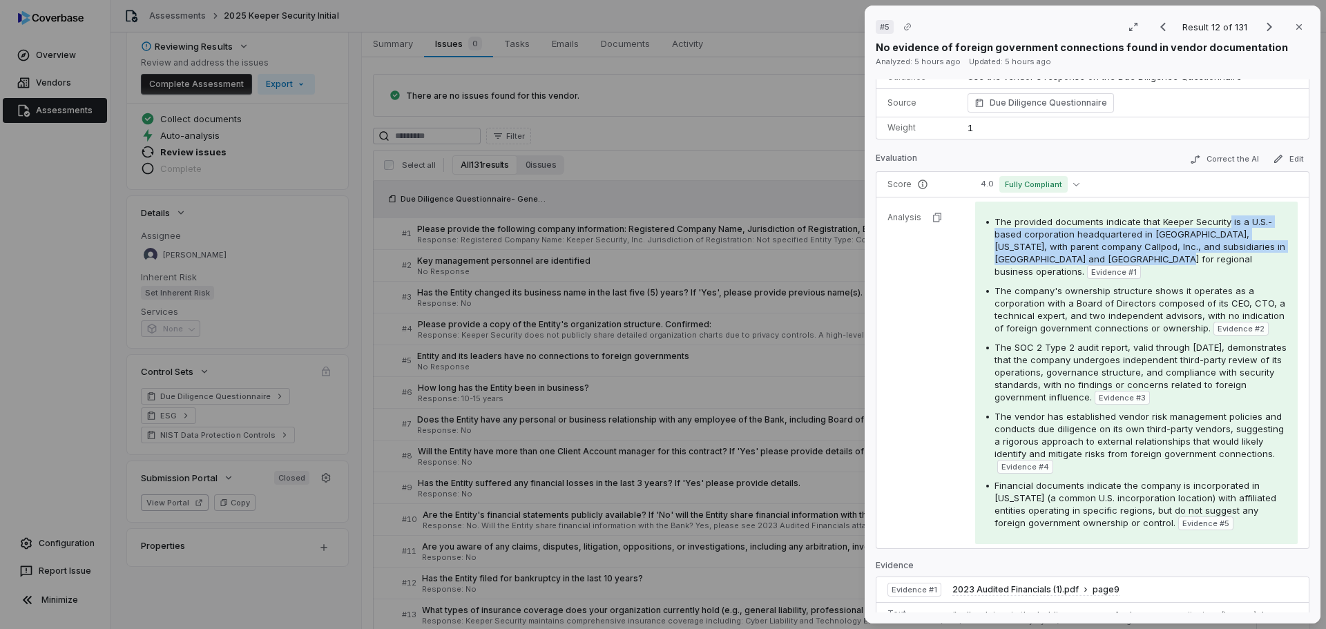
drag, startPoint x: 1226, startPoint y: 221, endPoint x: 1116, endPoint y: 264, distance: 117.9
click at [1116, 264] on span "The provided documents indicate that Keeper Security is a U.S.-based corporatio…" at bounding box center [1140, 246] width 291 height 61
click at [1286, 30] on button "Close" at bounding box center [1299, 26] width 29 height 29
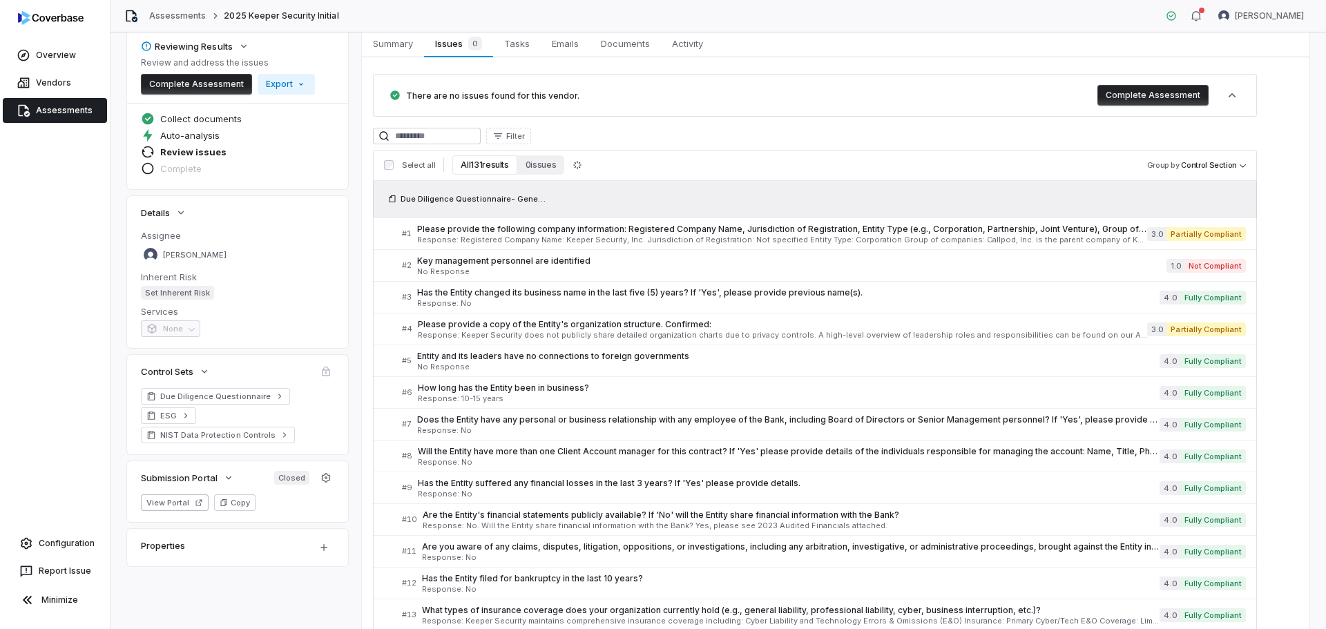
click at [46, 106] on link "Assessments" at bounding box center [55, 110] width 104 height 25
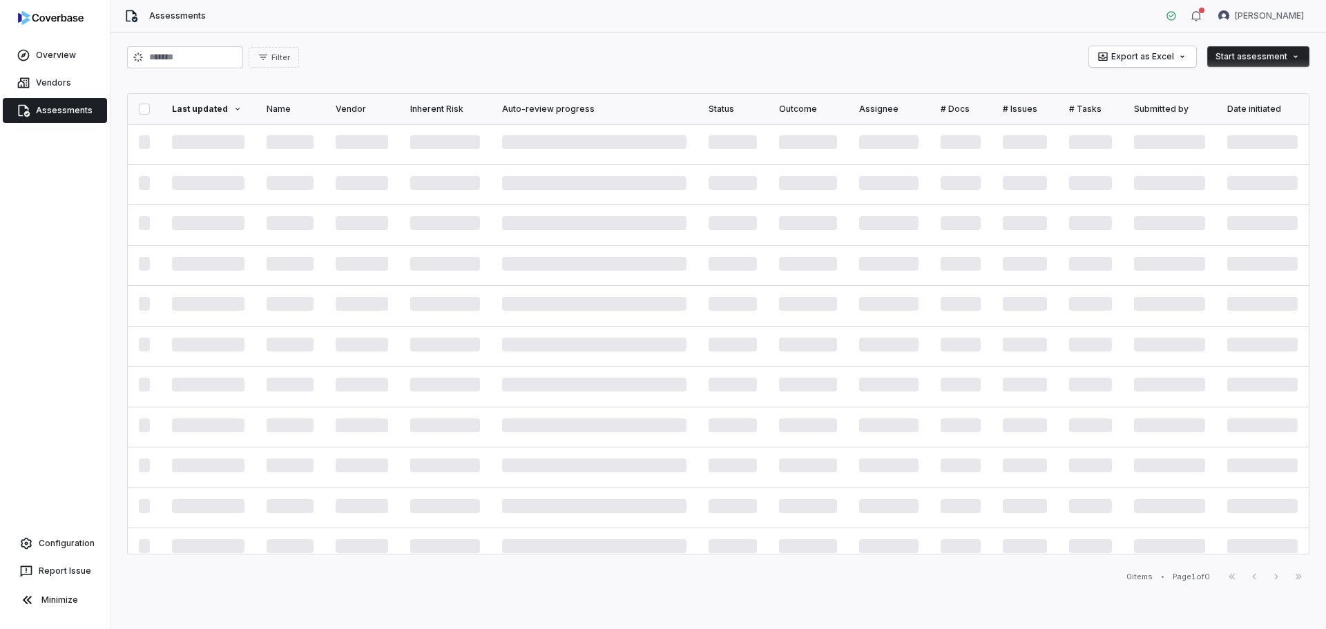
click at [47, 106] on link "Assessments" at bounding box center [55, 110] width 104 height 25
click at [53, 88] on link "Vendors" at bounding box center [55, 82] width 104 height 25
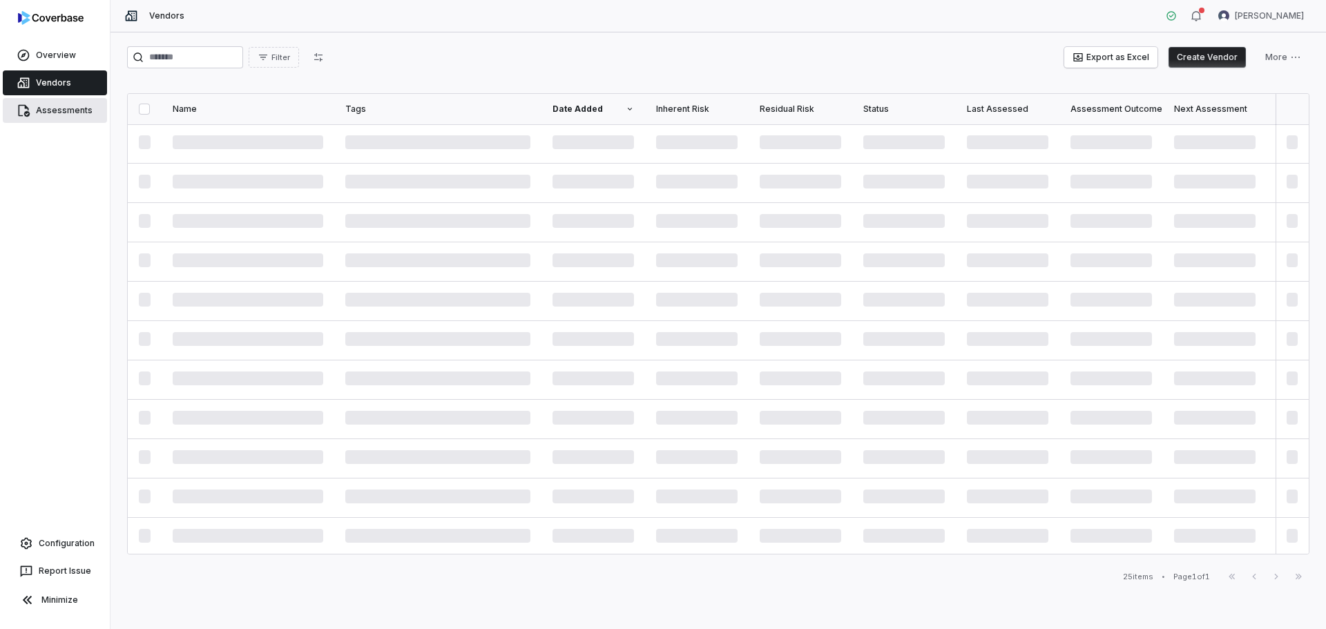
click at [57, 105] on link "Assessments" at bounding box center [55, 110] width 104 height 25
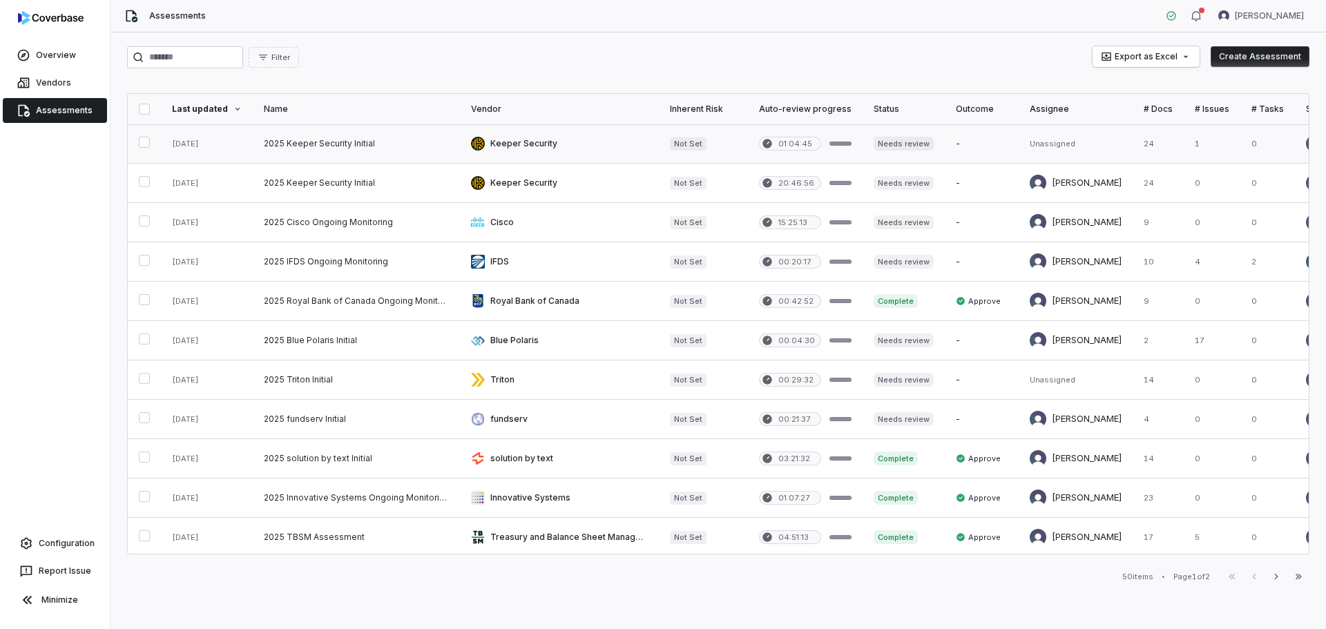
click at [348, 142] on link at bounding box center [356, 143] width 207 height 39
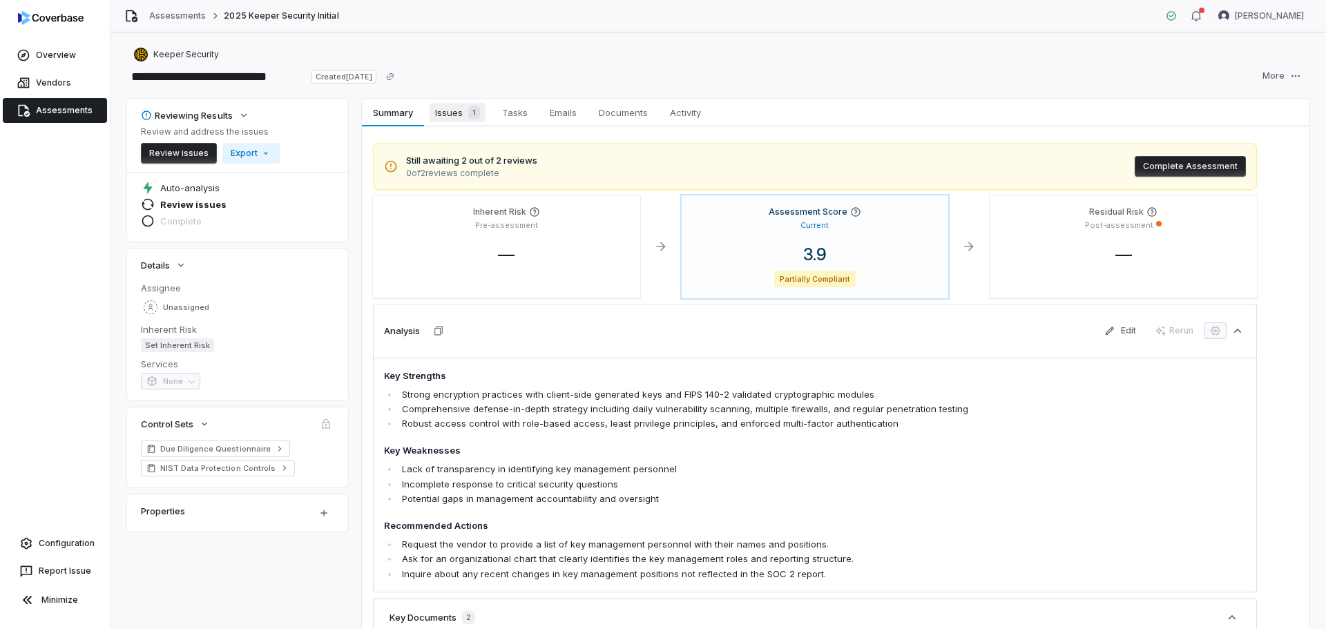
click at [453, 110] on span "Issues 1" at bounding box center [458, 112] width 56 height 19
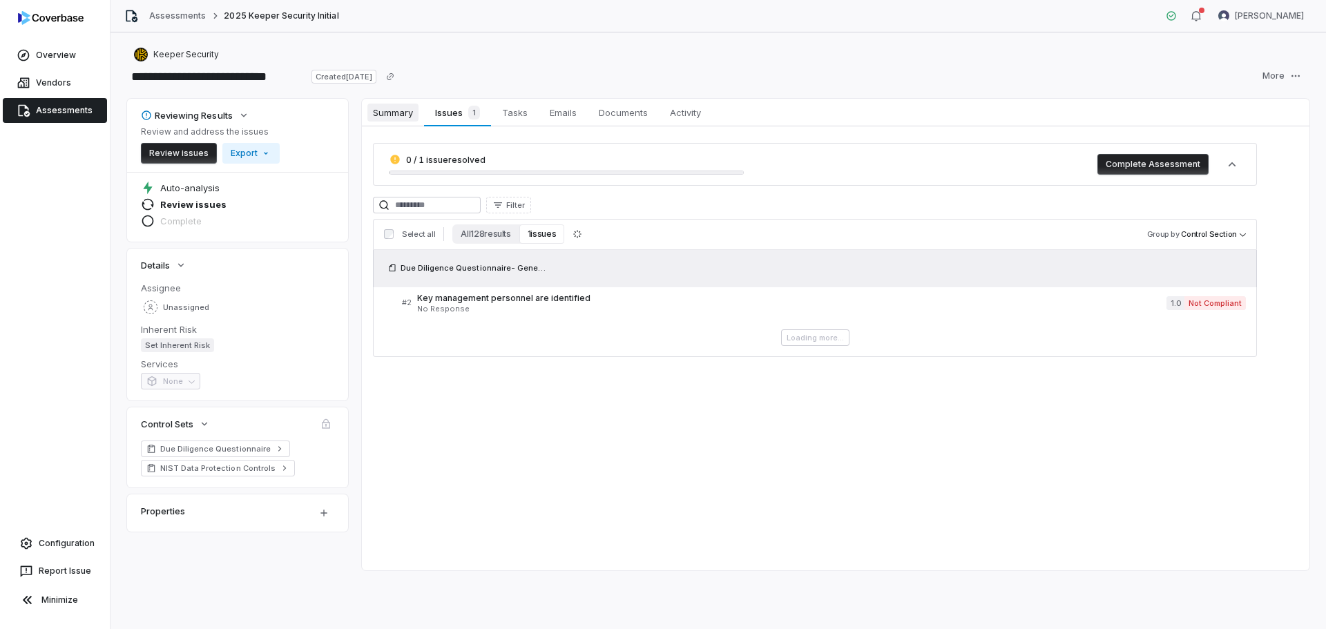
click at [377, 115] on span "Summary" at bounding box center [393, 113] width 51 height 18
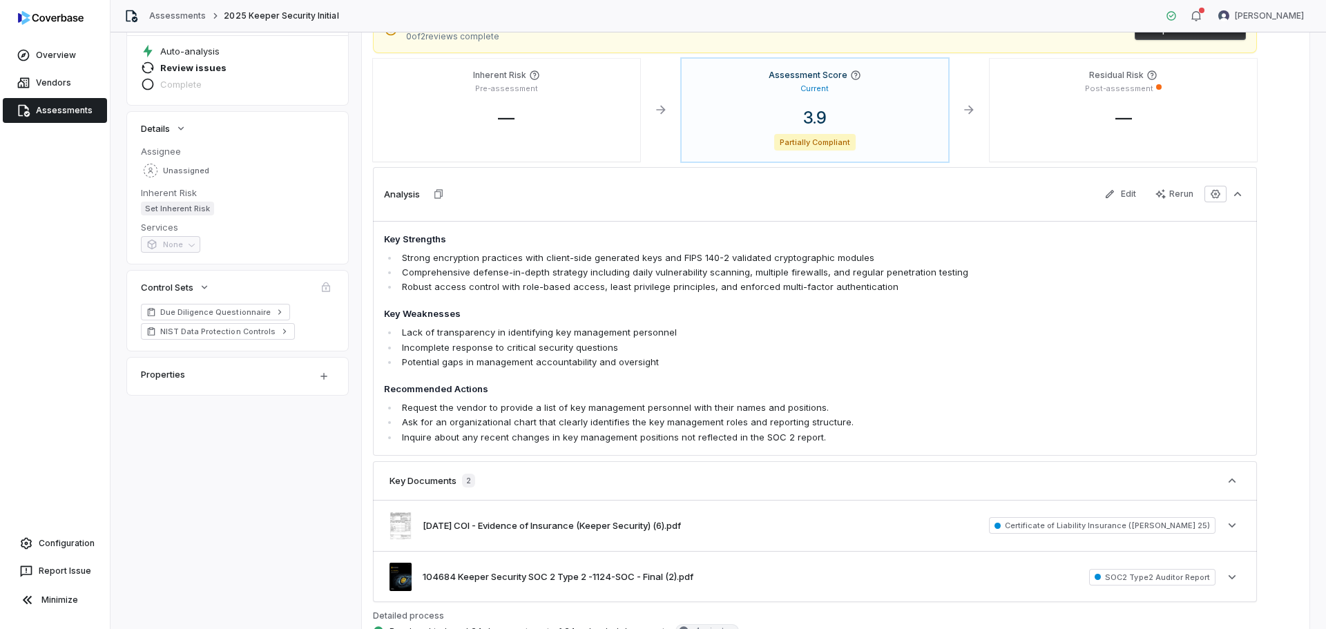
scroll to position [138, 0]
